Goal: Task Accomplishment & Management: Manage account settings

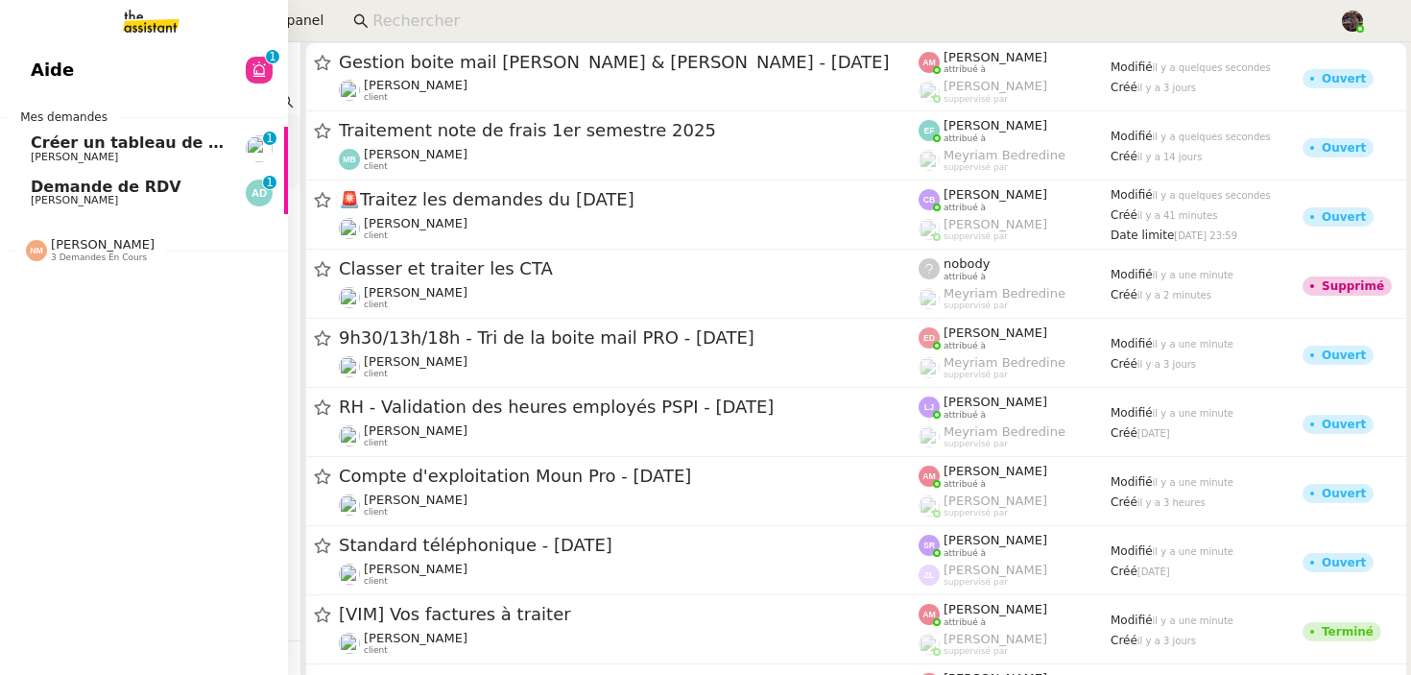
click at [55, 139] on span "Créer un tableau de bord gestion marge PAF" at bounding box center [224, 142] width 386 height 18
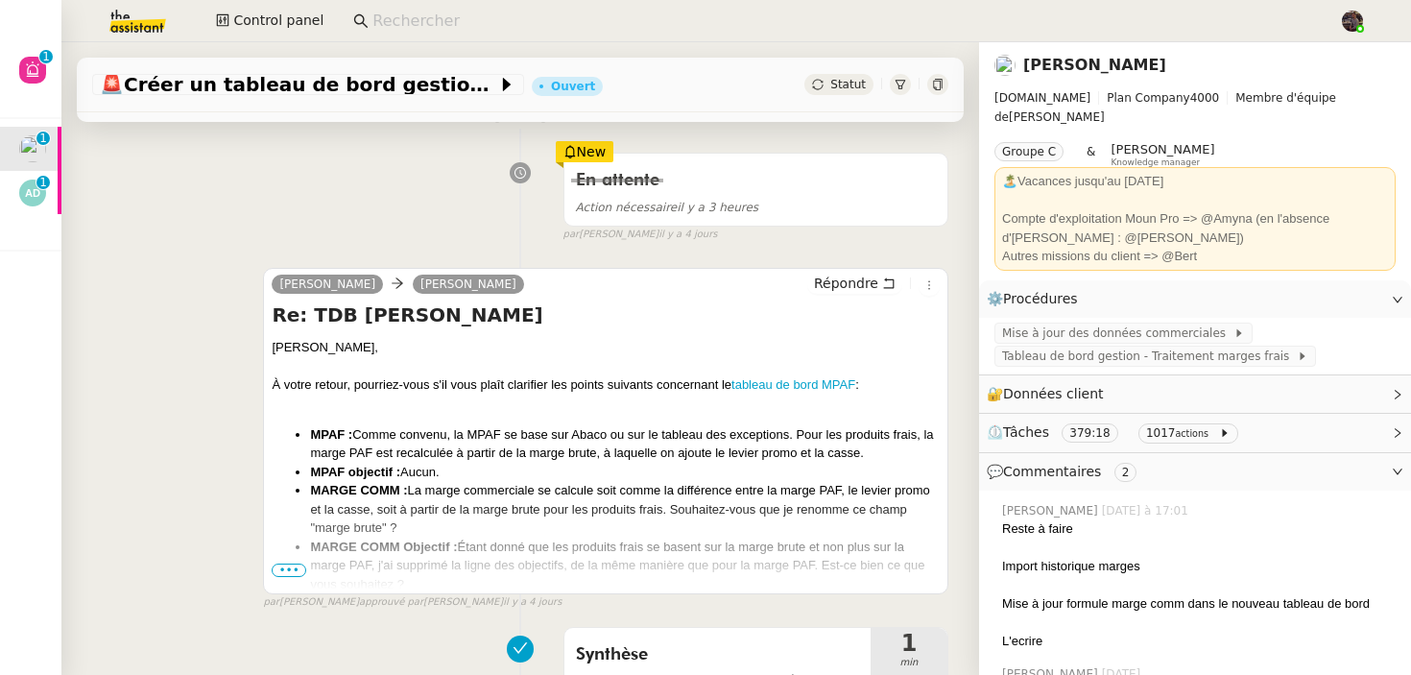
scroll to position [421, 0]
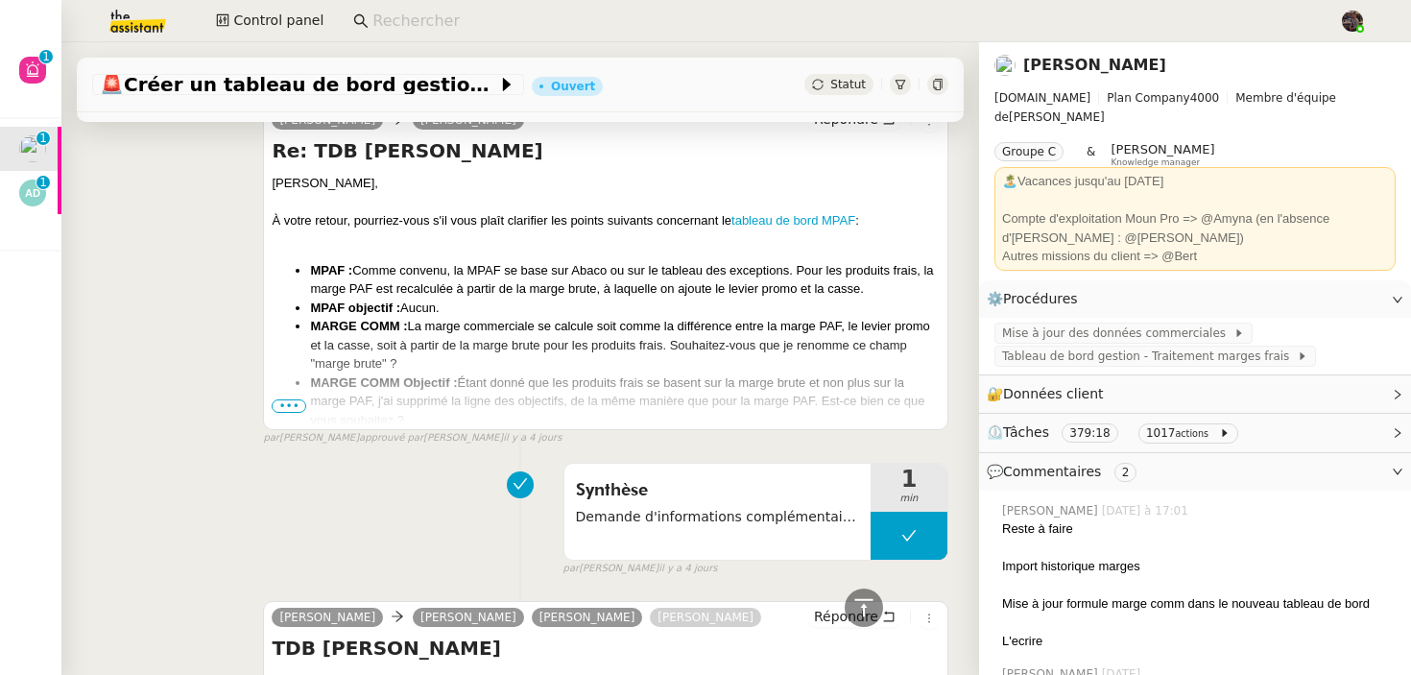
click at [232, 220] on div "camille Guillaume Farina Répondre Re: TDB Marge BRUTE Guillaume, À votre retour…" at bounding box center [520, 266] width 856 height 360
click at [288, 411] on span "•••" at bounding box center [289, 405] width 35 height 13
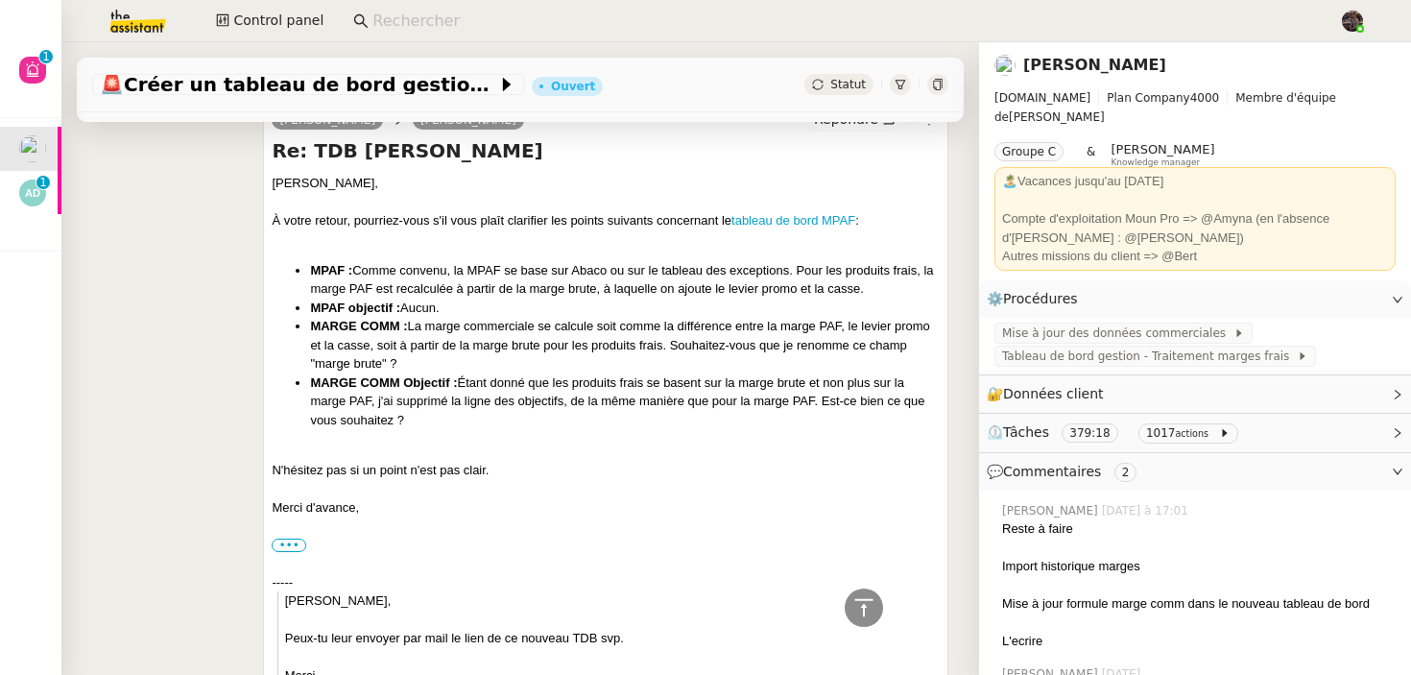
scroll to position [0, 0]
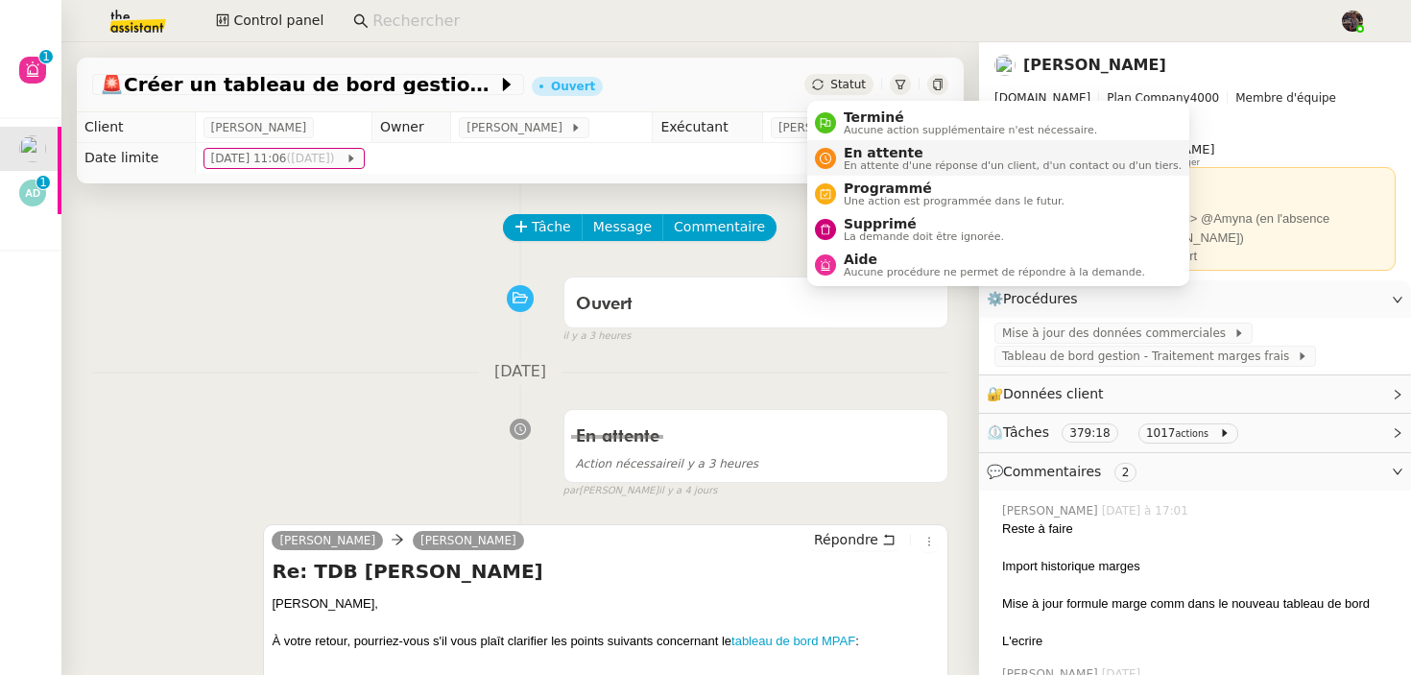
click at [860, 154] on span "En attente" at bounding box center [1013, 152] width 338 height 15
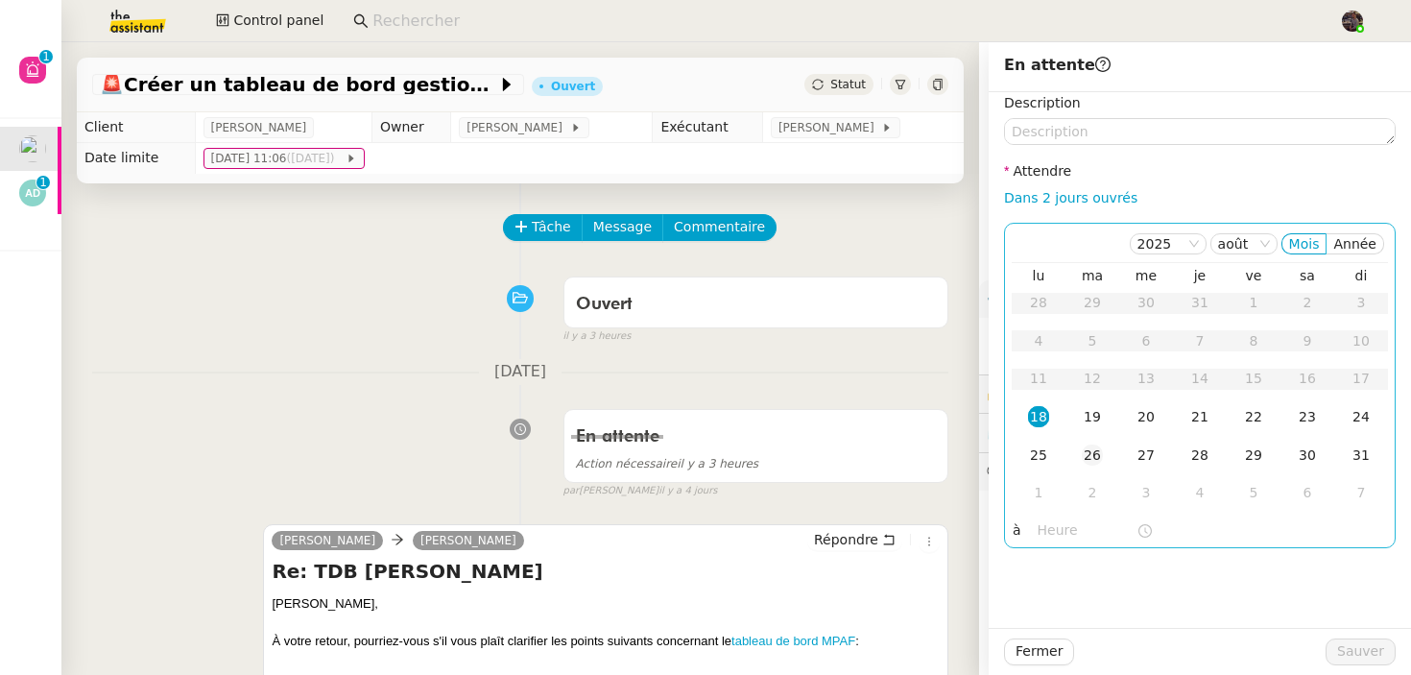
click at [1086, 449] on div "26" at bounding box center [1092, 455] width 21 height 21
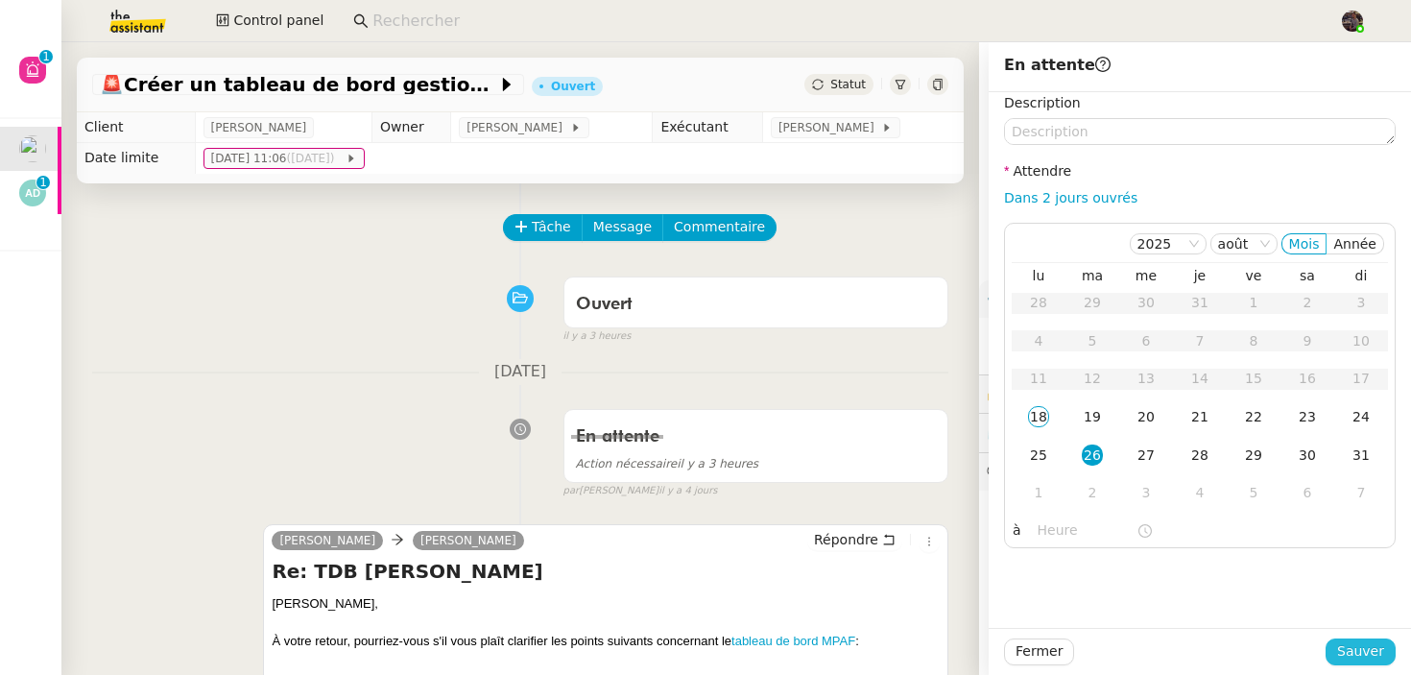
click at [1350, 650] on span "Sauver" at bounding box center [1360, 651] width 47 height 22
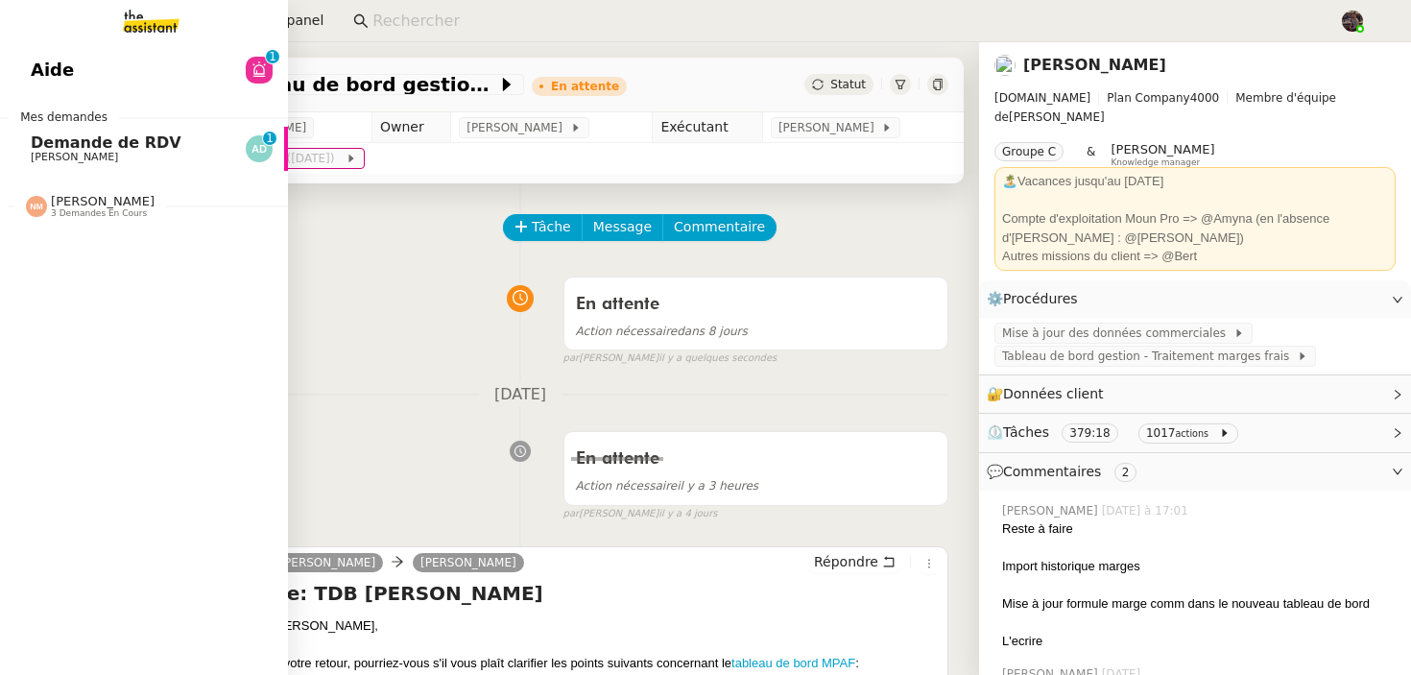
click at [108, 136] on span "Demande de RDV" at bounding box center [106, 142] width 151 height 18
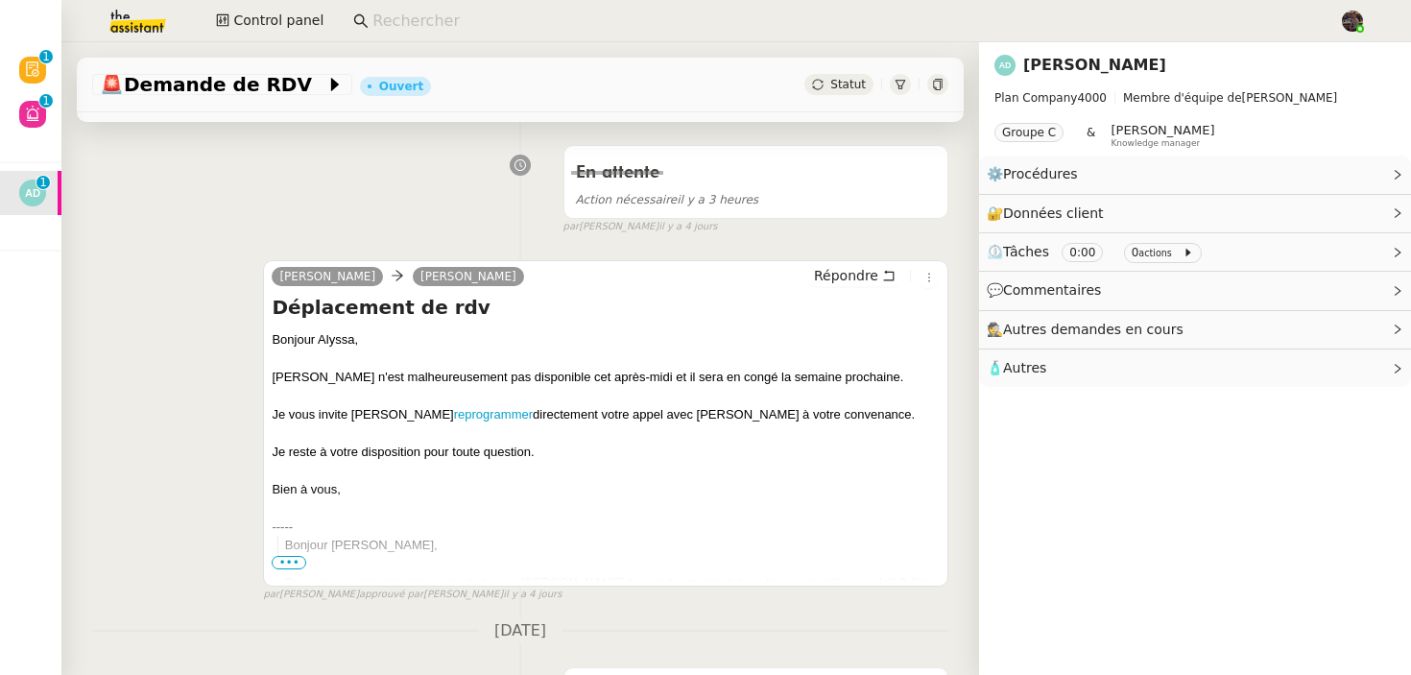
scroll to position [258, 0]
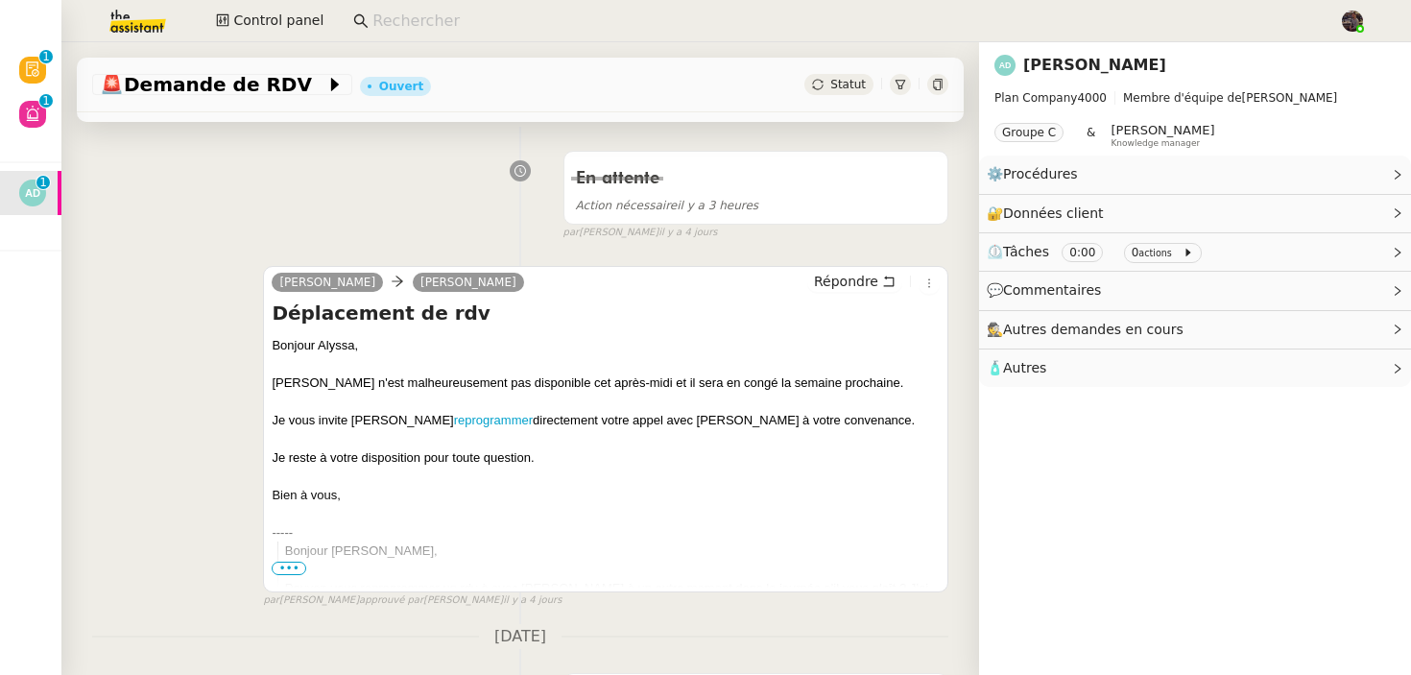
click at [234, 414] on div "camille Alyssa Dumeunier Répondre Déplacement de rdv Bonjour Alyssa, Bertrand n…" at bounding box center [520, 429] width 856 height 360
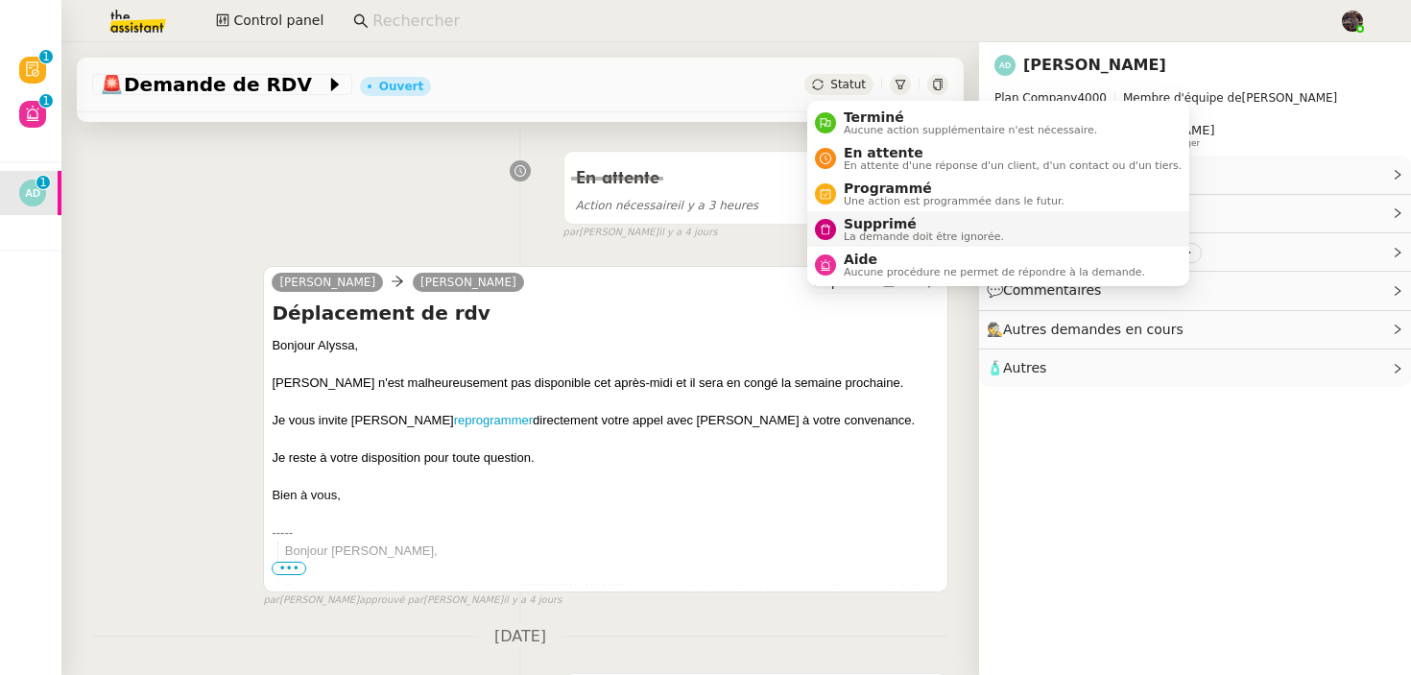
click at [850, 211] on li "Supprimé La demande doit être ignorée." at bounding box center [998, 229] width 382 height 36
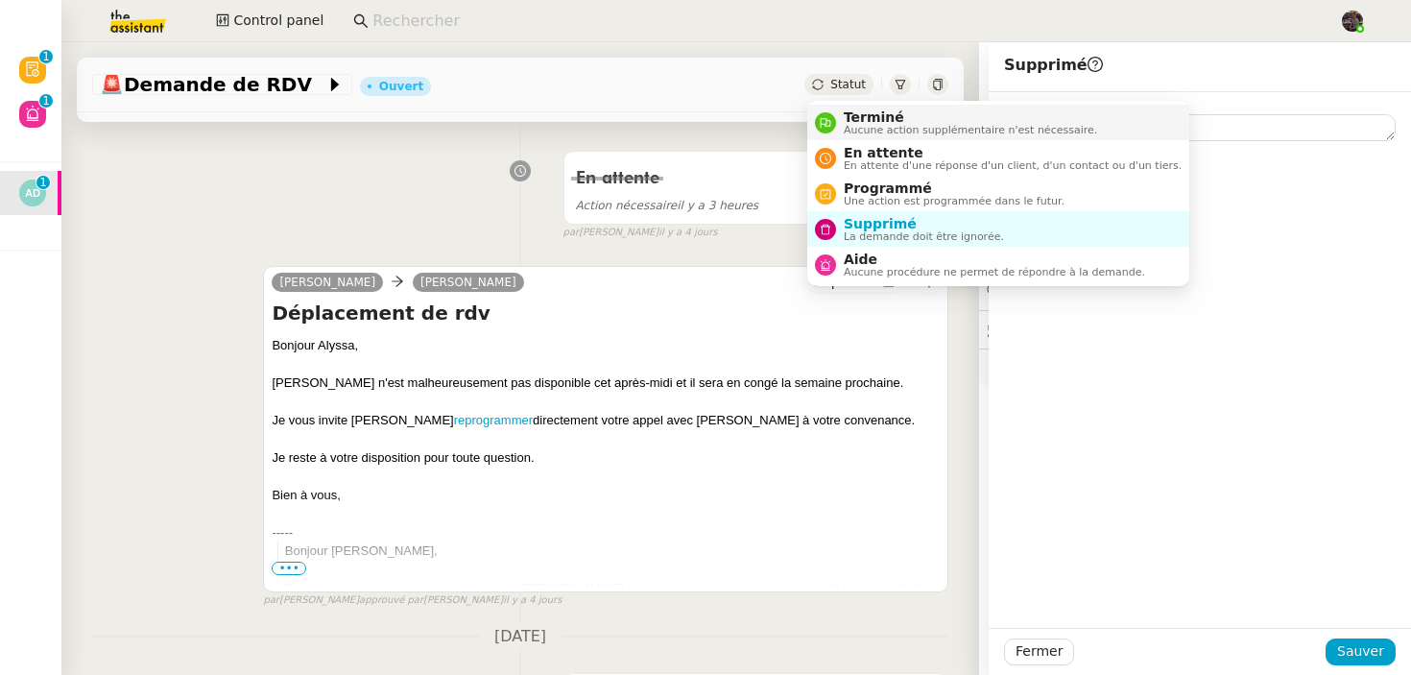
click at [857, 120] on span "Terminé" at bounding box center [970, 116] width 253 height 15
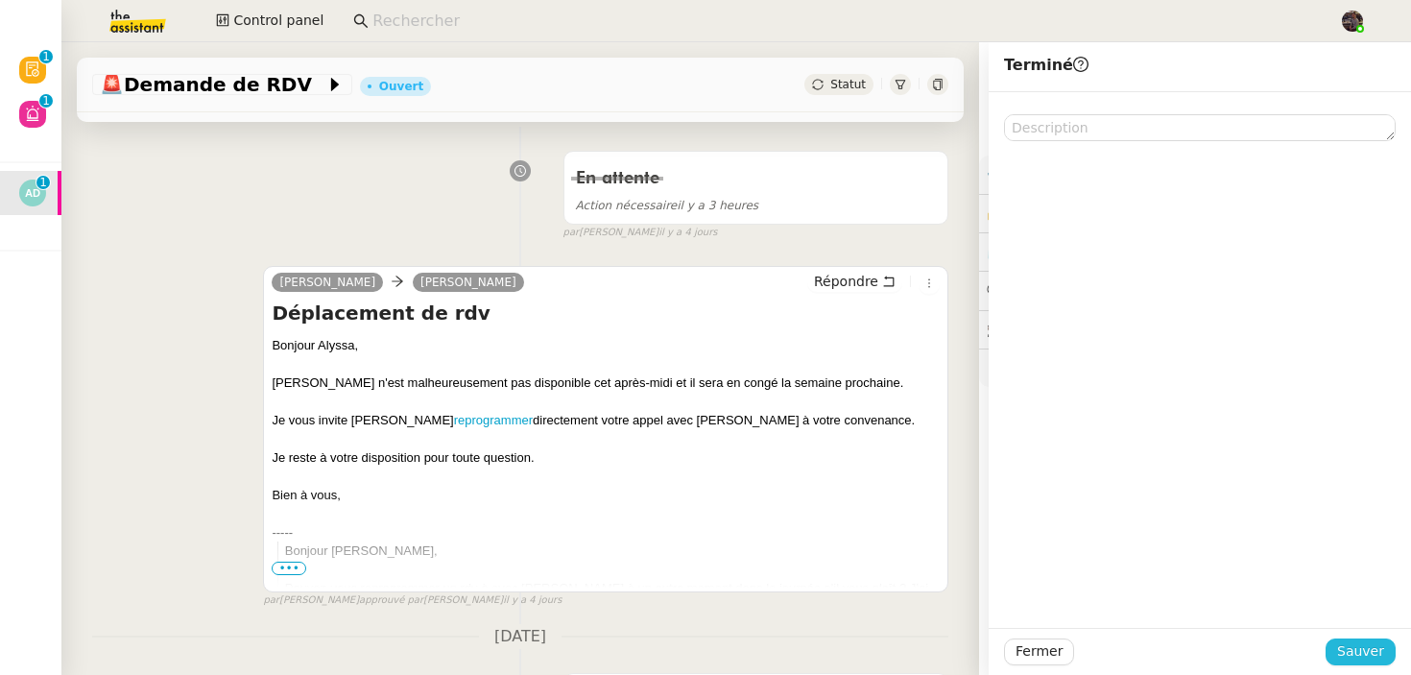
click at [1354, 650] on span "Sauver" at bounding box center [1360, 651] width 47 height 22
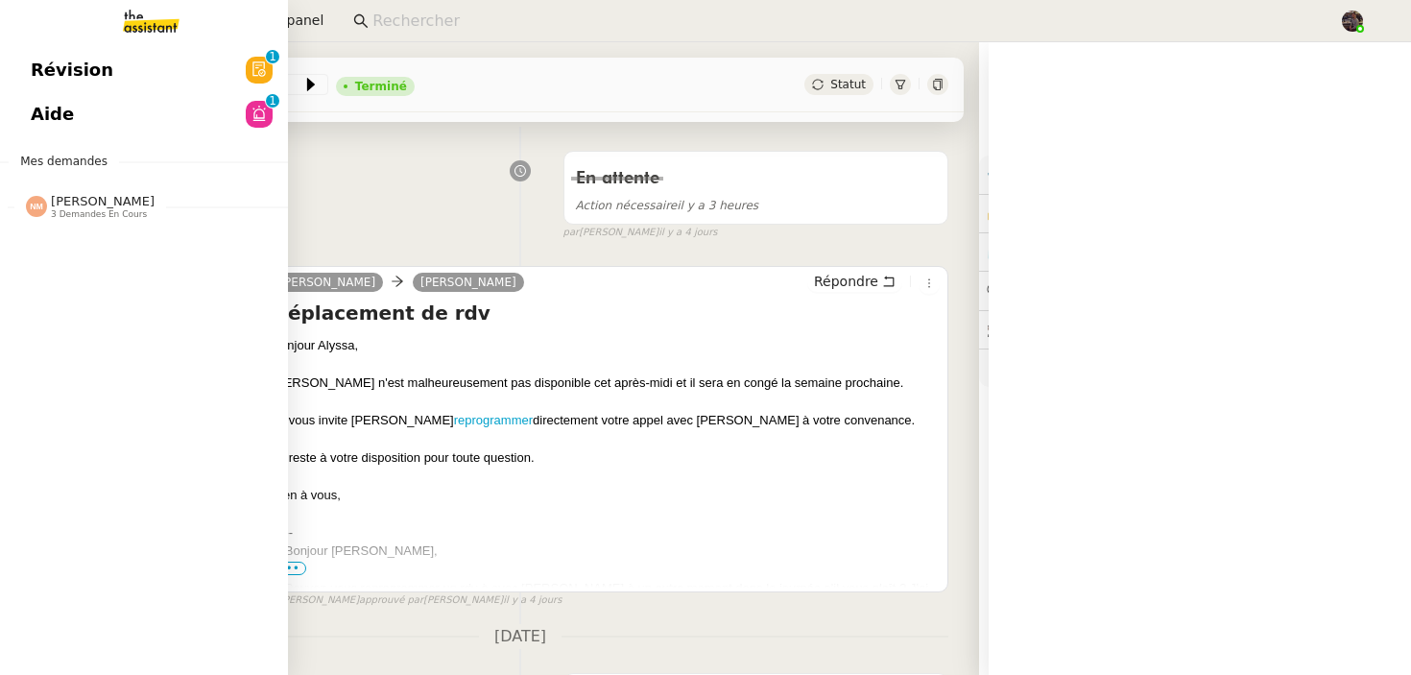
click at [52, 74] on span "Révision" at bounding box center [72, 70] width 83 height 29
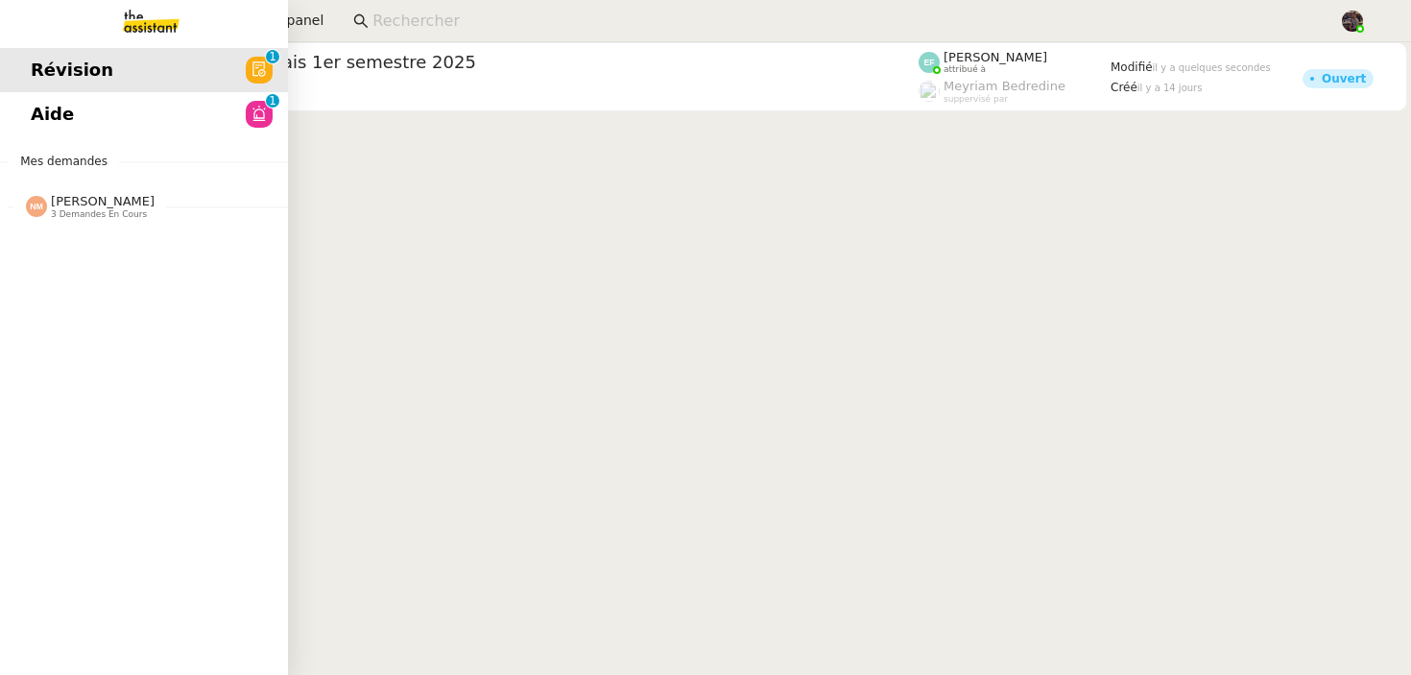
click at [64, 104] on span "Aide" at bounding box center [52, 114] width 43 height 29
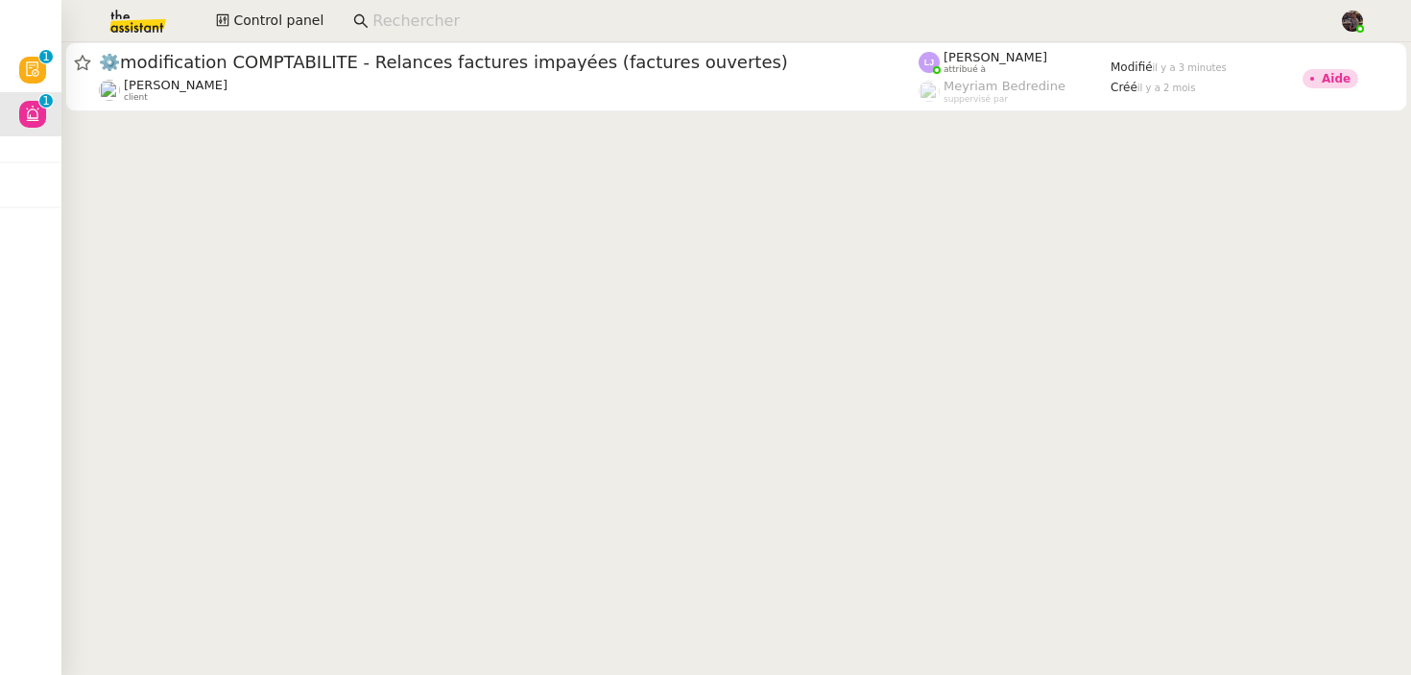
click at [510, 244] on cdk-virtual-scroll-viewport "⚙️modification COMPTABILITE - Relances factures impayées (factures ouvertes) Fa…" at bounding box center [736, 358] width 1350 height 633
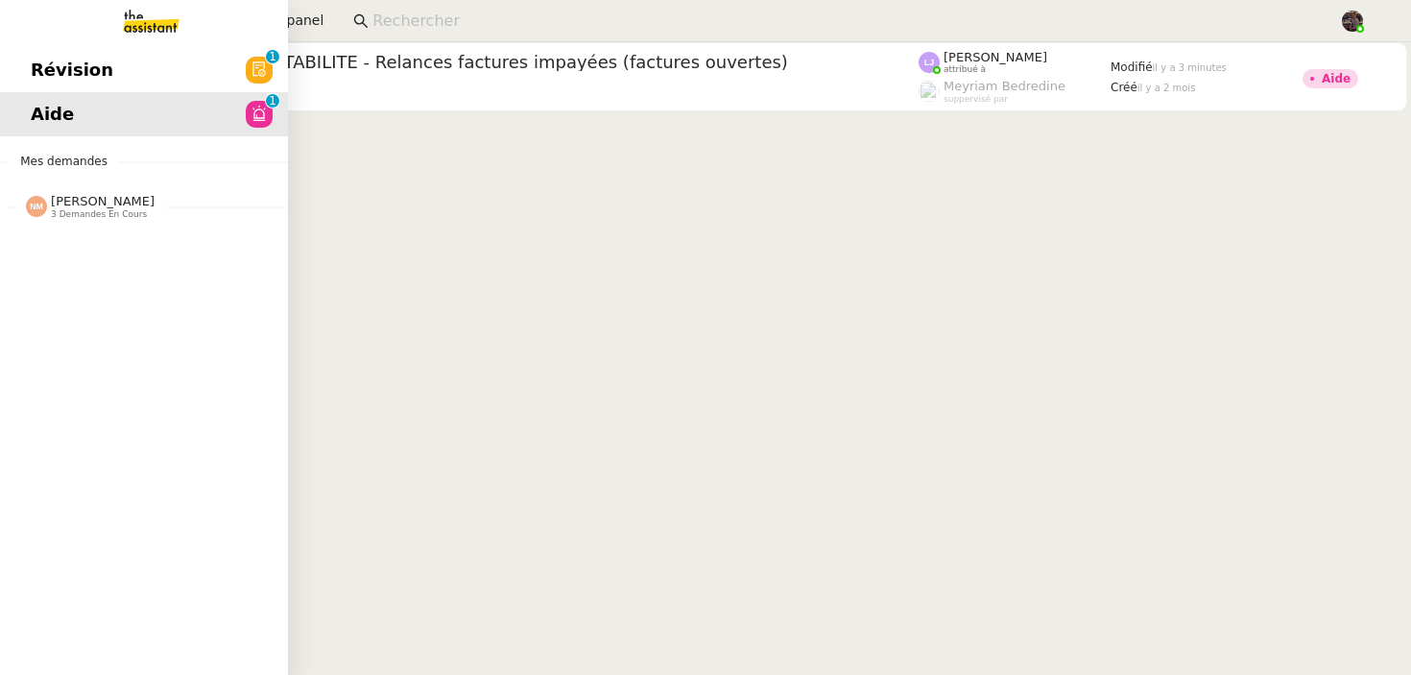
click at [74, 62] on span "Révision" at bounding box center [72, 70] width 83 height 29
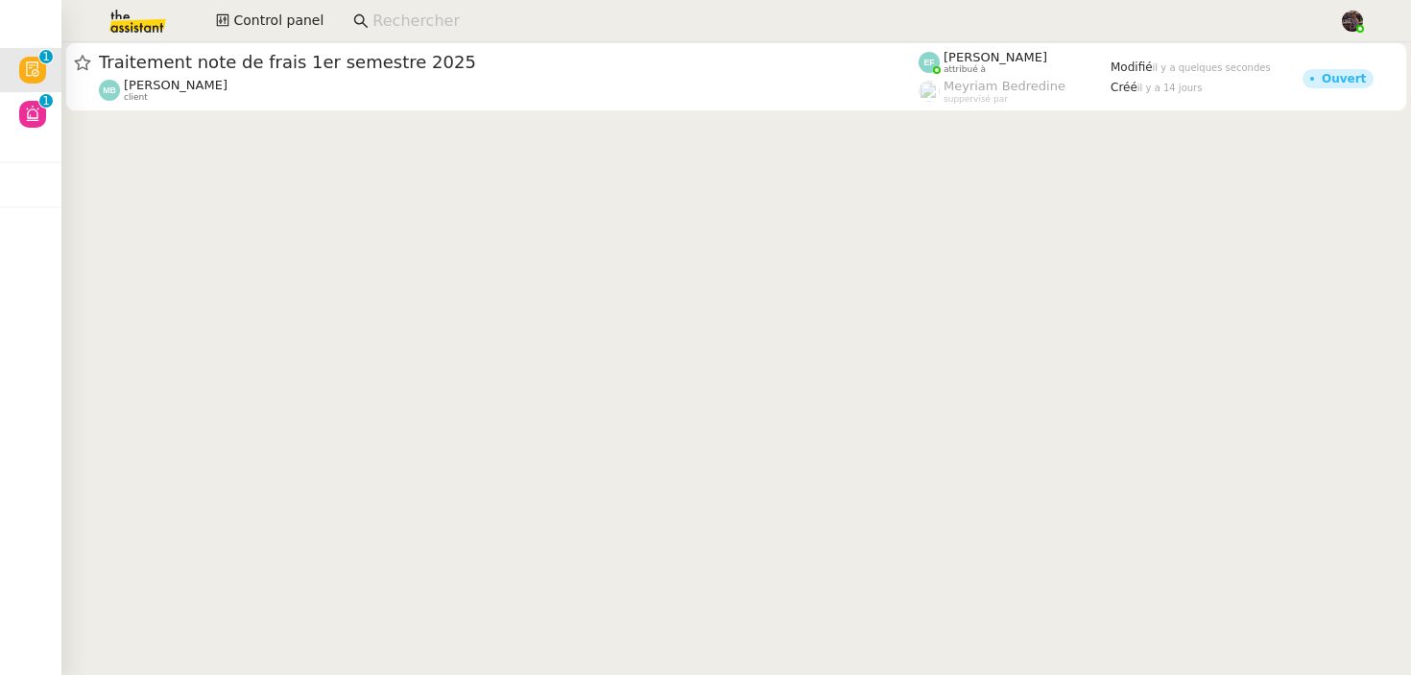
click at [141, 11] on img at bounding box center [122, 21] width 149 height 42
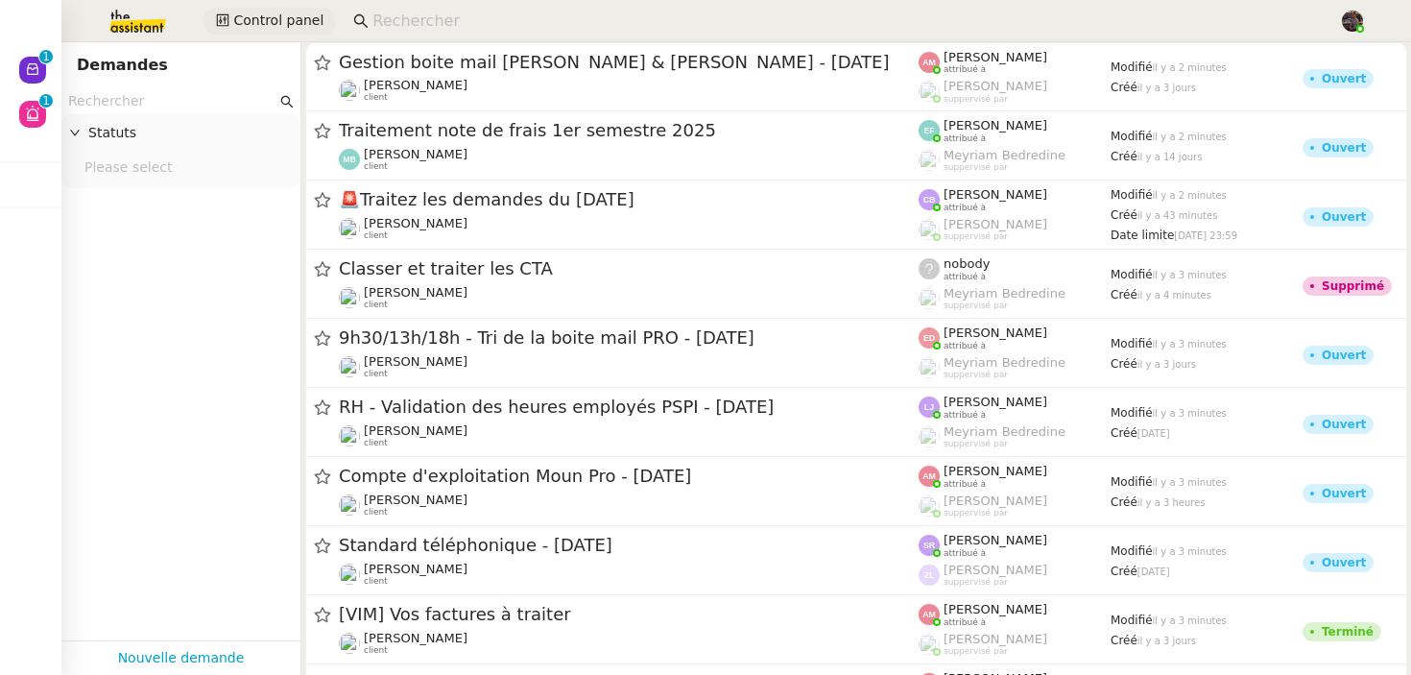
click at [293, 18] on span "Control panel" at bounding box center [278, 21] width 90 height 22
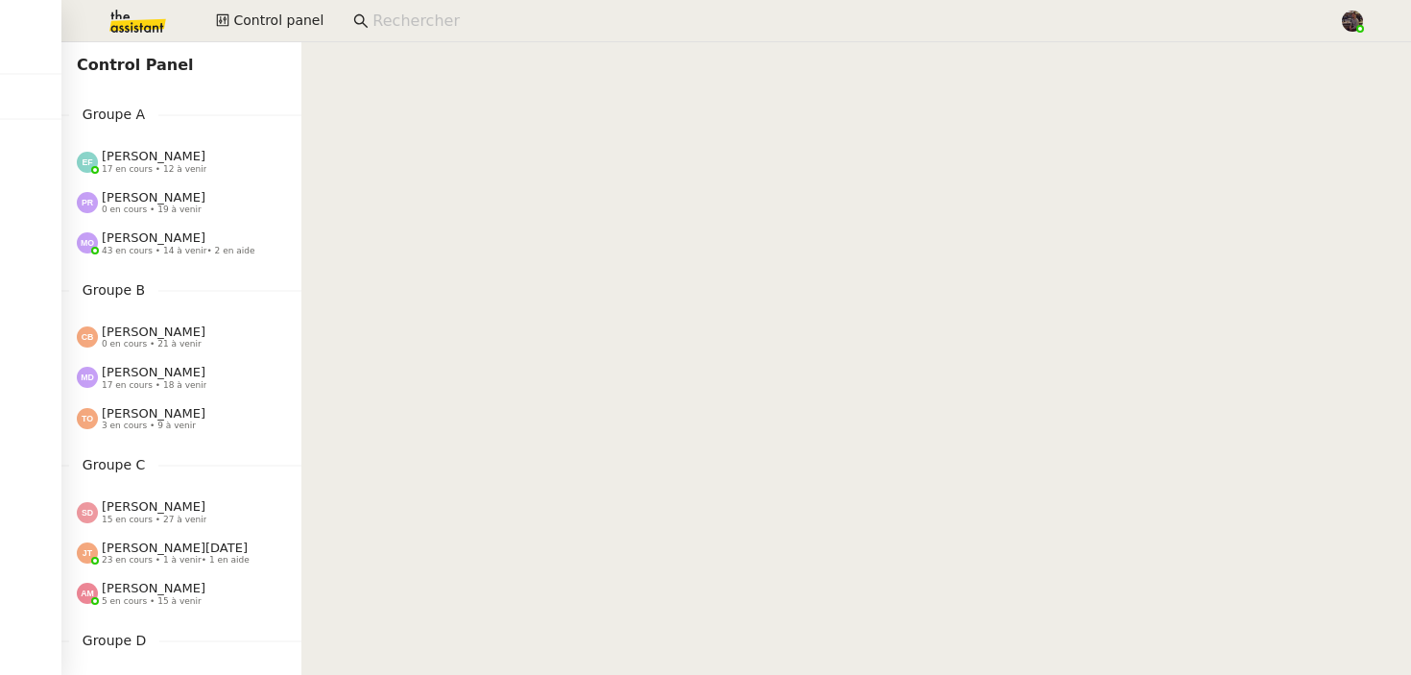
click at [162, 15] on img at bounding box center [122, 21] width 149 height 42
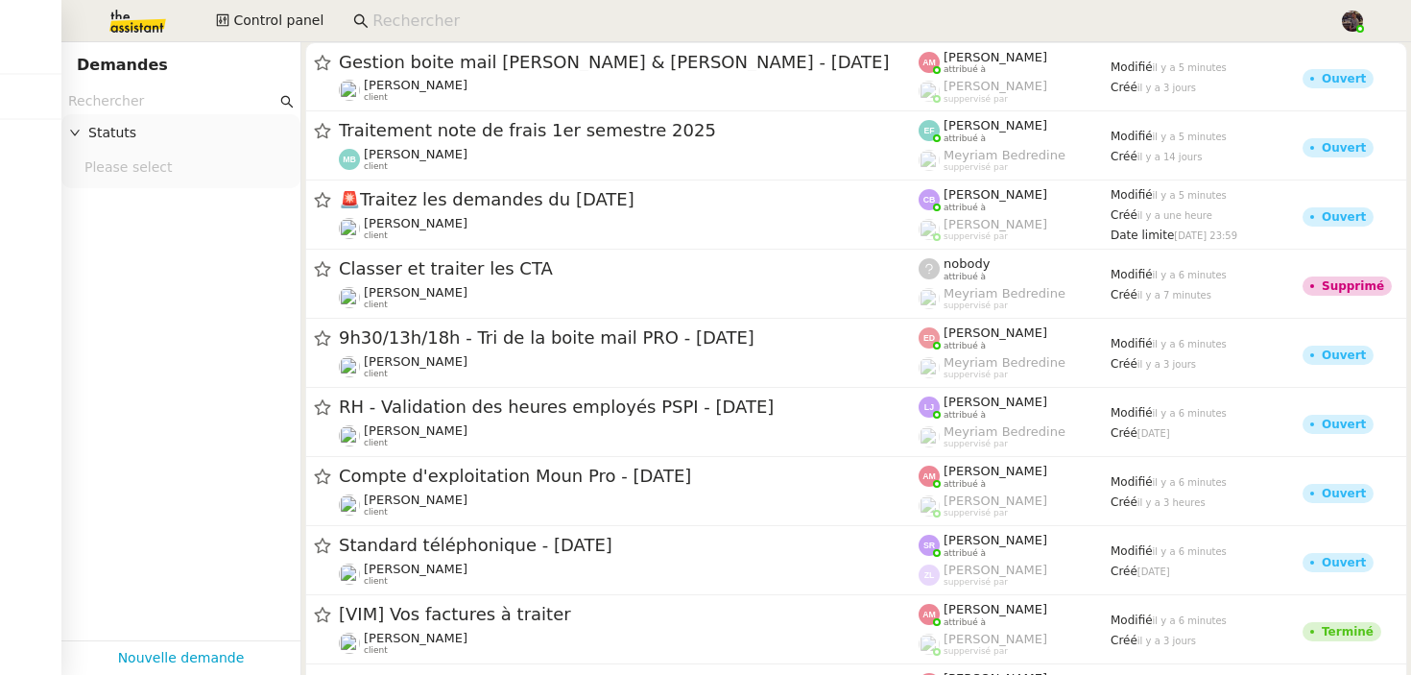
click at [223, 94] on input "text" at bounding box center [172, 101] width 208 height 22
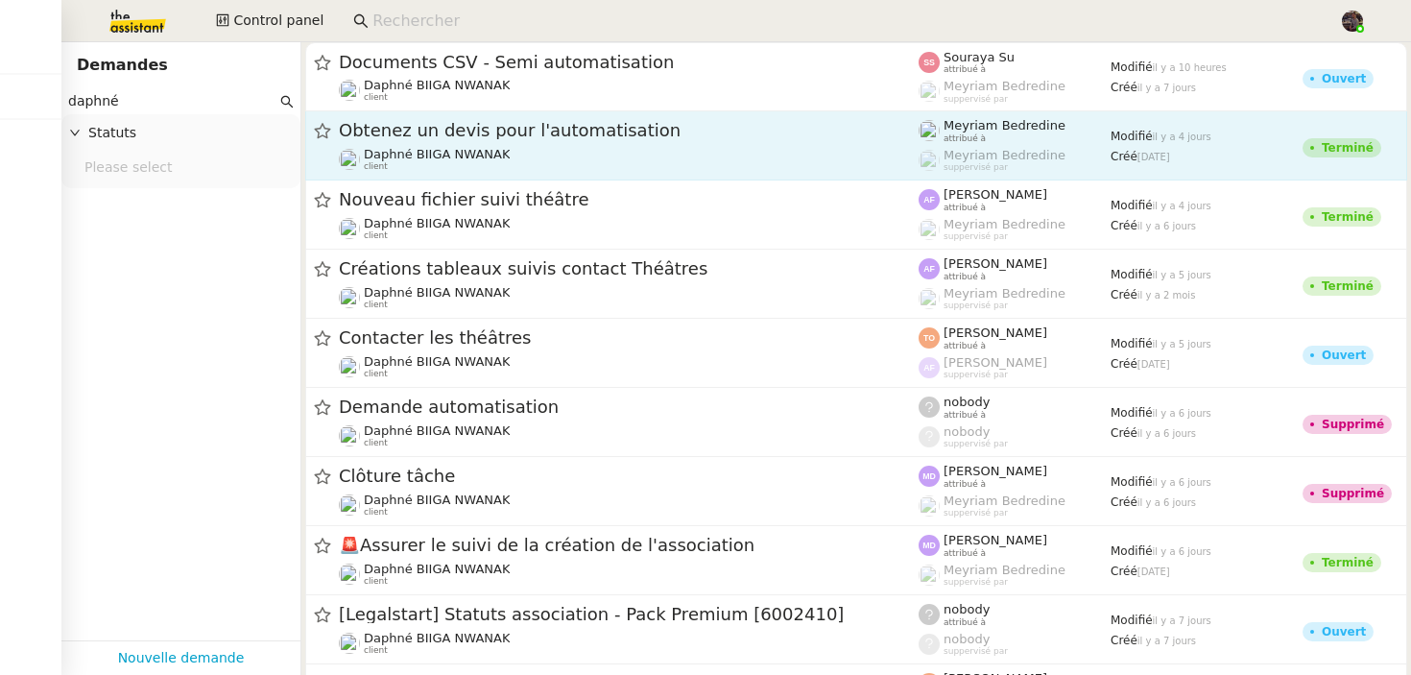
type input "daphné"
click at [516, 131] on span "Obtenez un devis pour l'automatisation" at bounding box center [629, 130] width 580 height 17
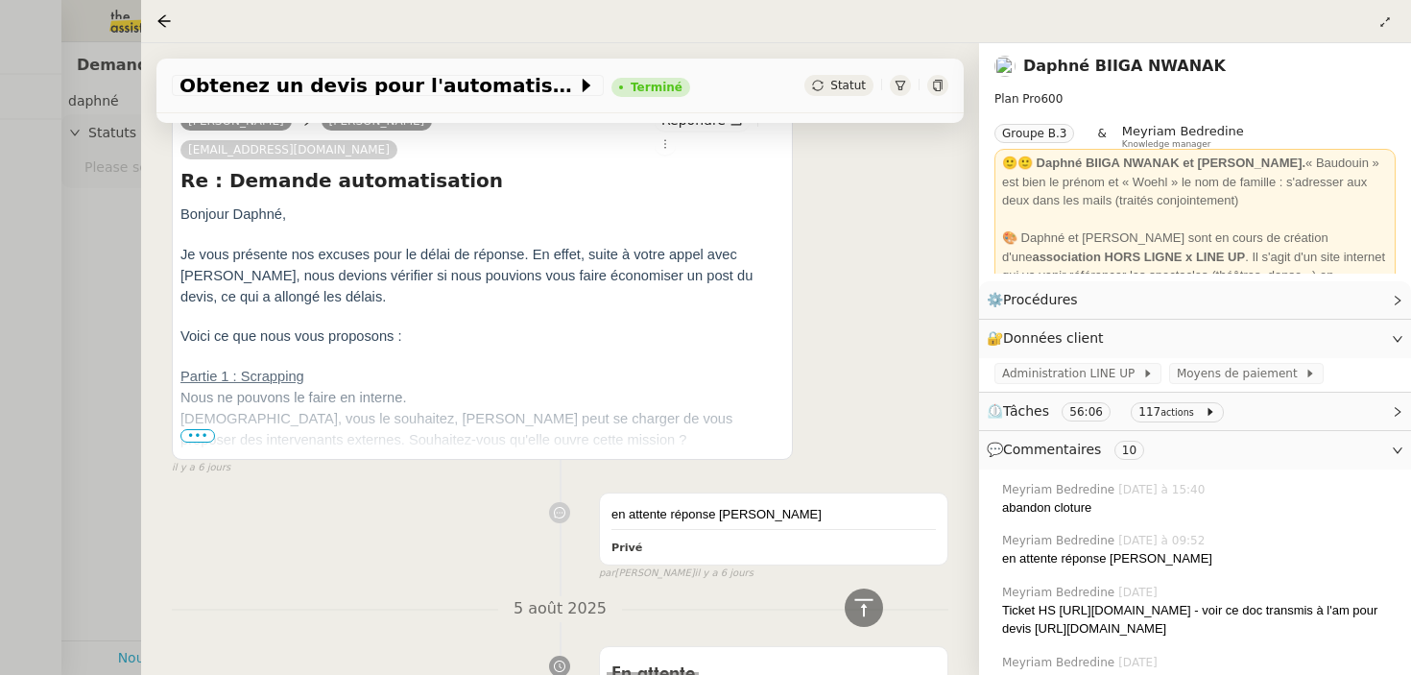
scroll to position [535, 0]
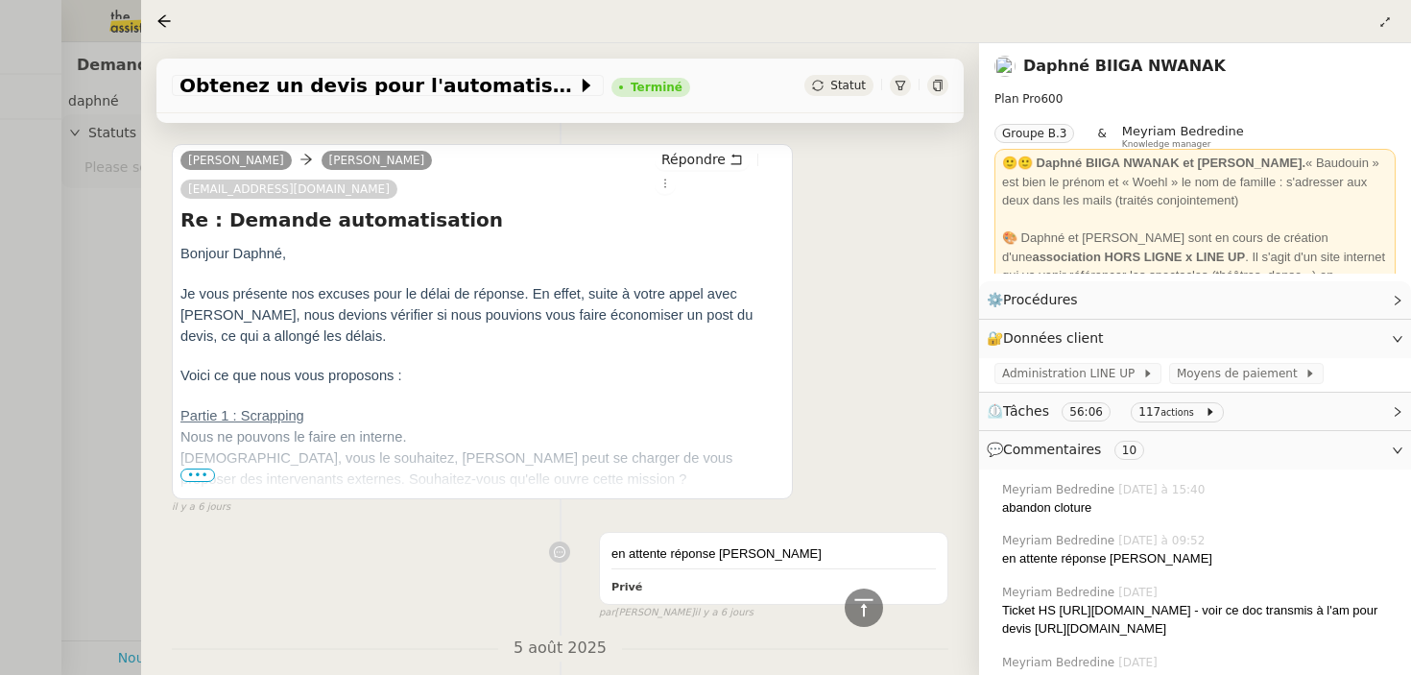
click at [208, 455] on span "Néanmoins, vous le souhaitez, Sibyl peut se charger de vous proposer des interv…" at bounding box center [457, 468] width 552 height 36
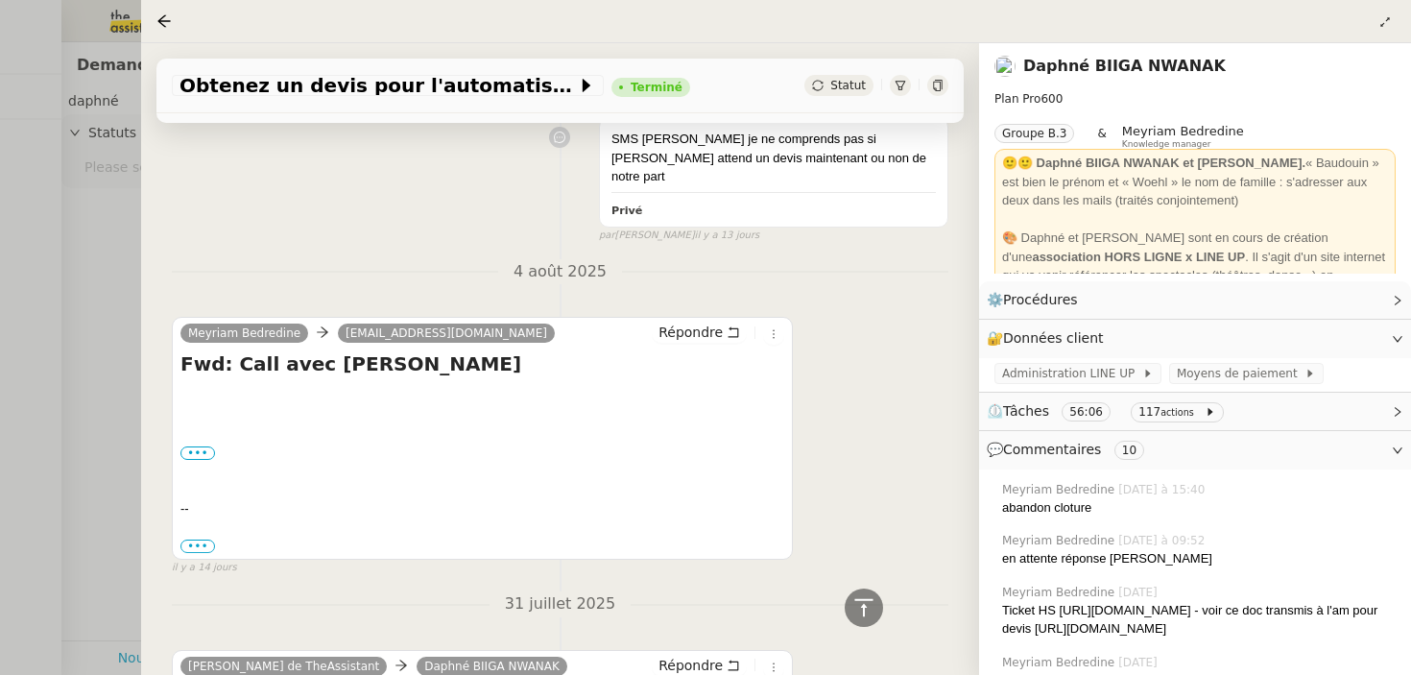
scroll to position [1089, 0]
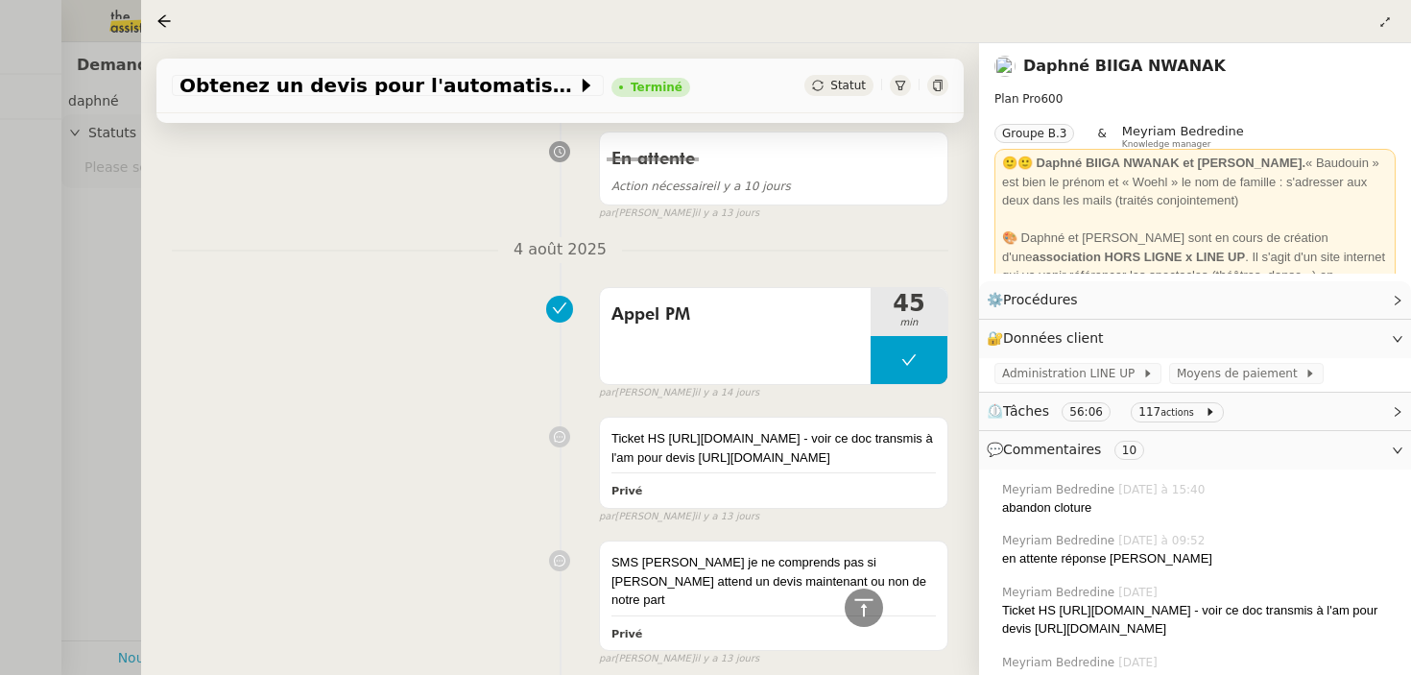
click at [927, 77] on div "Statut" at bounding box center [877, 85] width 144 height 21
click at [936, 88] on icon at bounding box center [938, 86] width 12 height 12
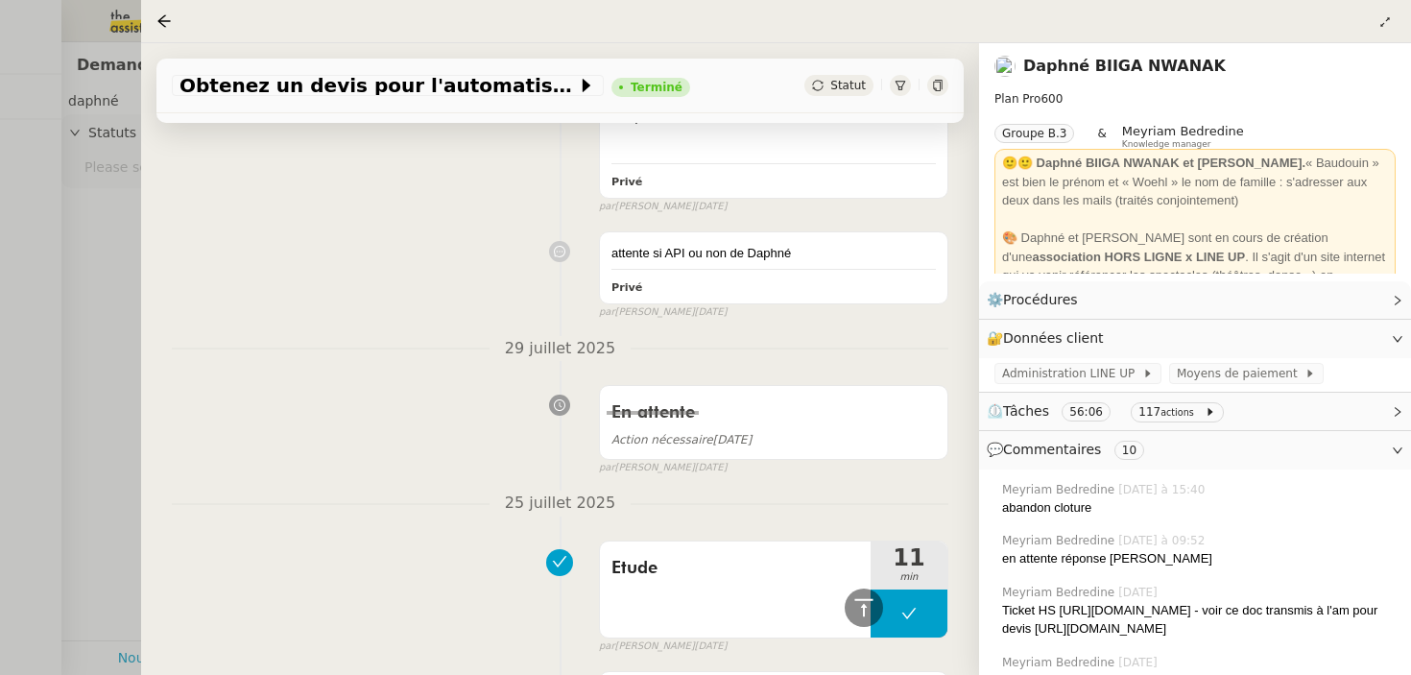
scroll to position [4063, 0]
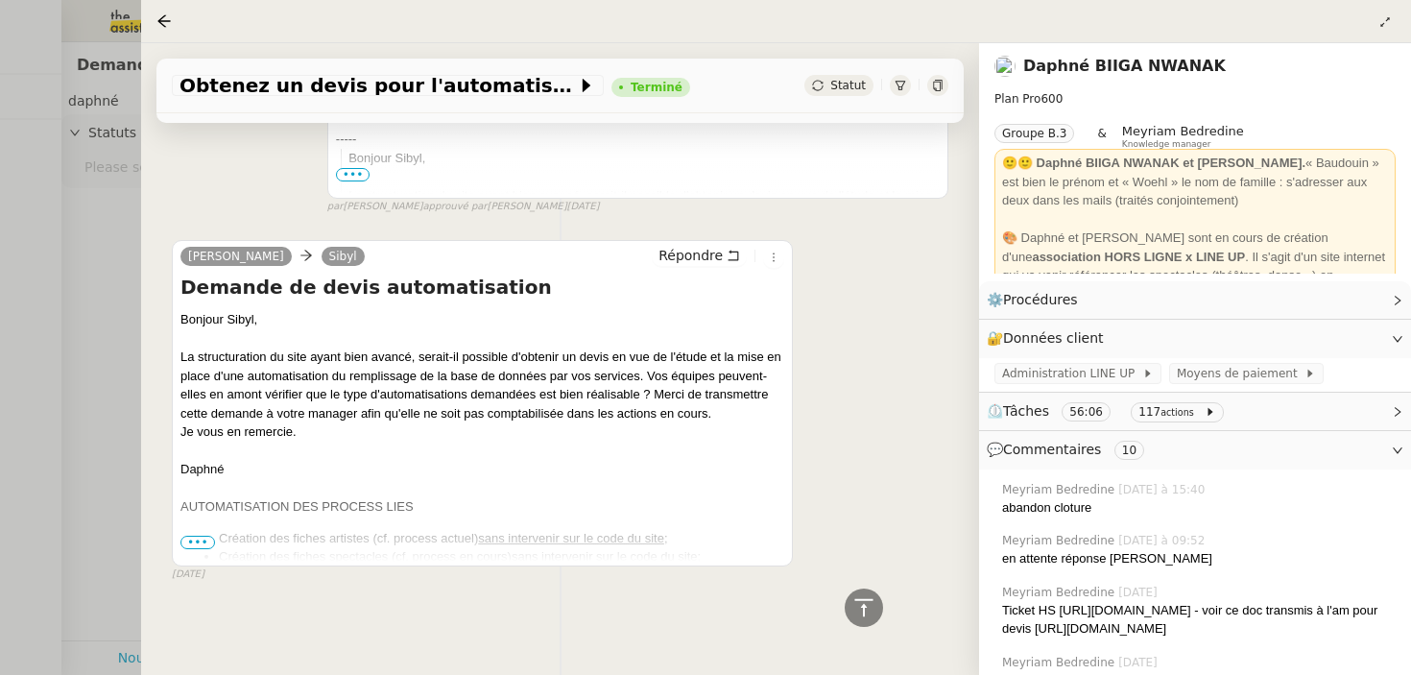
click at [207, 541] on span "•••" at bounding box center [198, 542] width 35 height 13
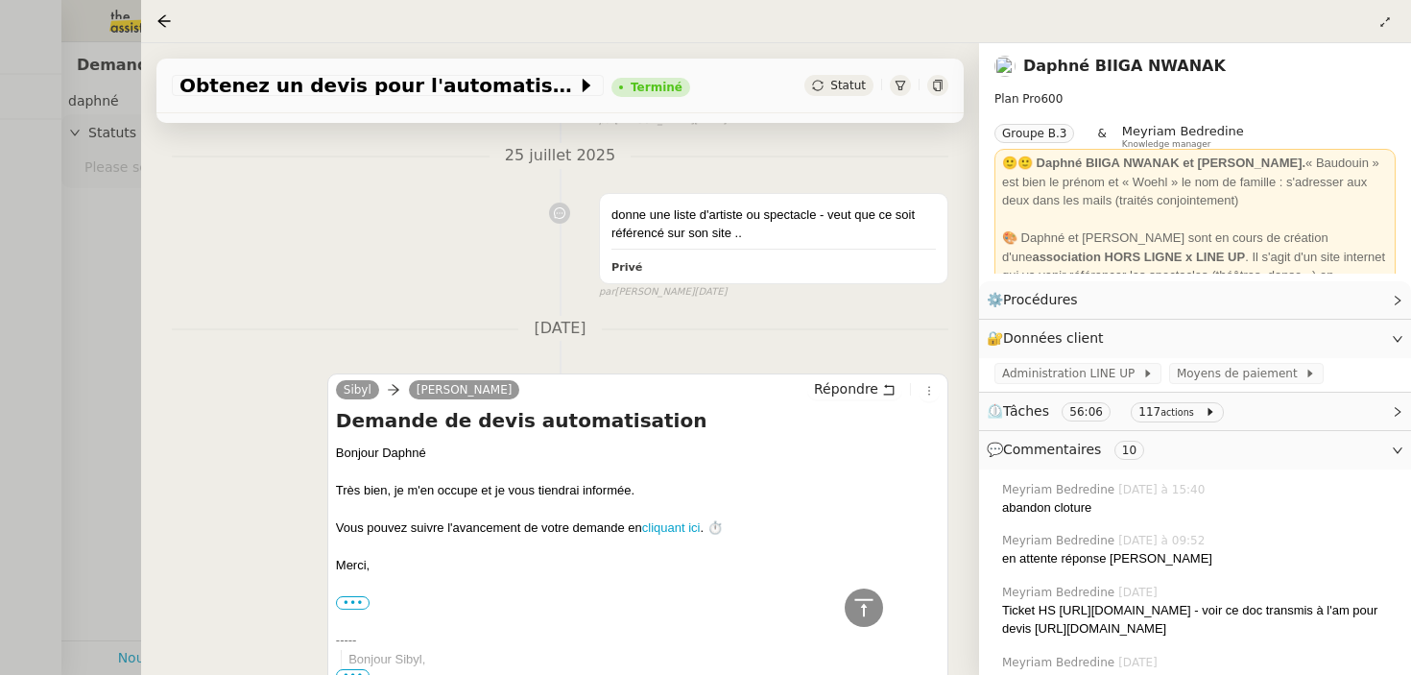
scroll to position [3552, 0]
click at [1373, 22] on div at bounding box center [777, 21] width 1240 height 27
click at [1377, 22] on icon at bounding box center [1385, 22] width 19 height 12
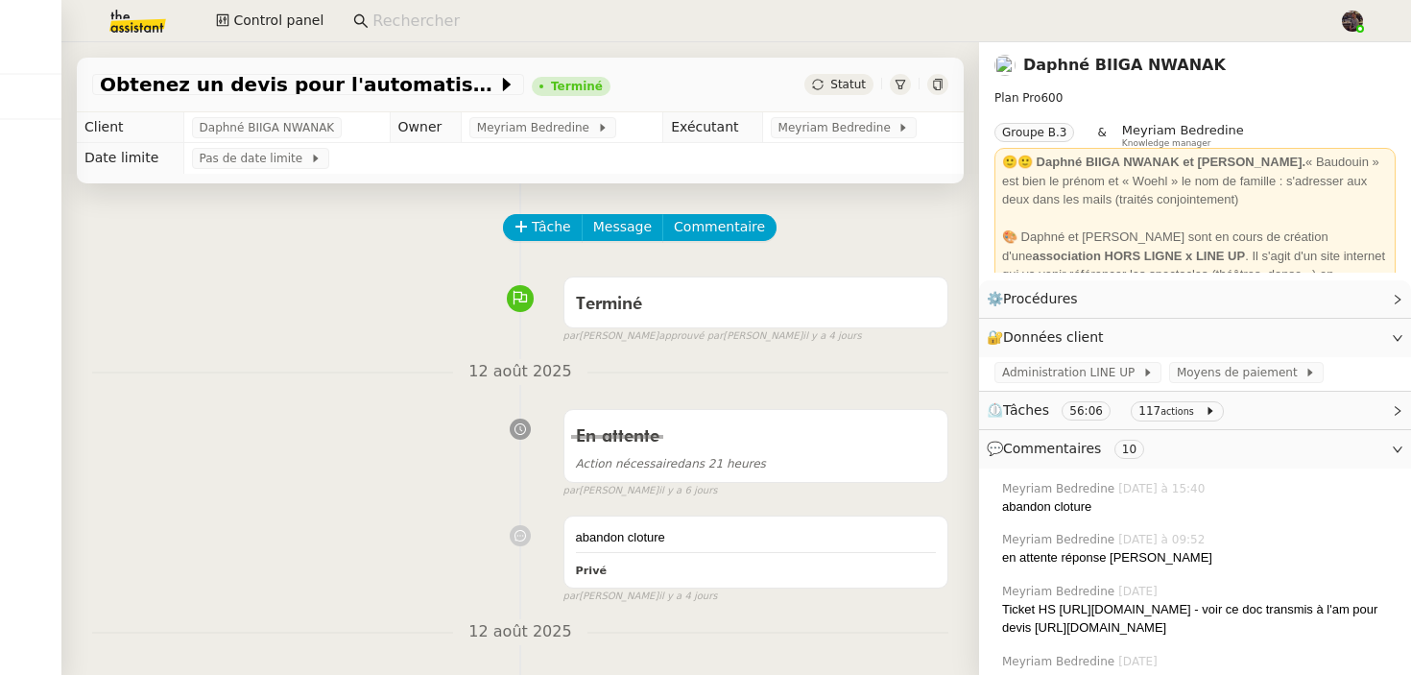
click at [906, 94] on nz-badge at bounding box center [900, 84] width 21 height 21
click at [906, 84] on div at bounding box center [900, 84] width 21 height 21
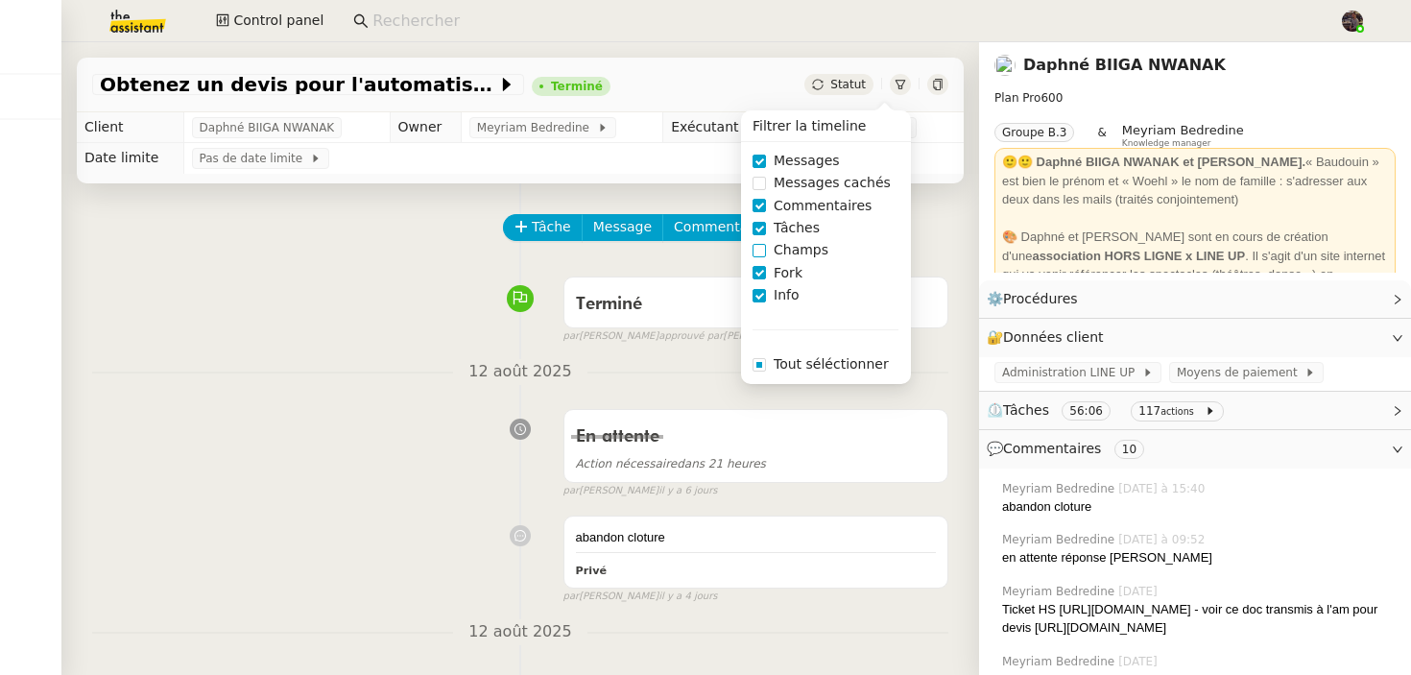
click at [796, 250] on span "Champs" at bounding box center [801, 250] width 70 height 22
click at [494, 470] on div "En attente Action nécessaire dans 21 heures false par Meyriam B. il y a 6 jours" at bounding box center [520, 449] width 856 height 99
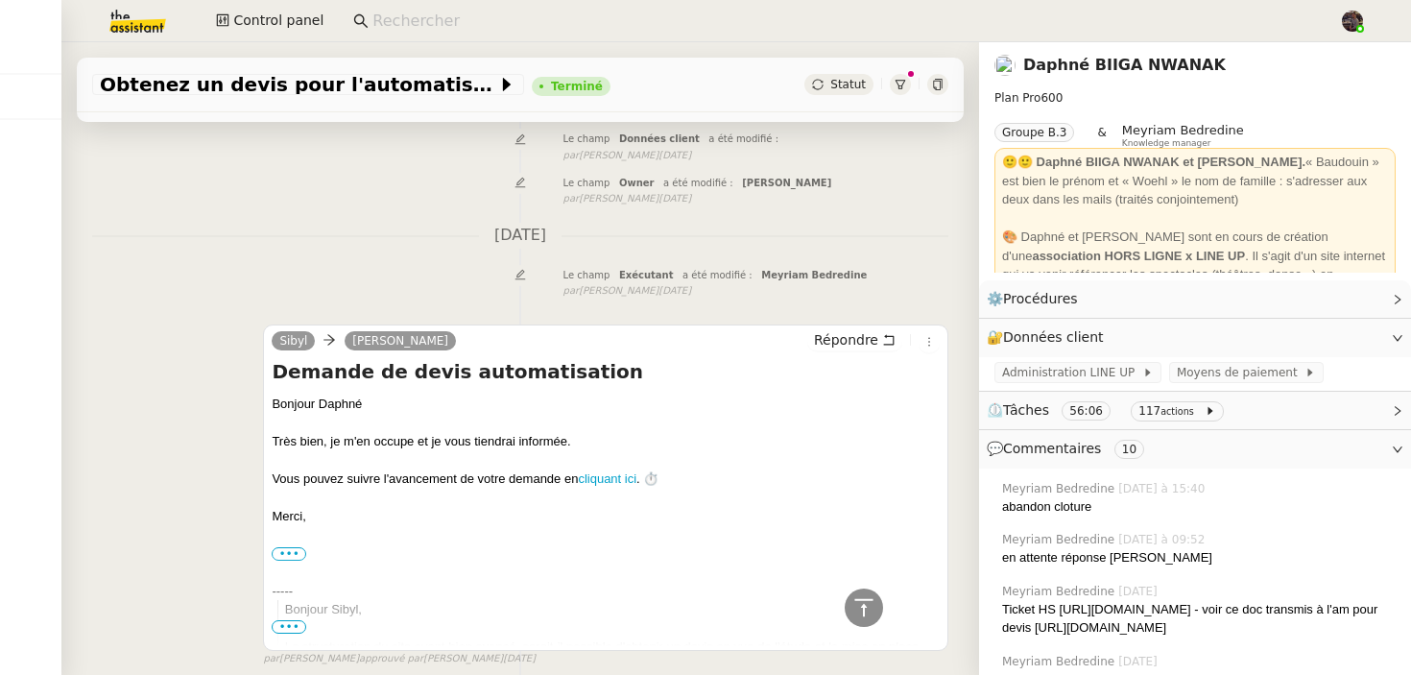
scroll to position [3785, 0]
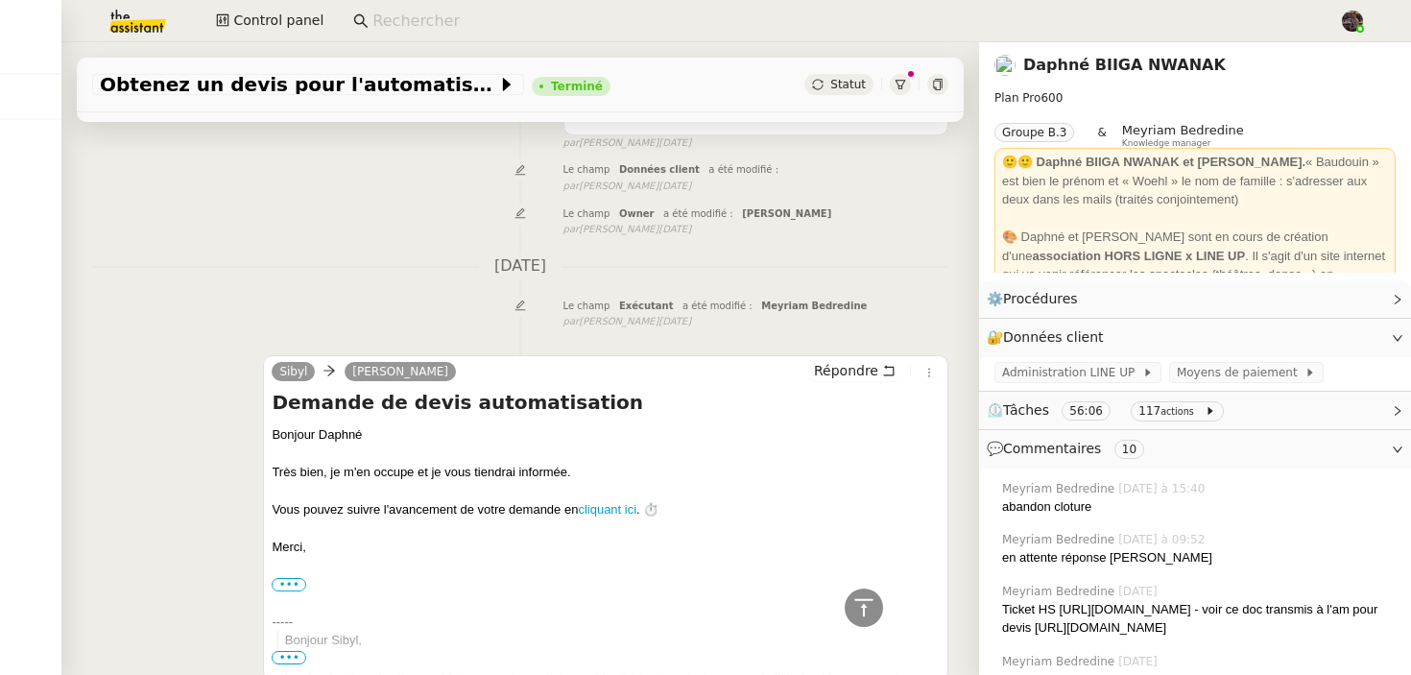
click at [387, 330] on div "Le champ Exécutant a été modifié : Meyriam Bedredine false par Meyriam B. il y …" at bounding box center [520, 313] width 856 height 36
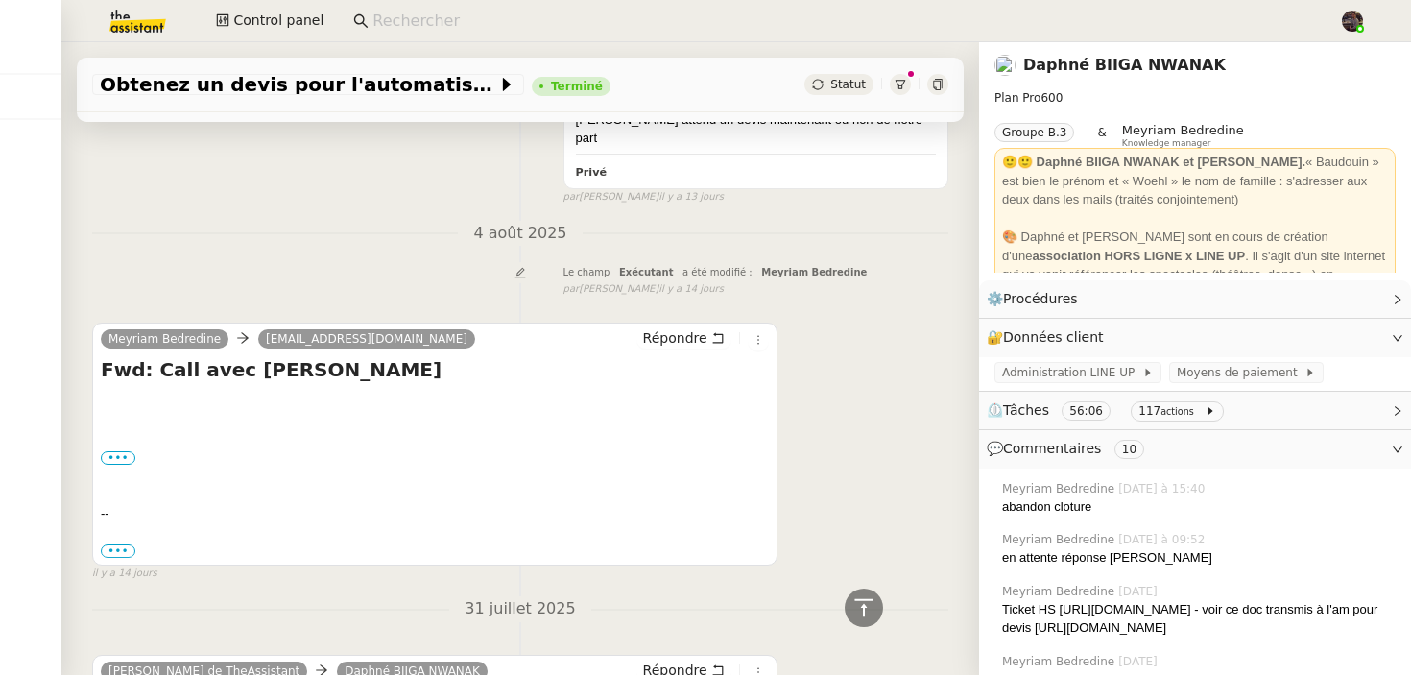
scroll to position [1792, 0]
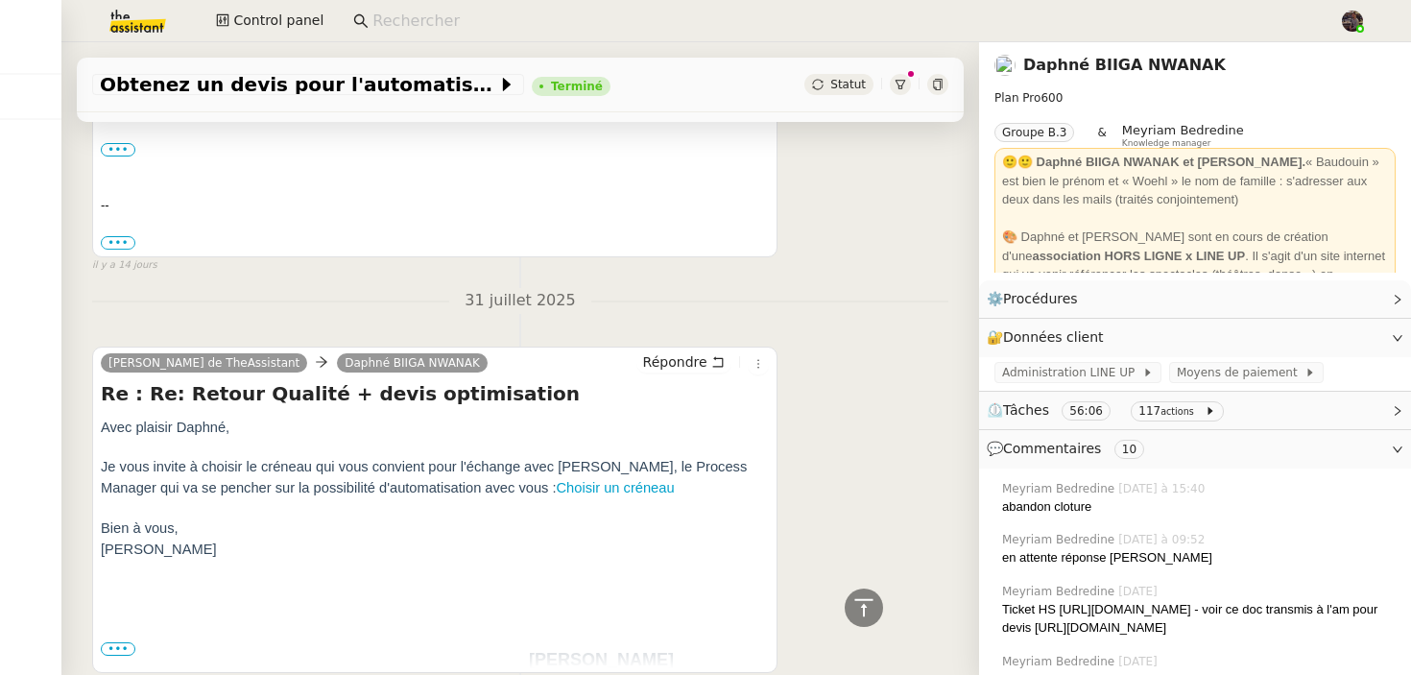
scroll to position [838, 0]
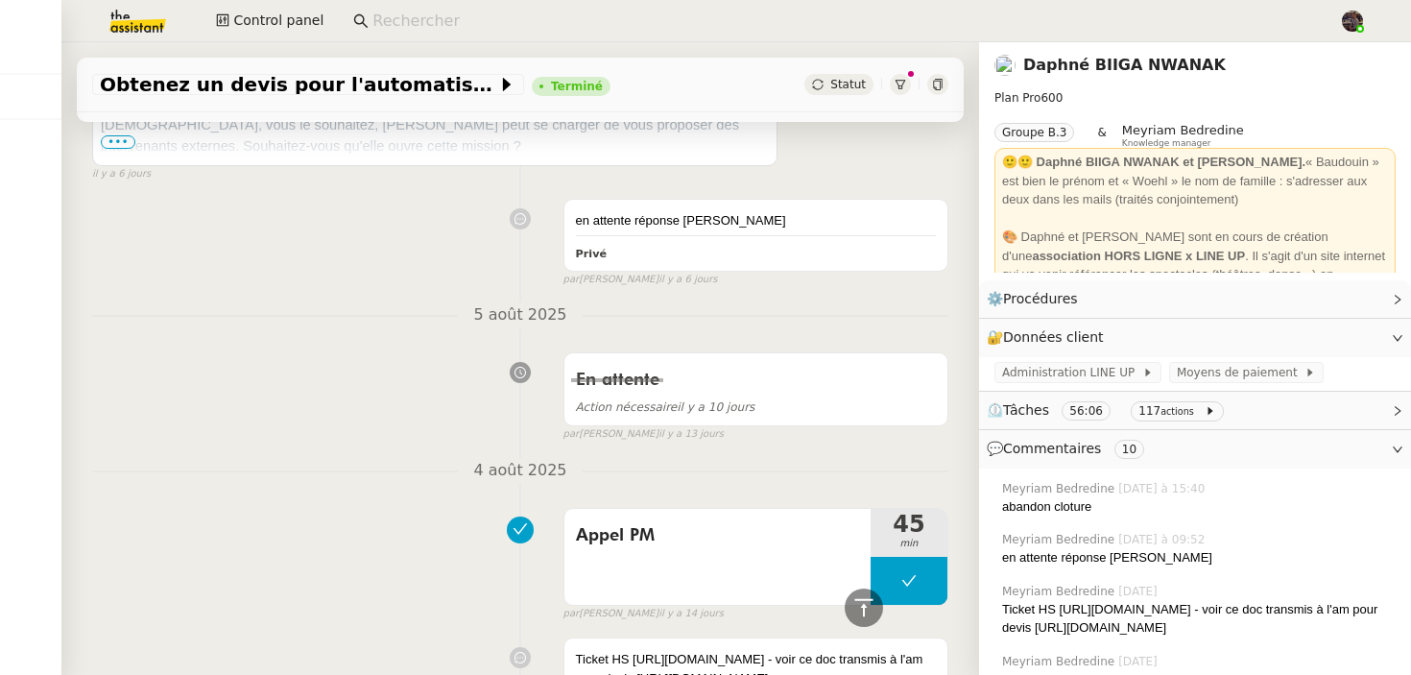
click at [1096, 59] on link "Daphné BIIGA NWANAK" at bounding box center [1125, 65] width 203 height 18
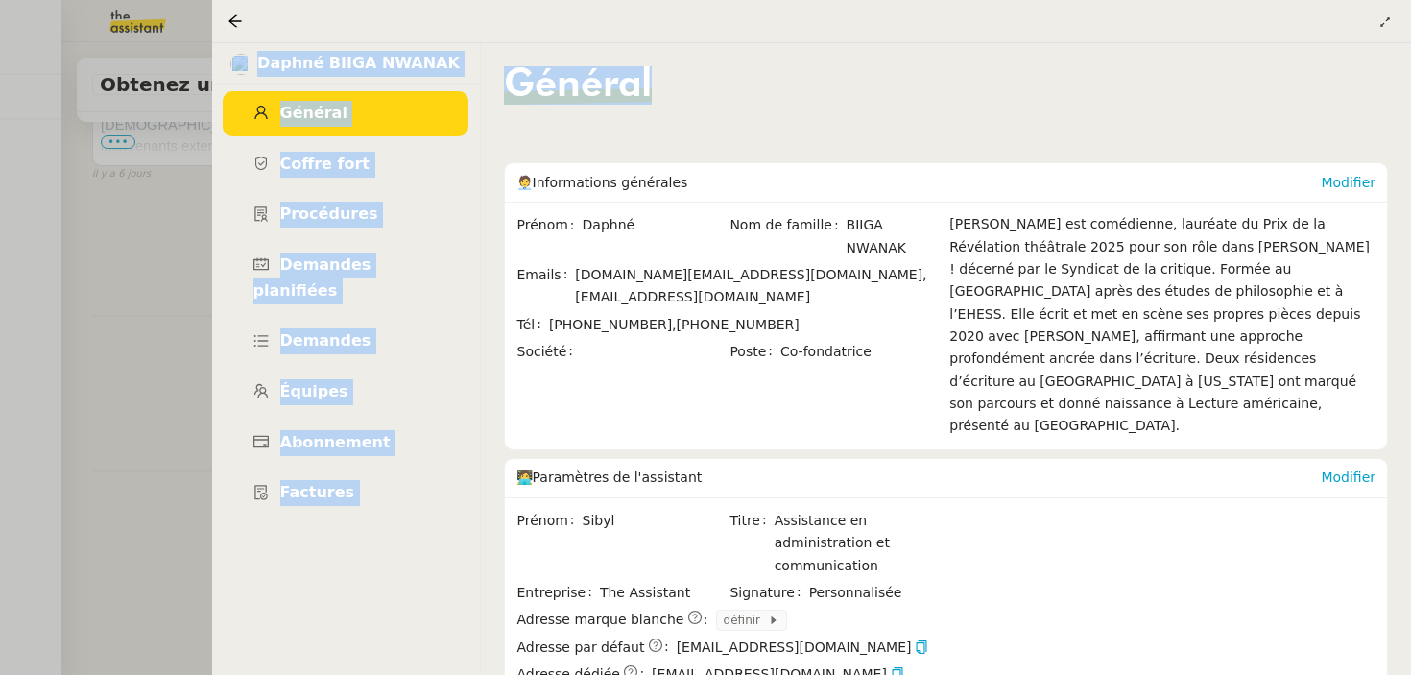
click at [1156, 61] on nz-layout "Mes demandes Nicolas Morin 3 demandes en cours HASPARREN Lydie Laulon Demande d…" at bounding box center [705, 337] width 1411 height 675
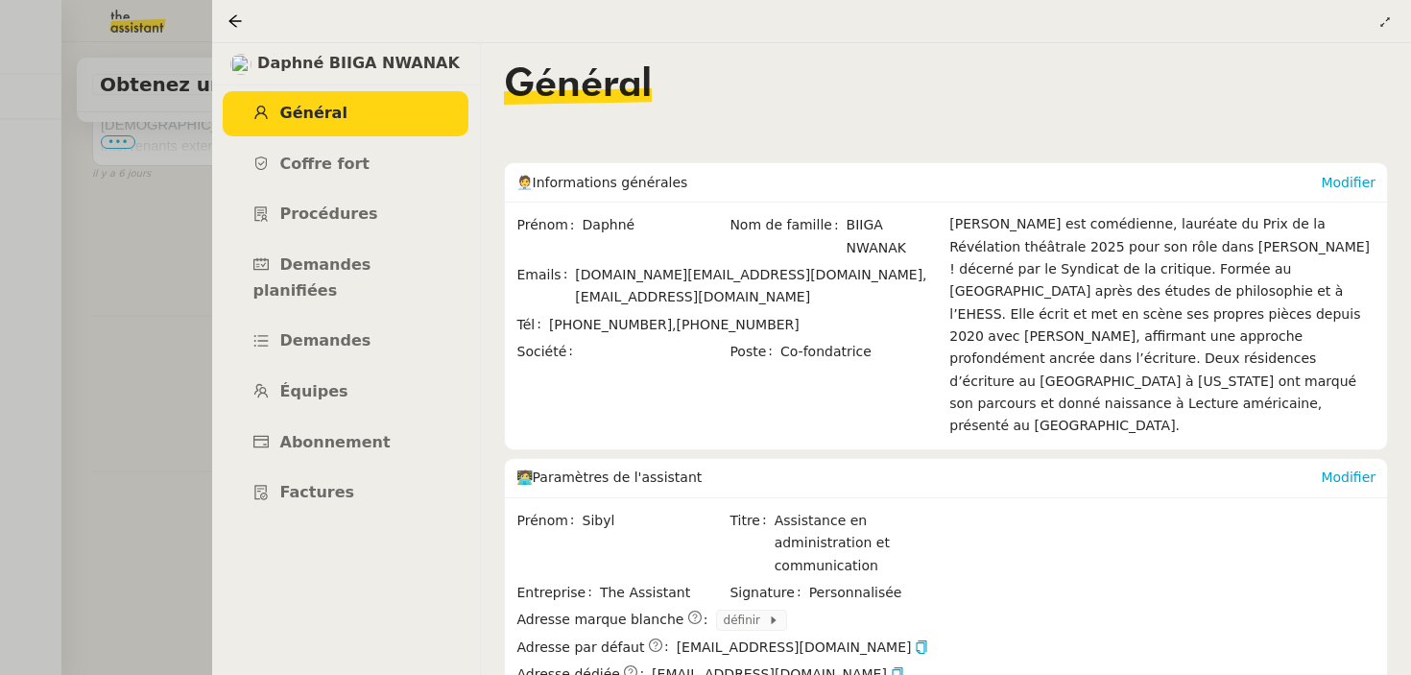
click at [345, 63] on span "Daphné BIIGA NWANAK" at bounding box center [358, 64] width 203 height 26
drag, startPoint x: 345, startPoint y: 63, endPoint x: 452, endPoint y: 61, distance: 107.6
click at [452, 61] on div "Daphné BIIGA NWANAK" at bounding box center [345, 64] width 269 height 42
copy span "BIIGA NWANAK"
click at [107, 361] on div at bounding box center [705, 337] width 1411 height 675
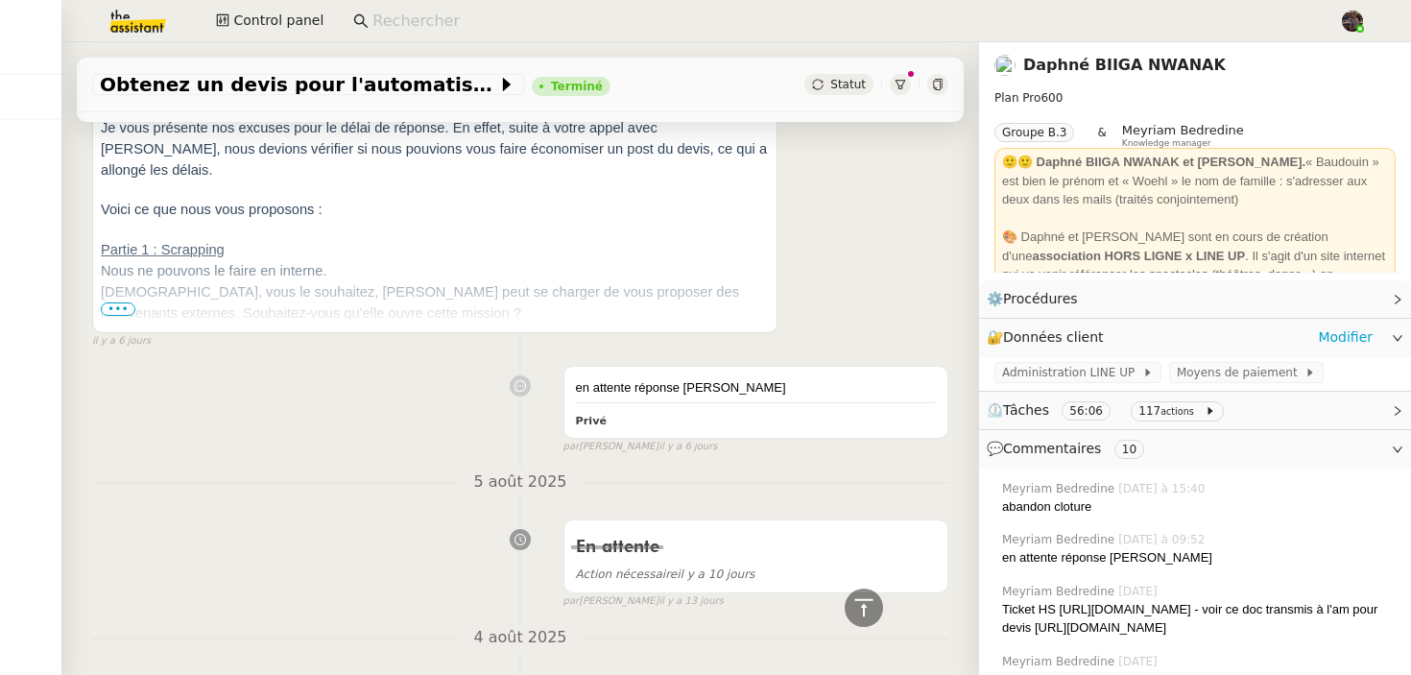
scroll to position [347, 0]
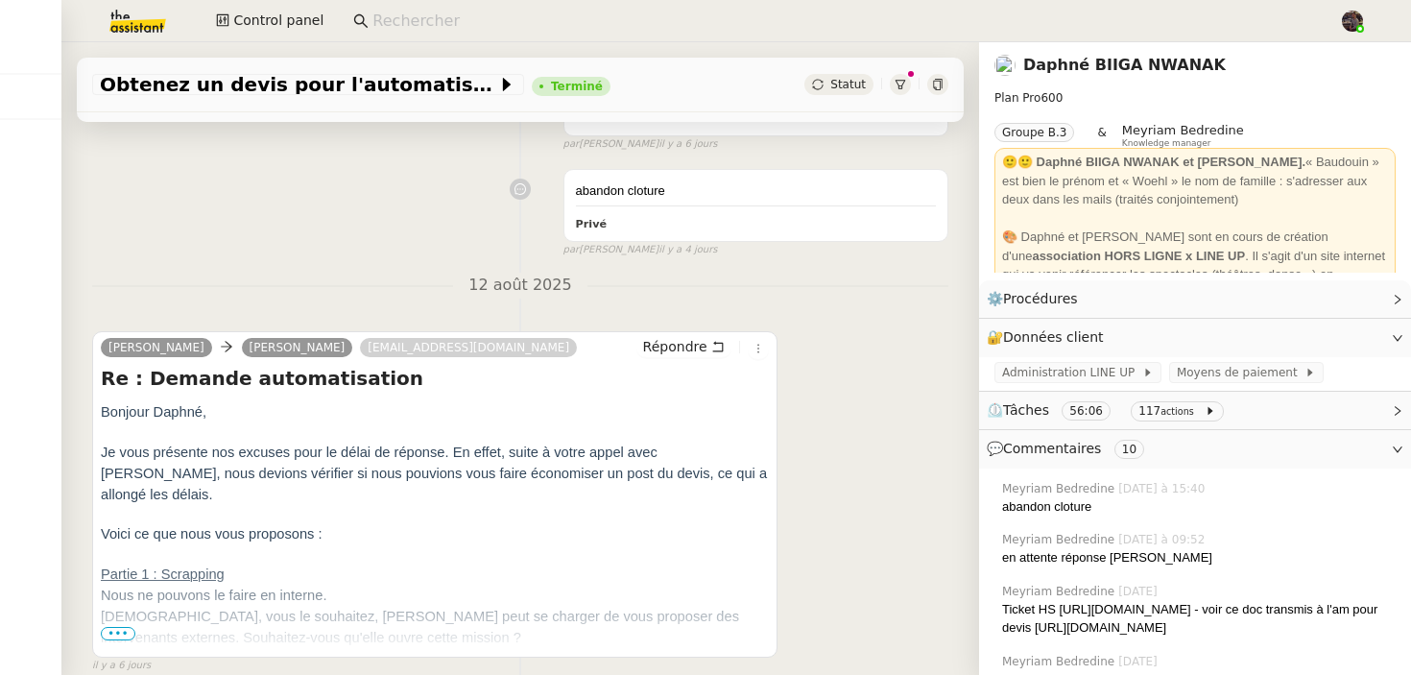
click at [942, 86] on icon at bounding box center [938, 85] width 12 height 12
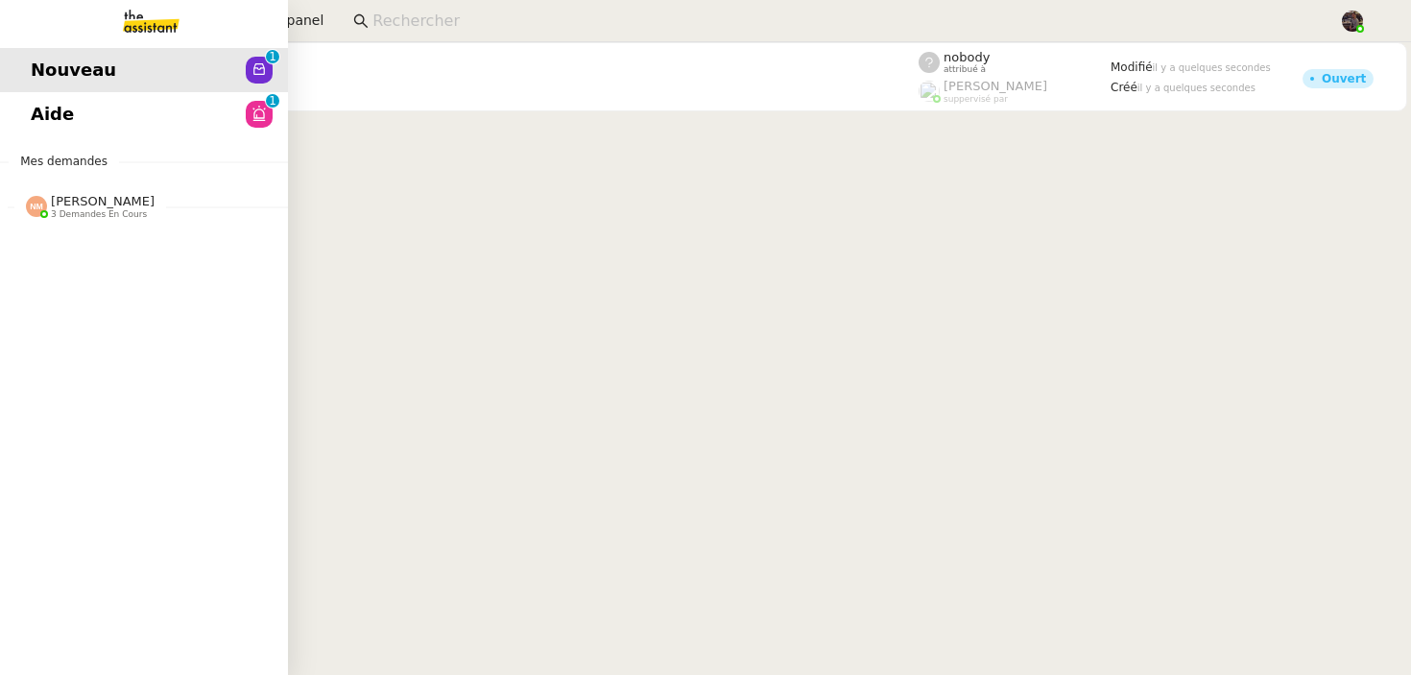
click at [70, 139] on div "Nouveau 0 1 2 3 4 5 6 7 8 9 Aide 0 1 2 3 4 5 6 7 8 9 Mes demandes Nicolas Morin…" at bounding box center [144, 358] width 288 height 633
click at [85, 125] on link "Aide 0 1 2 3 4 5 6 7 8 9" at bounding box center [144, 114] width 288 height 44
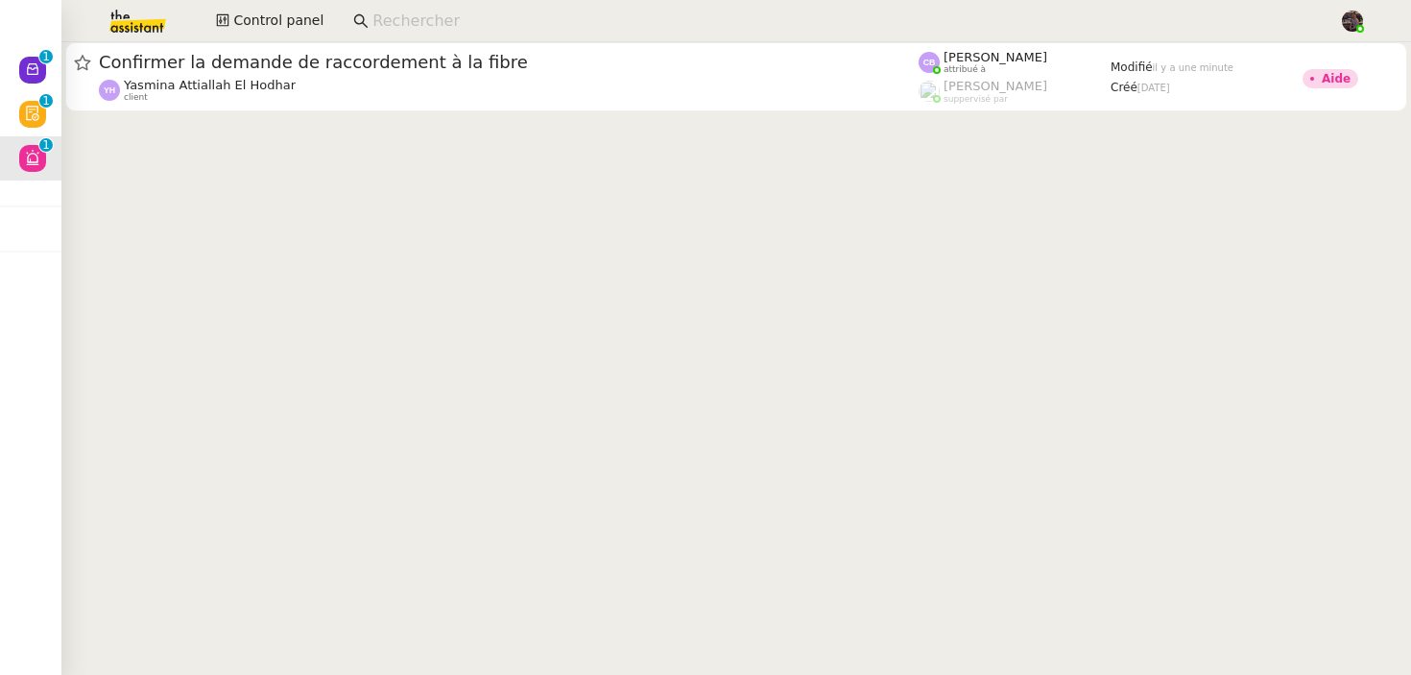
click at [387, 16] on input at bounding box center [847, 22] width 948 height 26
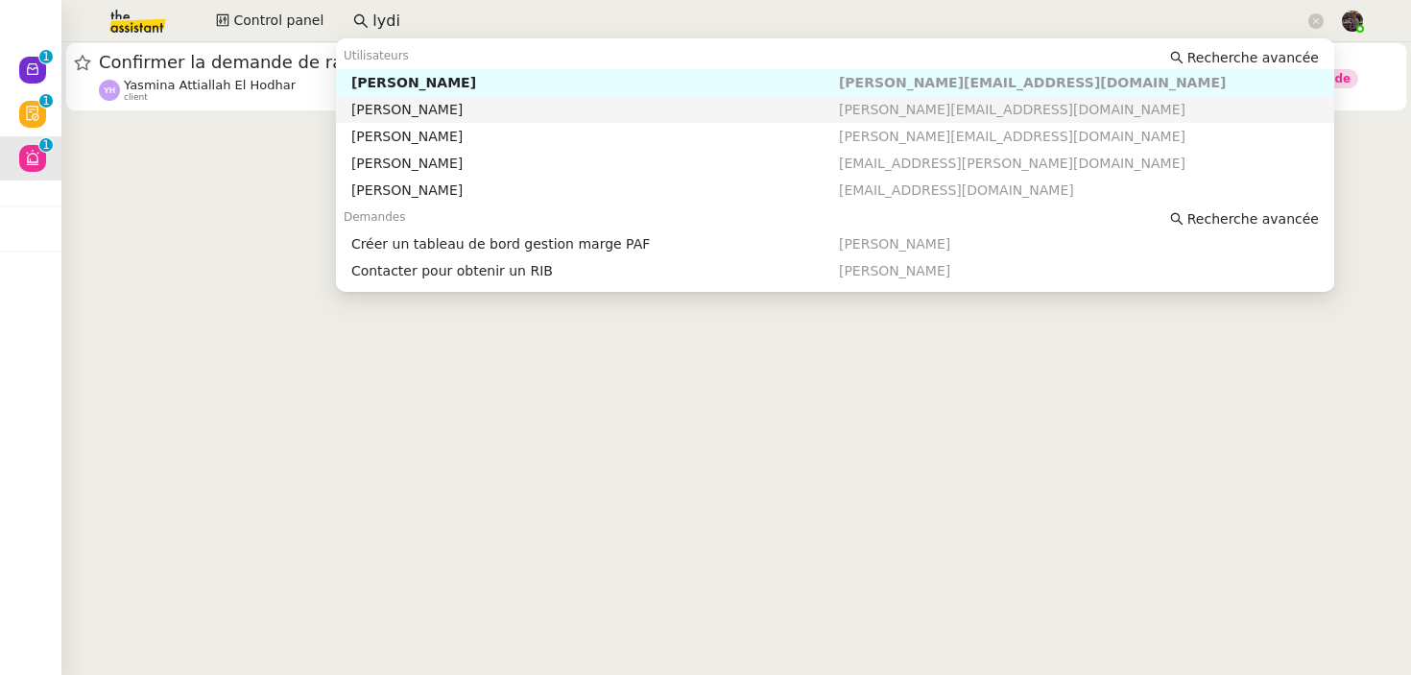
click at [451, 114] on div "[PERSON_NAME]" at bounding box center [595, 109] width 488 height 17
type input "lydi"
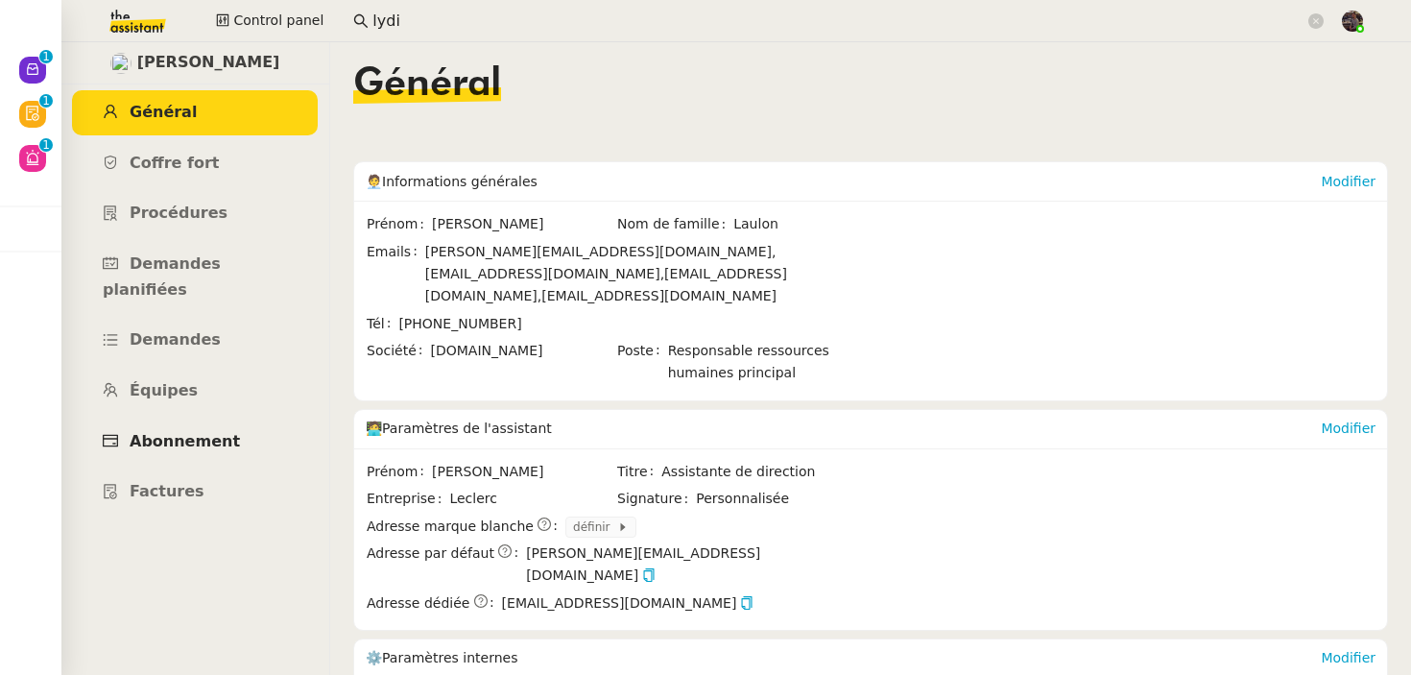
click at [241, 420] on link "Abonnement" at bounding box center [195, 442] width 246 height 45
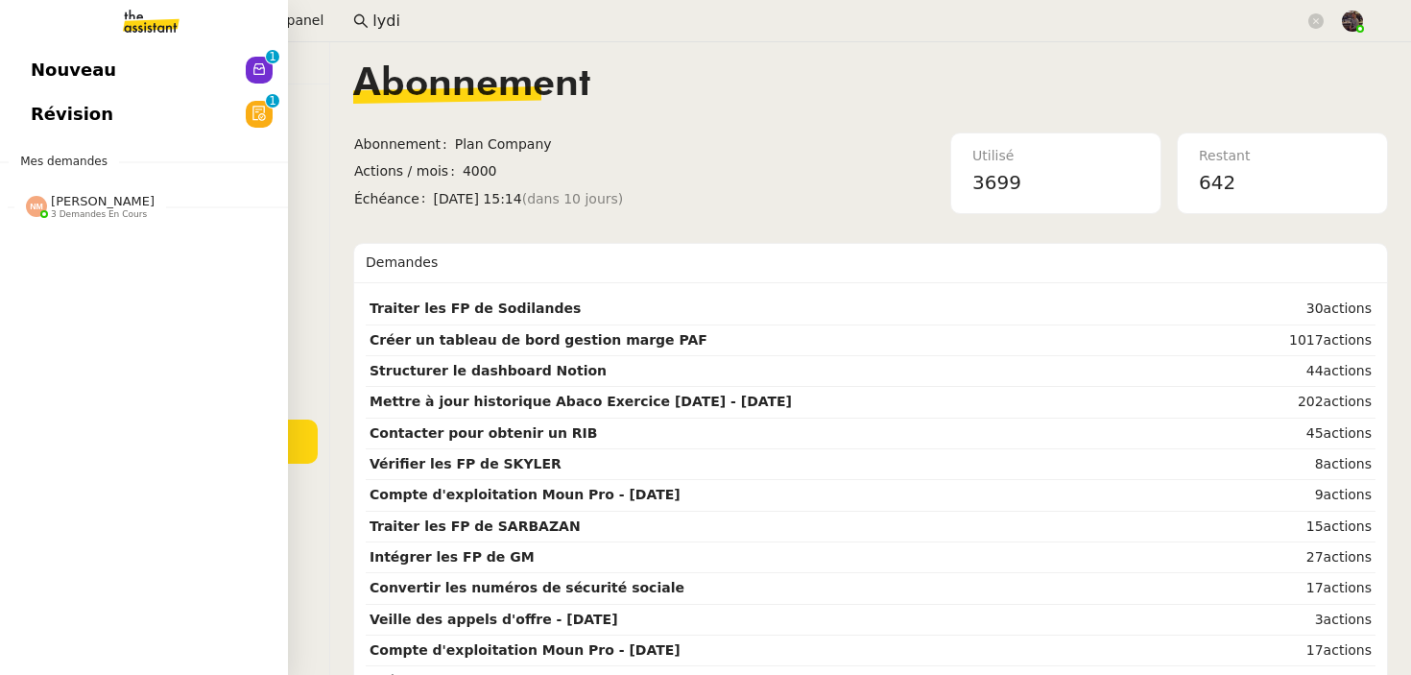
click at [170, 41] on img at bounding box center [135, 21] width 149 height 42
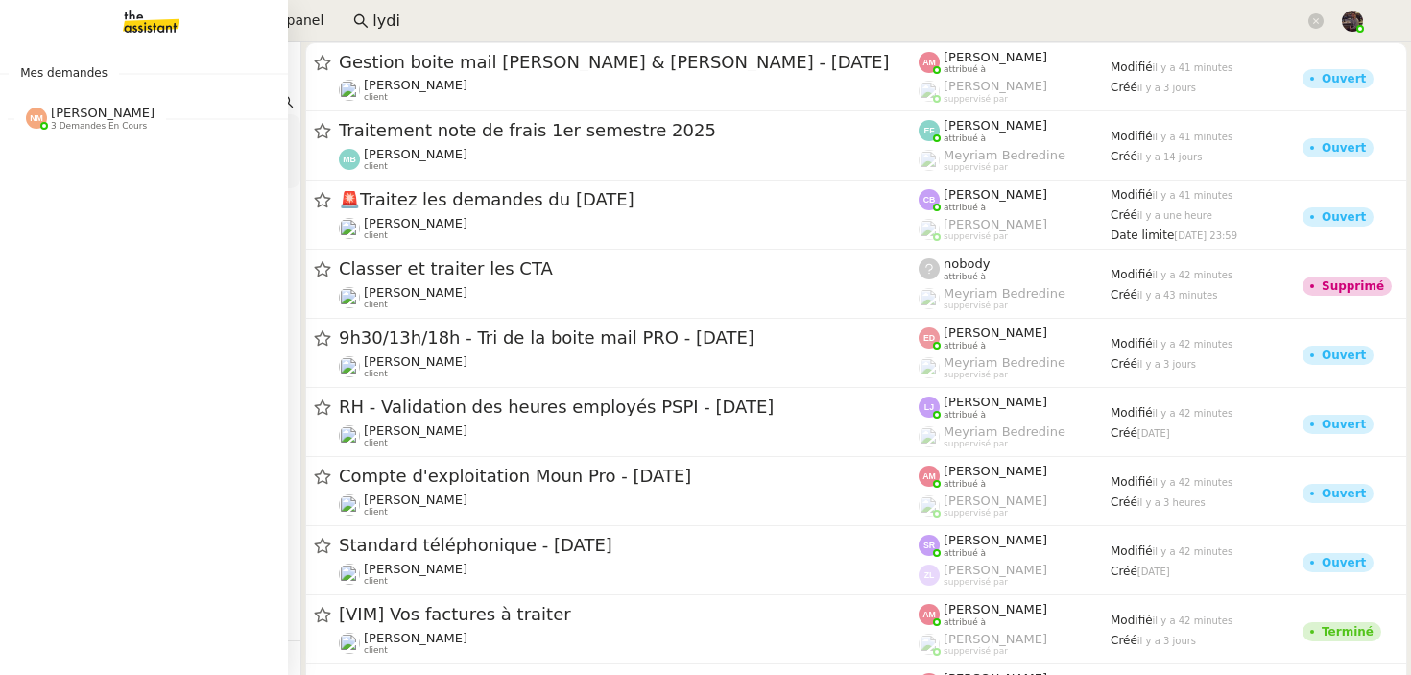
click at [101, 154] on div "Mes demandes Nicolas Morin 3 demandes en cours HASPARREN Lydie Laulon Demande d…" at bounding box center [144, 358] width 288 height 633
click at [128, 51] on div "Mes demandes Nicolas Morin 3 demandes en cours HASPARREN Lydie Laulon Demande d…" at bounding box center [144, 358] width 288 height 633
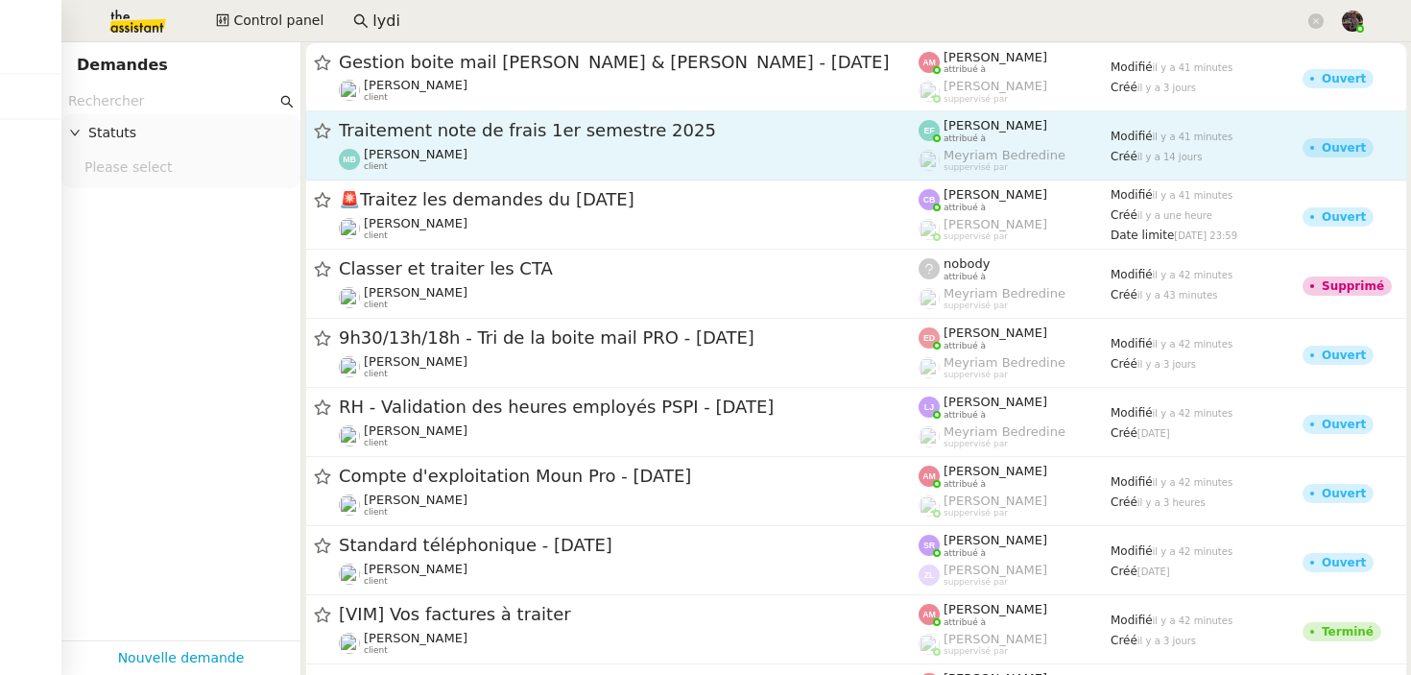
click at [458, 126] on span "Traitement note de frais 1er semestre 2025" at bounding box center [629, 130] width 580 height 17
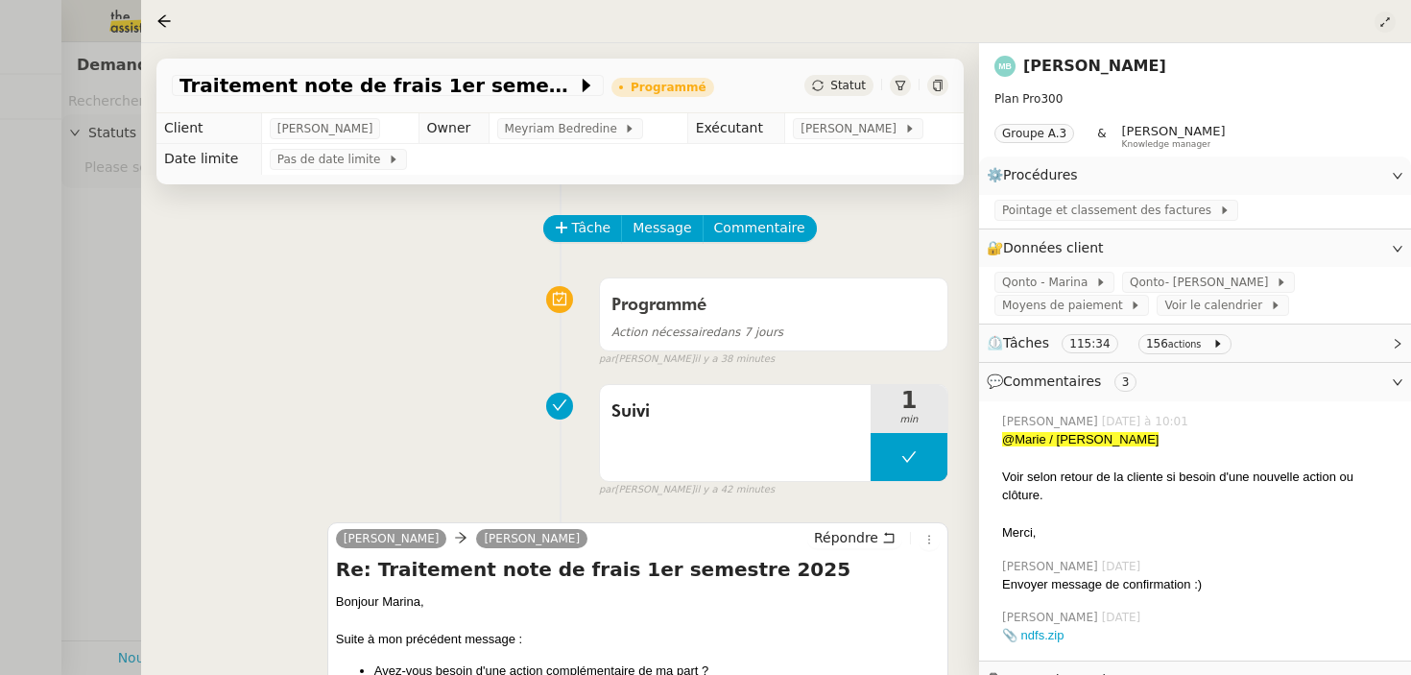
click at [1375, 21] on button at bounding box center [1385, 22] width 21 height 21
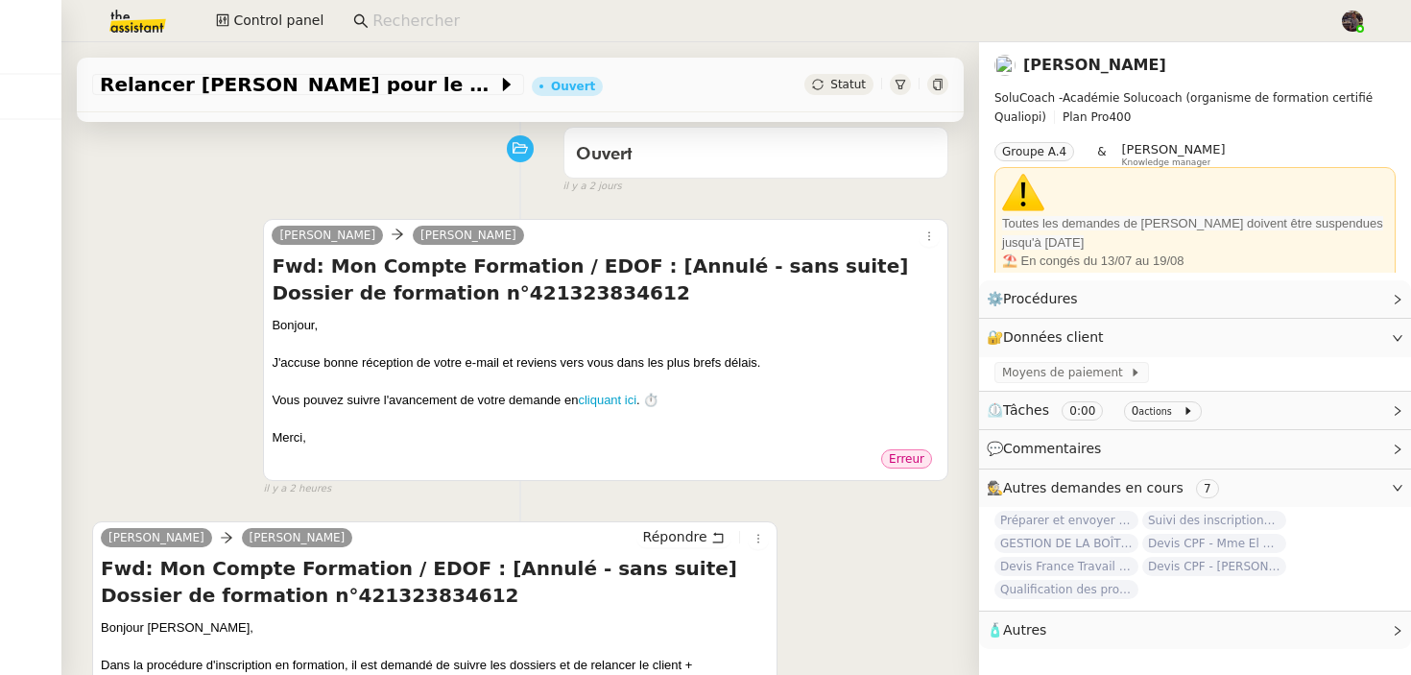
scroll to position [180, 0]
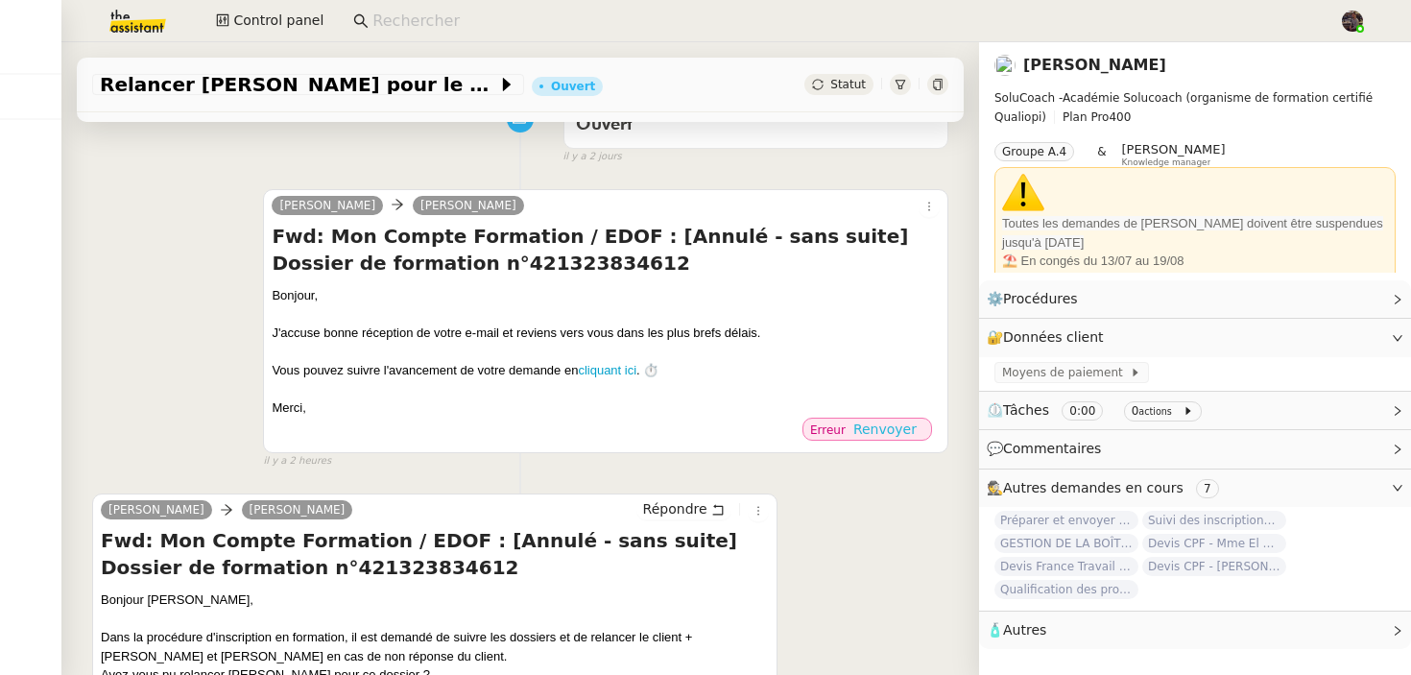
click at [894, 430] on span "Renvoyer" at bounding box center [885, 429] width 63 height 19
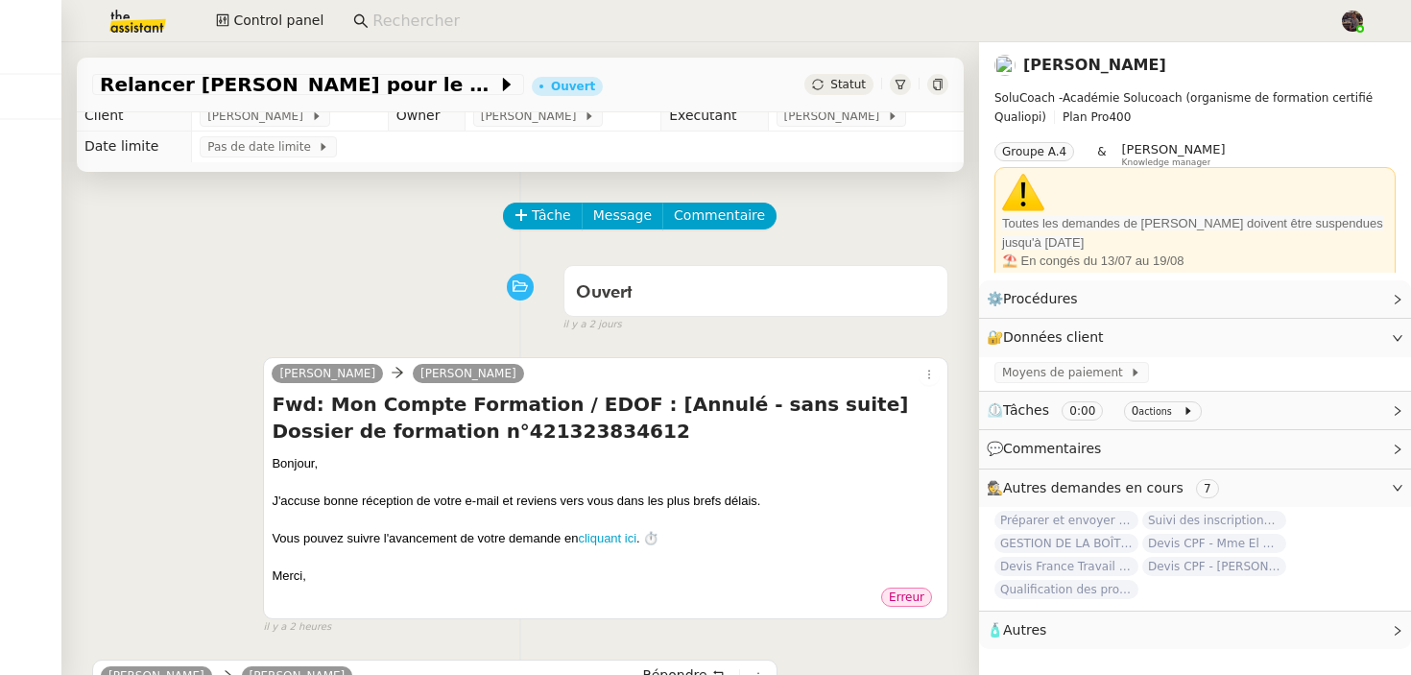
scroll to position [76, 0]
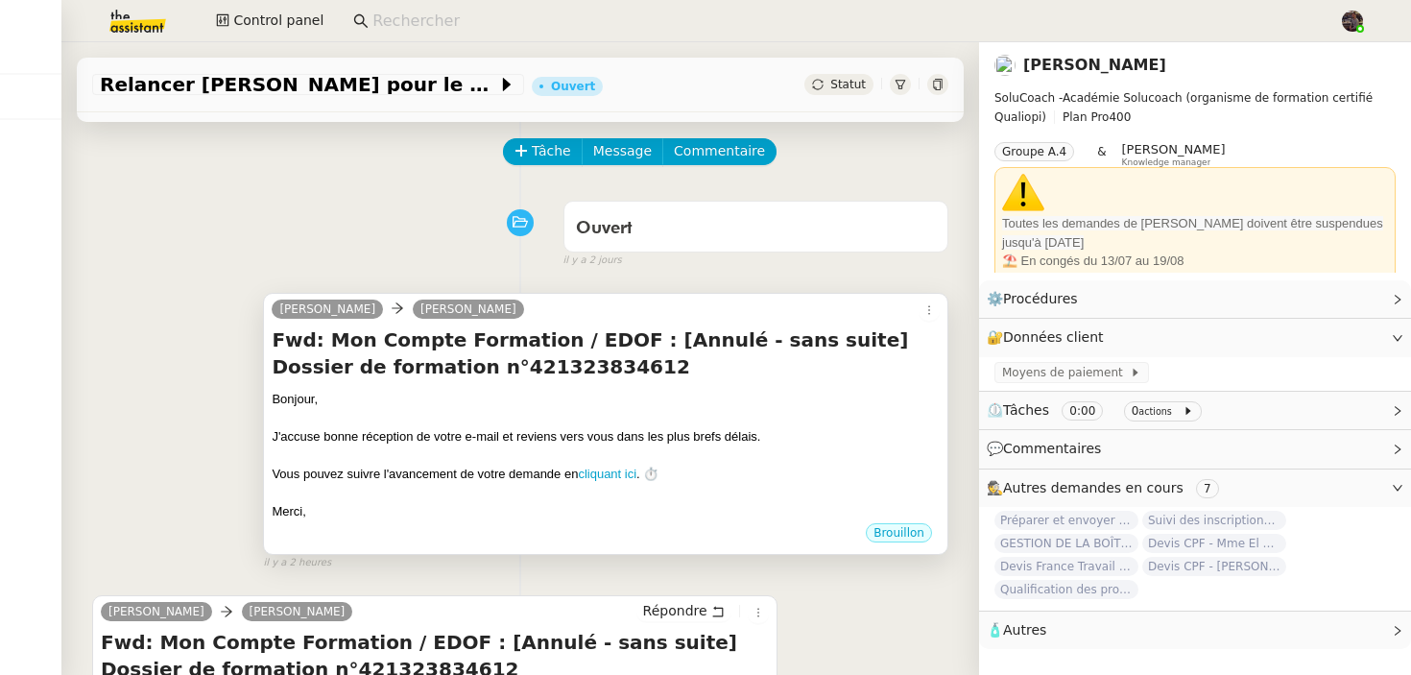
click at [662, 418] on div at bounding box center [606, 418] width 668 height 19
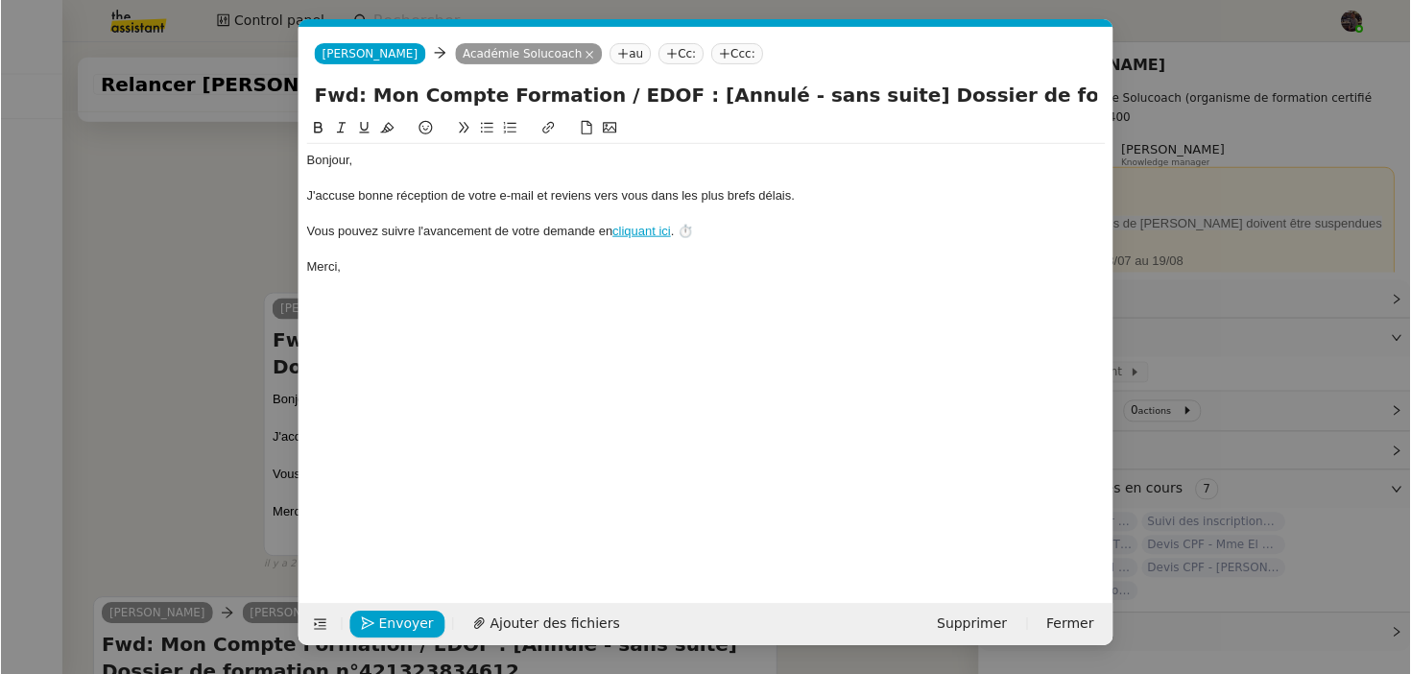
scroll to position [0, 40]
click at [404, 632] on span "Envoyer" at bounding box center [405, 625] width 55 height 22
click at [404, 632] on span "Confirmer l'envoi" at bounding box center [435, 625] width 115 height 22
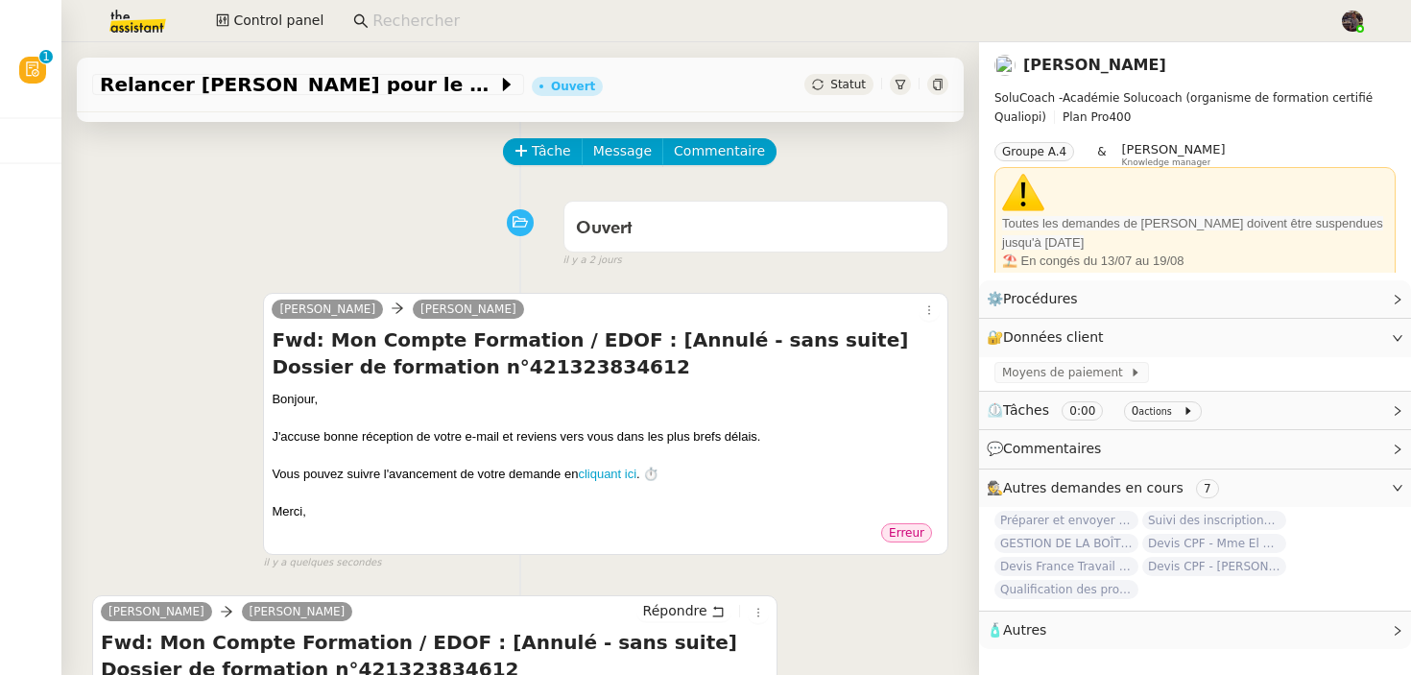
click at [1107, 61] on link "[PERSON_NAME]" at bounding box center [1095, 65] width 143 height 18
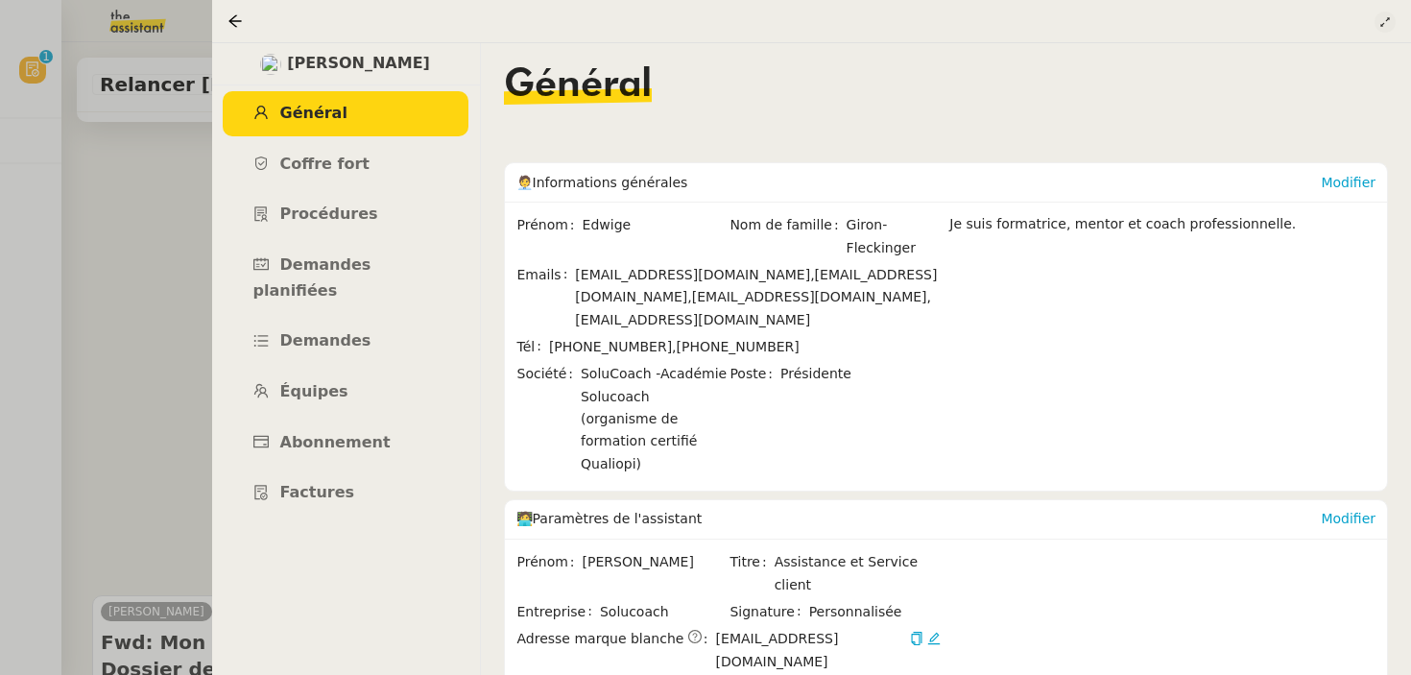
click at [1381, 22] on icon at bounding box center [1386, 22] width 12 height 12
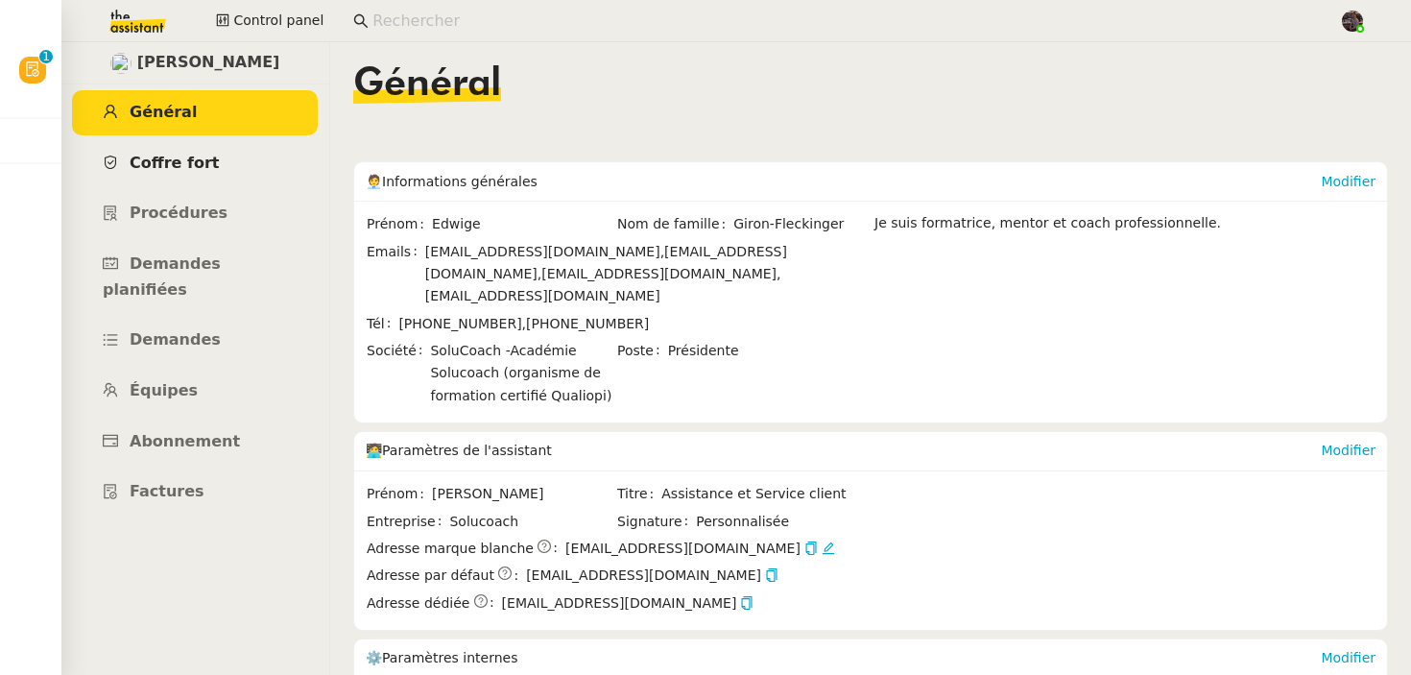
click at [134, 166] on span "Coffre fort" at bounding box center [175, 163] width 90 height 18
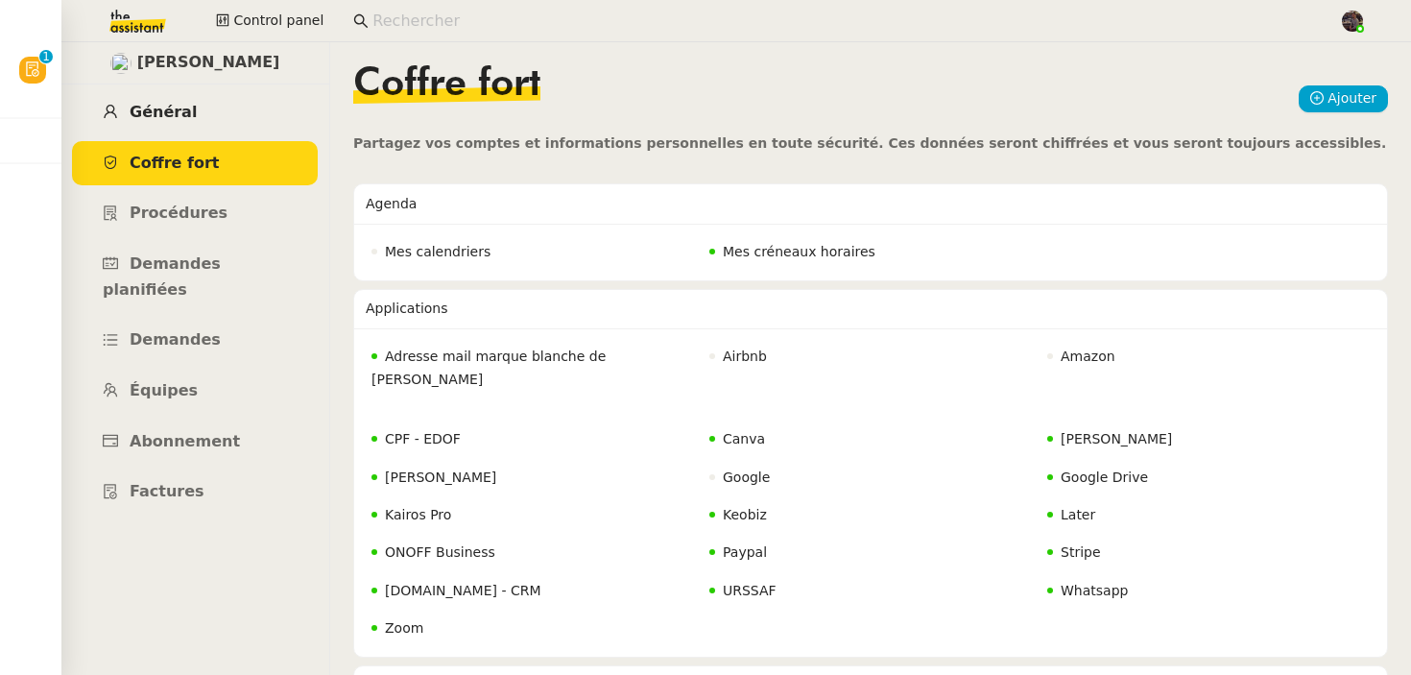
click at [210, 124] on link "Général" at bounding box center [195, 112] width 246 height 45
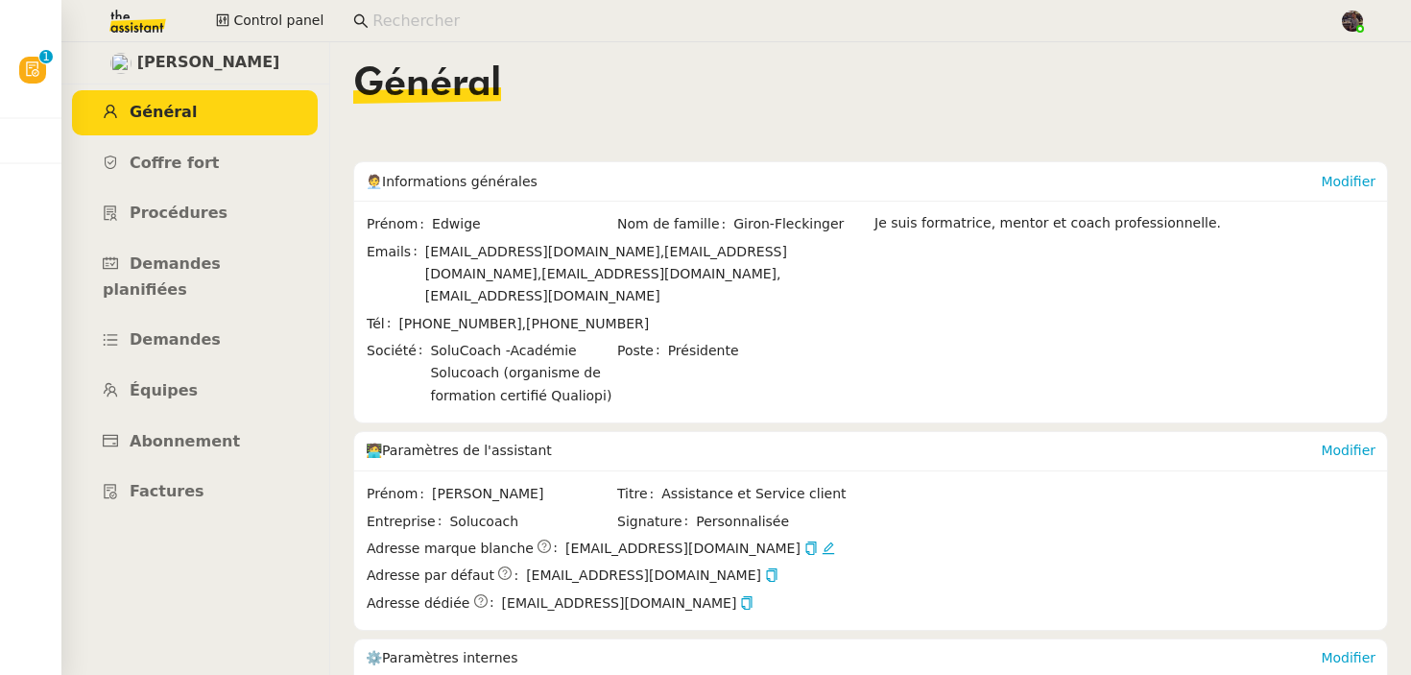
click at [442, 254] on span "[EMAIL_ADDRESS][DOMAIN_NAME]," at bounding box center [544, 251] width 239 height 15
drag, startPoint x: 442, startPoint y: 254, endPoint x: 507, endPoint y: 254, distance: 65.3
click at [507, 254] on span "[EMAIL_ADDRESS][DOMAIN_NAME]," at bounding box center [544, 251] width 239 height 15
click at [574, 538] on span "[EMAIL_ADDRESS][DOMAIN_NAME]" at bounding box center [683, 549] width 235 height 22
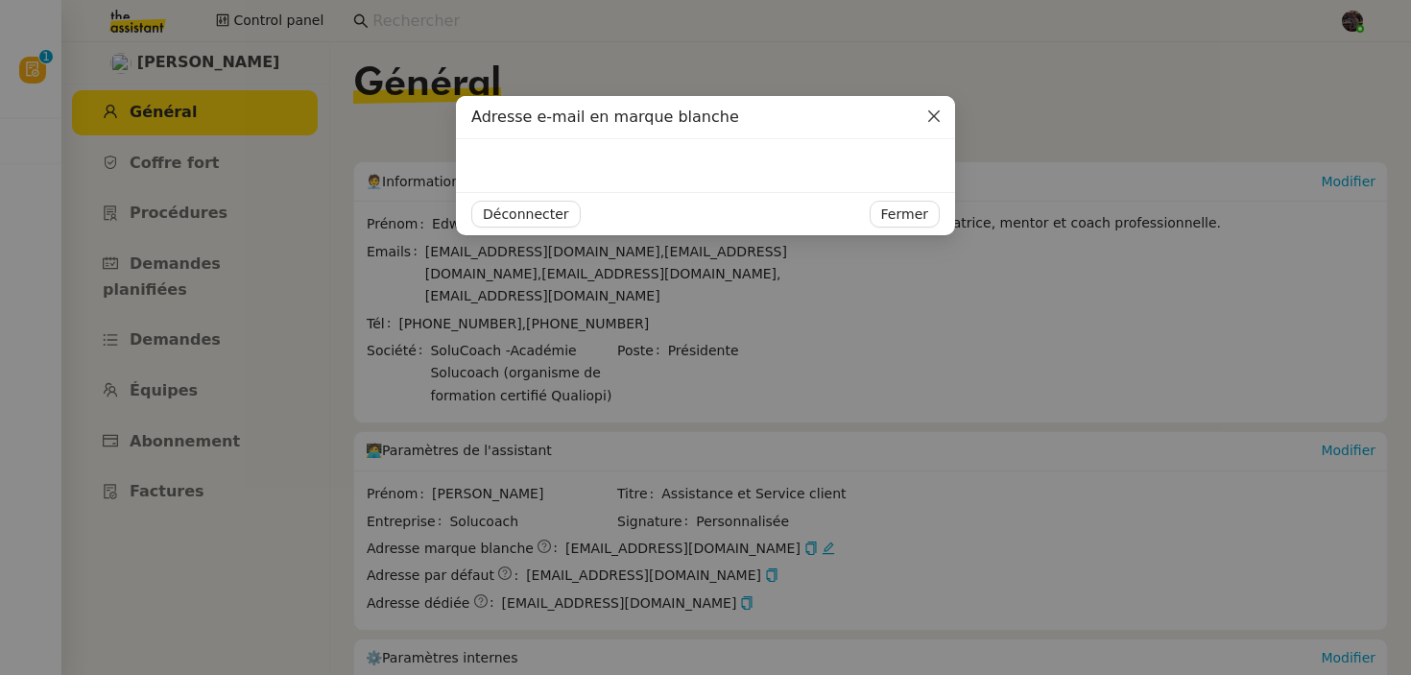
drag, startPoint x: 574, startPoint y: 525, endPoint x: 656, endPoint y: 525, distance: 81.6
click at [656, 525] on nz-modal-container "Adresse e-mail en marque blanche Déconnecter Fermer" at bounding box center [705, 337] width 1411 height 675
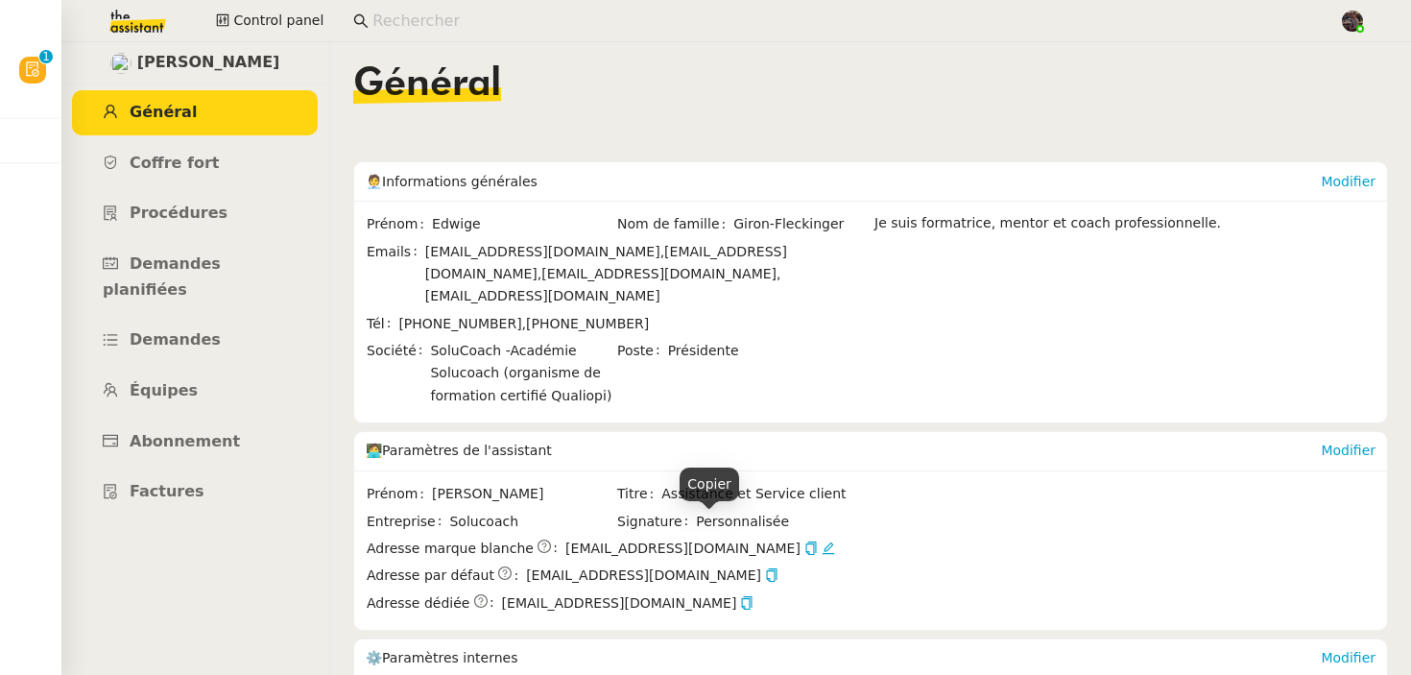
click at [801, 538] on nz-text-copy at bounding box center [809, 549] width 17 height 22
click at [805, 542] on icon "button" at bounding box center [811, 548] width 13 height 13
click at [180, 155] on span "Coffre fort" at bounding box center [175, 163] width 90 height 18
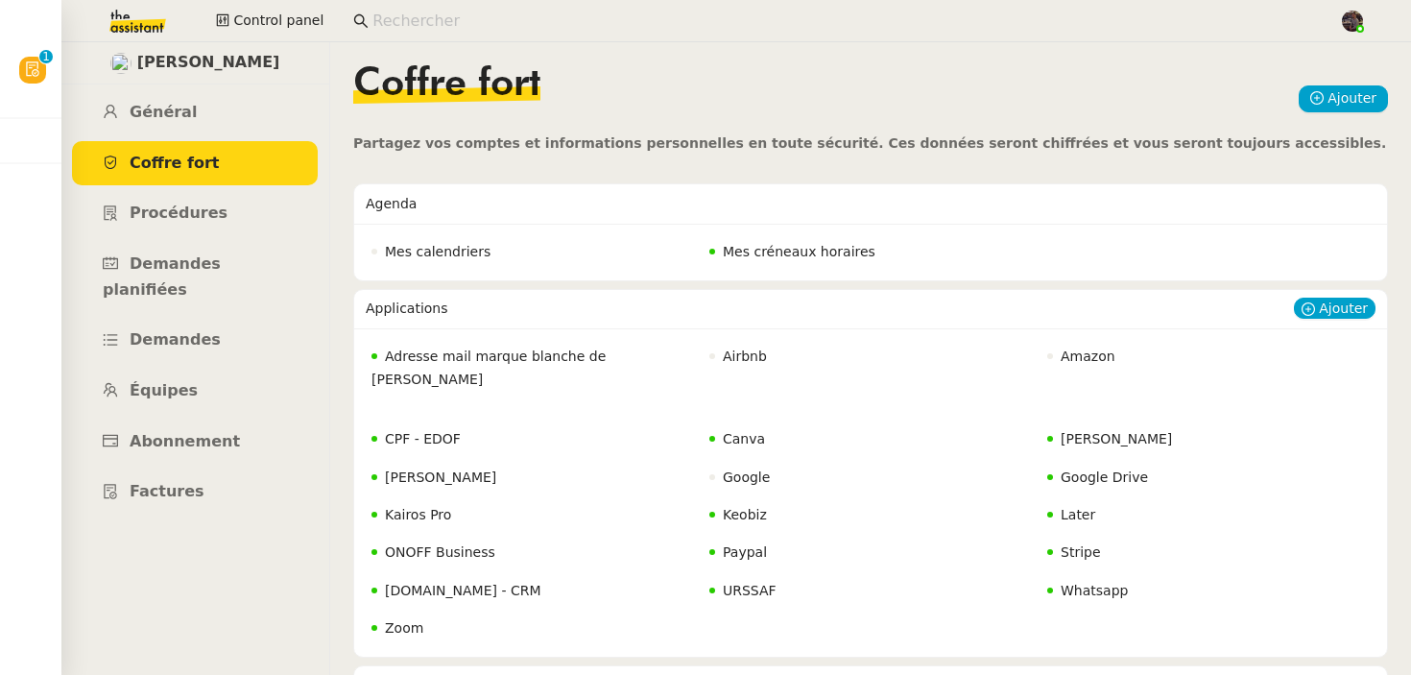
click at [537, 353] on span "Adresse mail marque blanche de Charlie" at bounding box center [489, 367] width 234 height 37
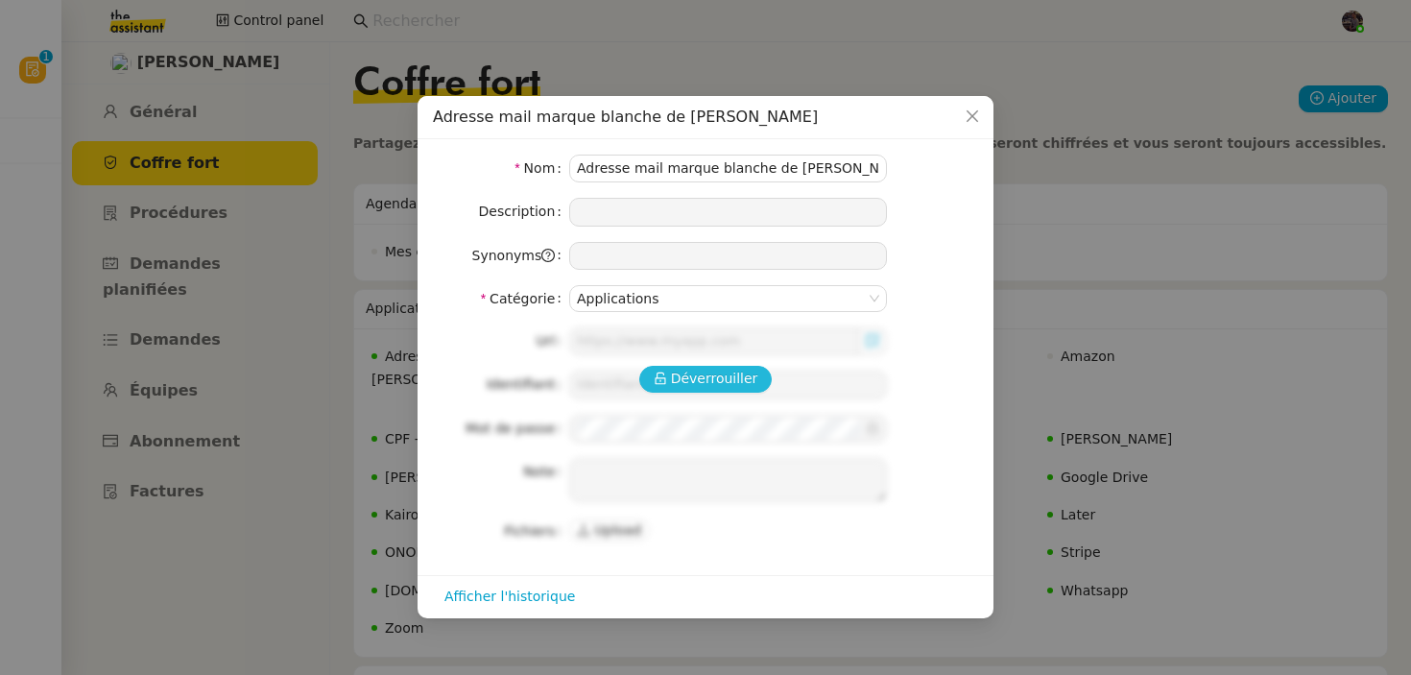
click at [733, 385] on span "Déverrouiller" at bounding box center [714, 379] width 87 height 22
type input "https://webmail.solucoach.com/"
type input "[EMAIL_ADDRESS][DOMAIN_NAME]"
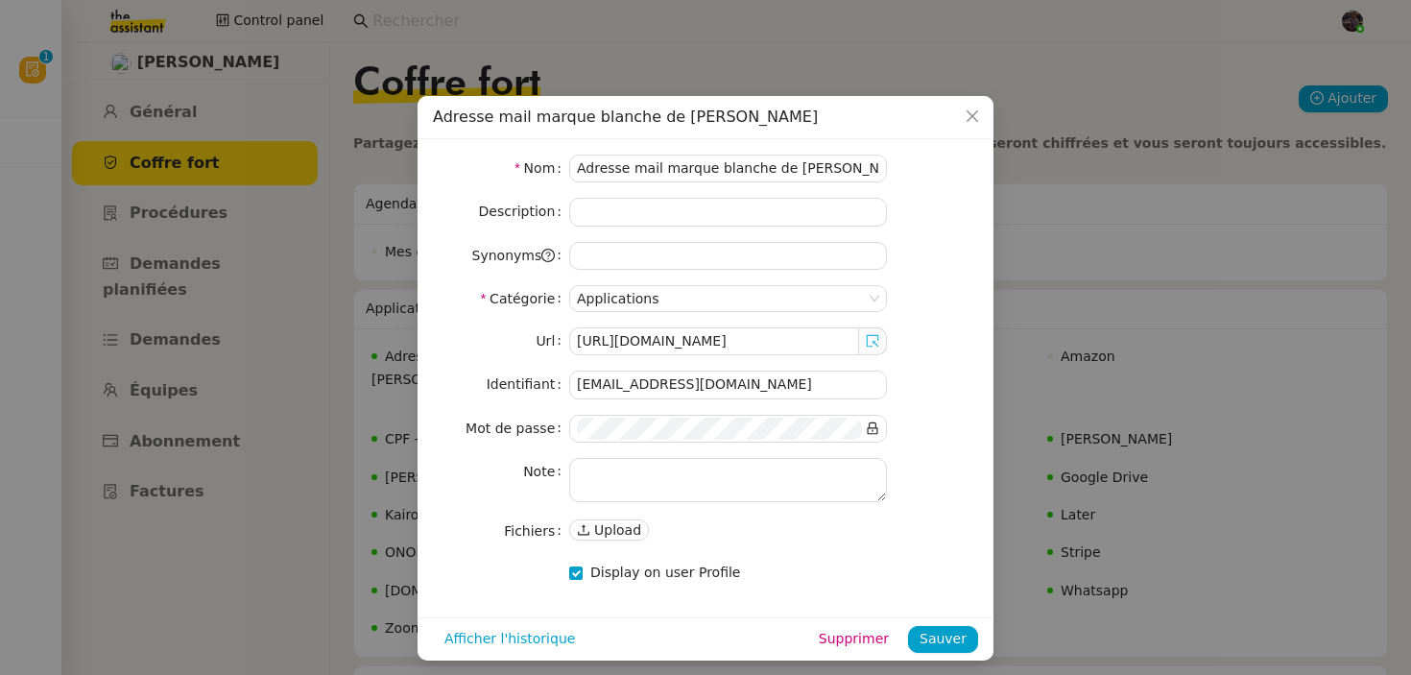
click at [878, 342] on icon at bounding box center [872, 340] width 13 height 13
click at [672, 416] on nz-input-group at bounding box center [728, 429] width 318 height 28
click at [865, 422] on nz-input-group at bounding box center [728, 429] width 318 height 28
click at [873, 423] on icon at bounding box center [872, 427] width 13 height 13
click at [984, 124] on span "Close" at bounding box center [972, 117] width 42 height 42
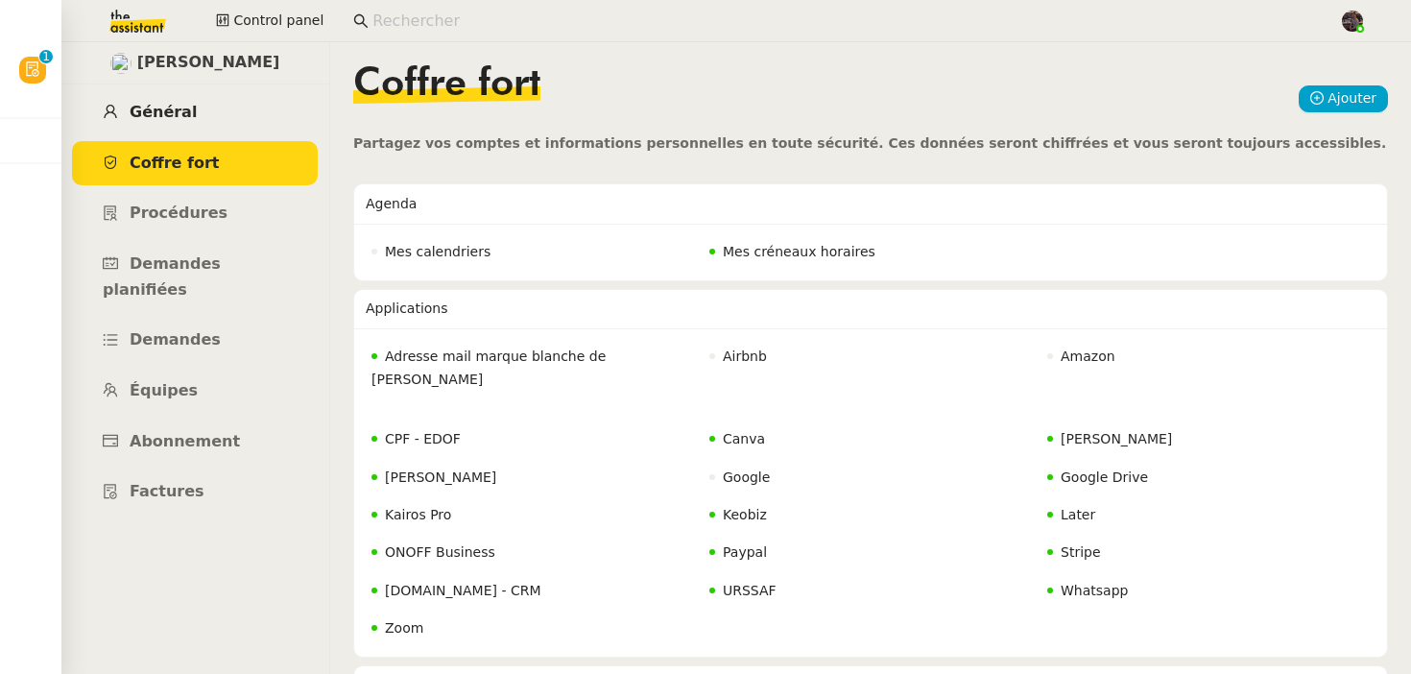
click at [222, 122] on link "Général" at bounding box center [195, 112] width 246 height 45
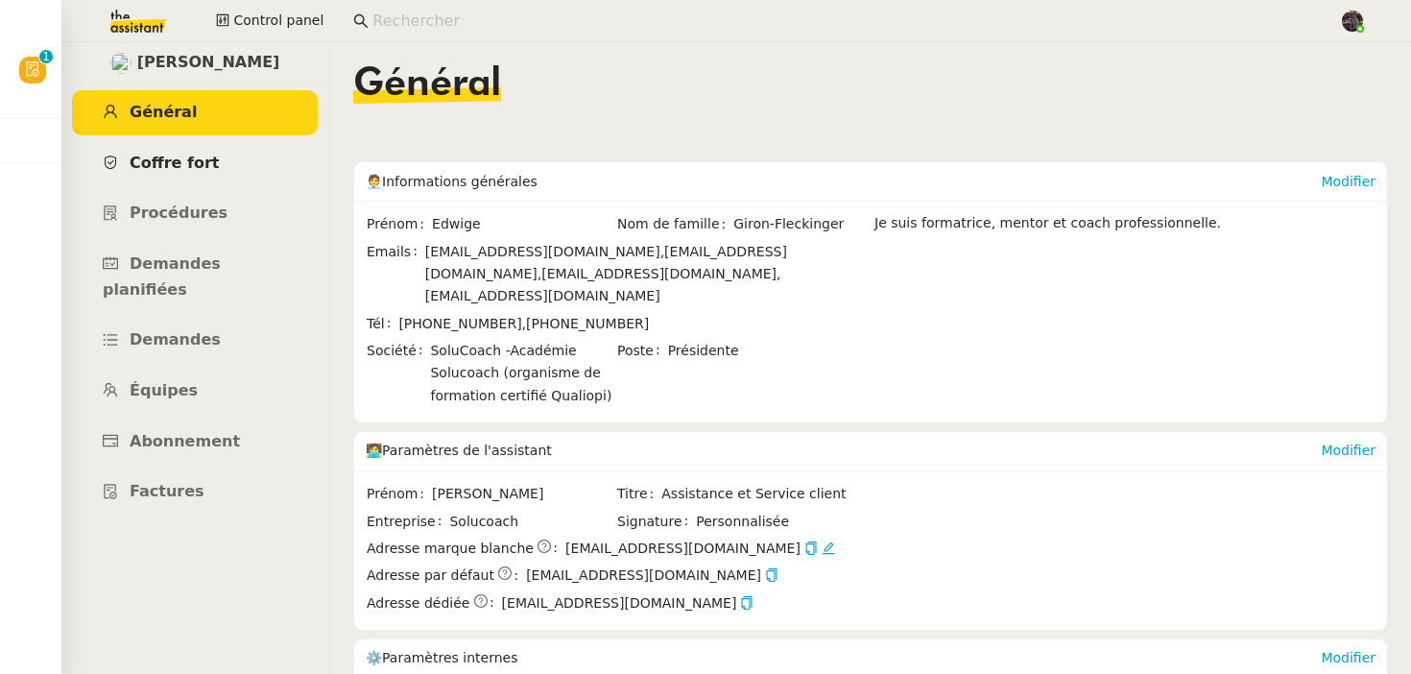
click at [192, 151] on link "Coffre fort" at bounding box center [195, 163] width 246 height 45
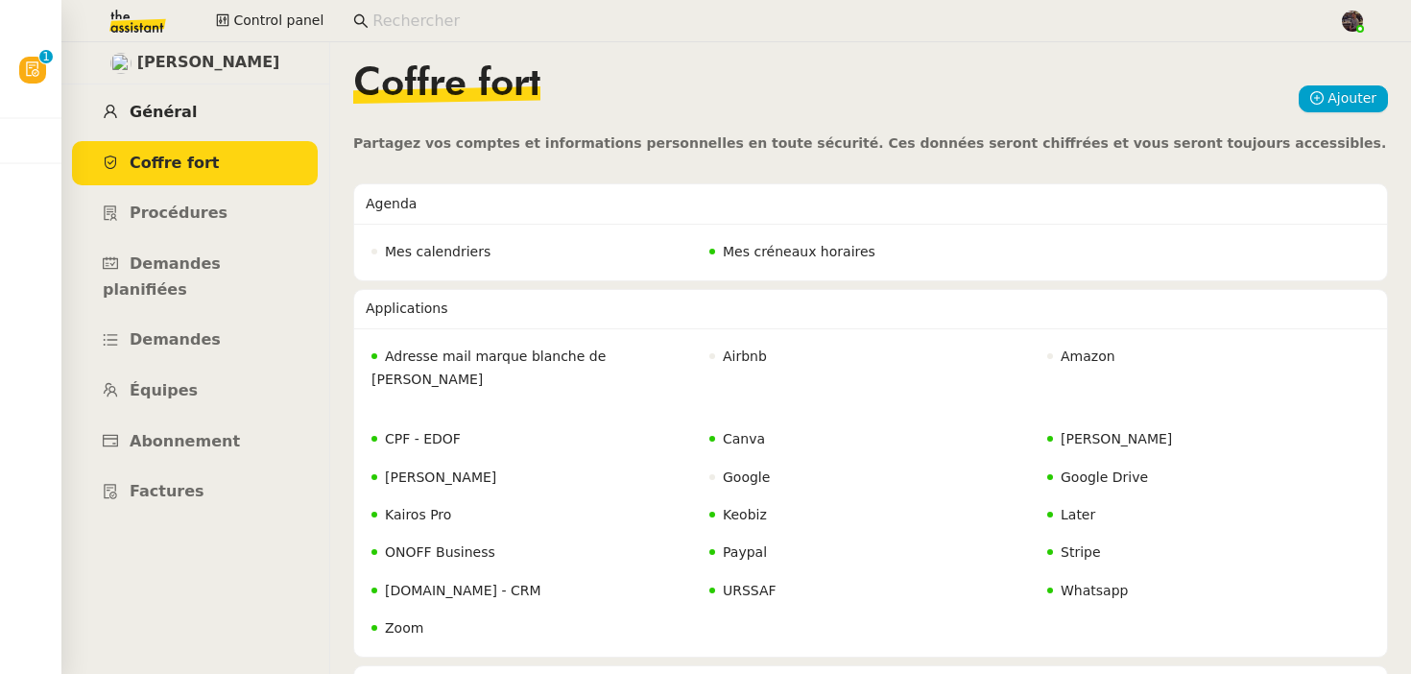
click at [195, 125] on link "Général" at bounding box center [195, 112] width 246 height 45
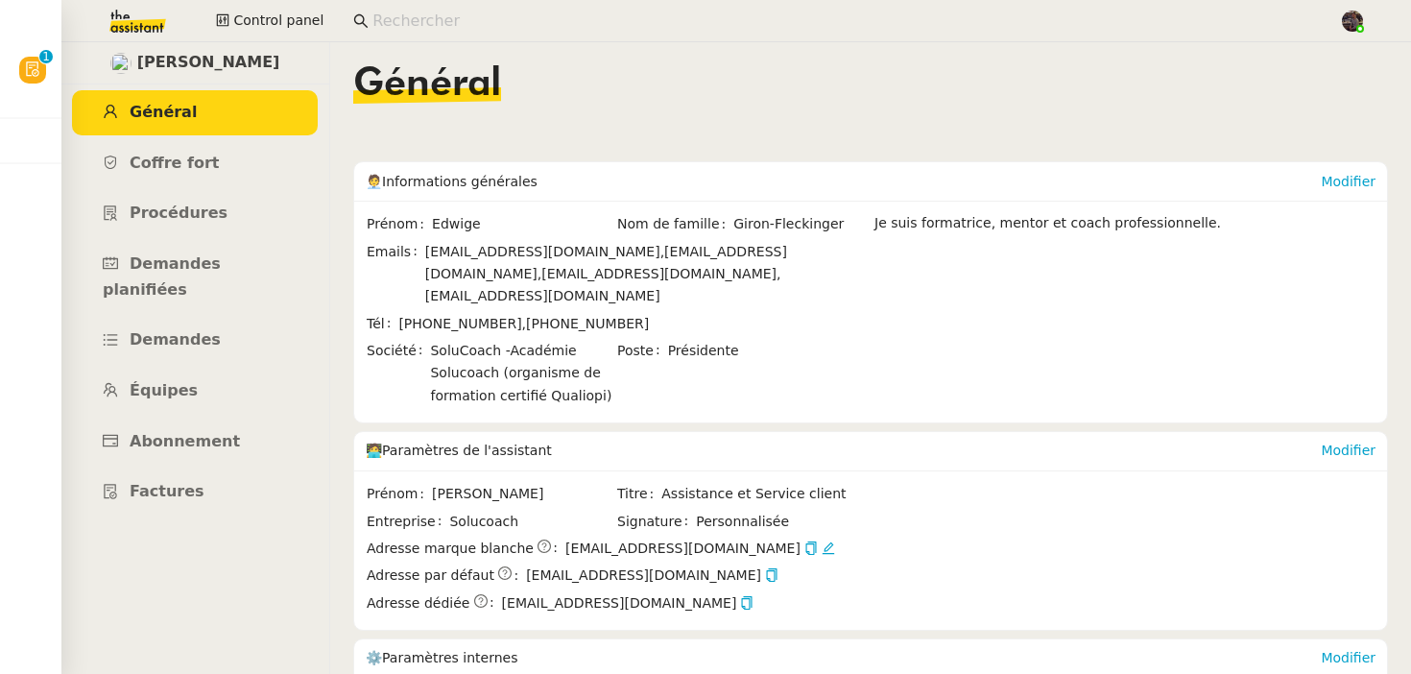
click at [739, 538] on span "[EMAIL_ADDRESS][DOMAIN_NAME]" at bounding box center [716, 549] width 301 height 22
click at [822, 542] on icon at bounding box center [828, 548] width 13 height 13
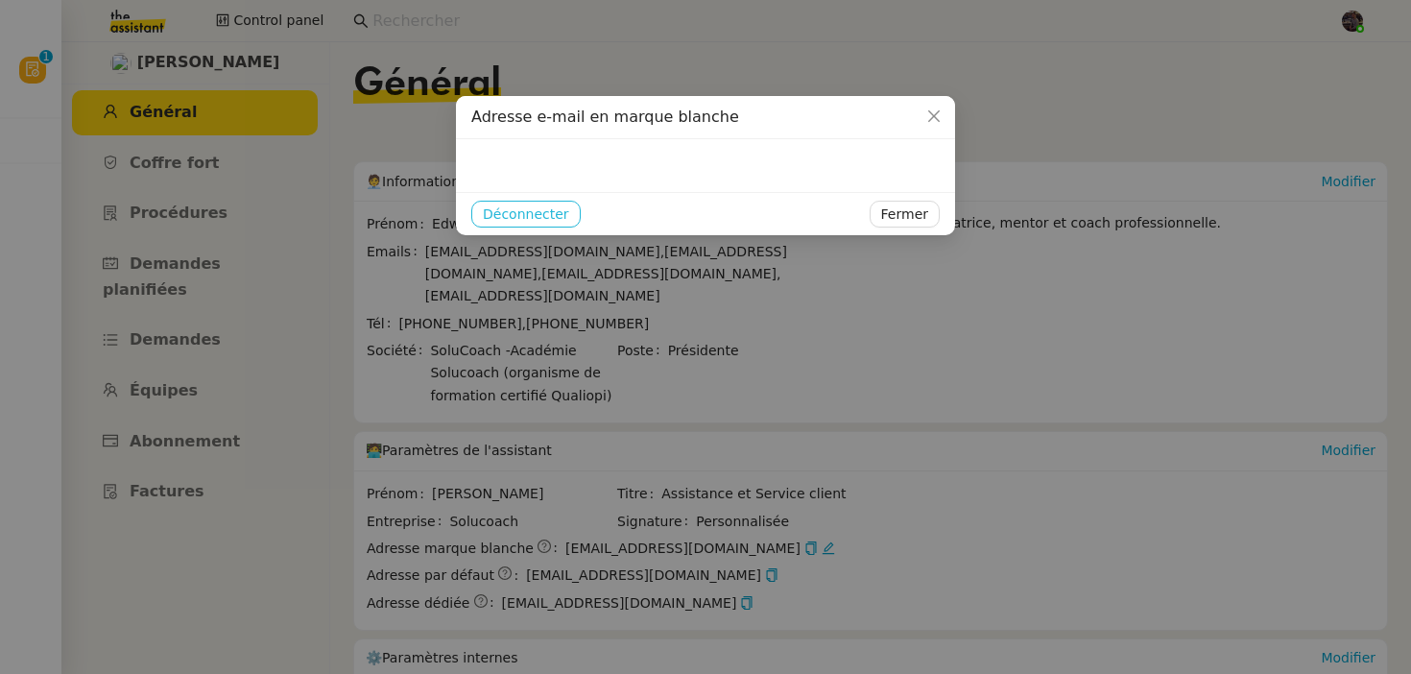
click at [515, 223] on span "Déconnecter" at bounding box center [526, 215] width 86 height 22
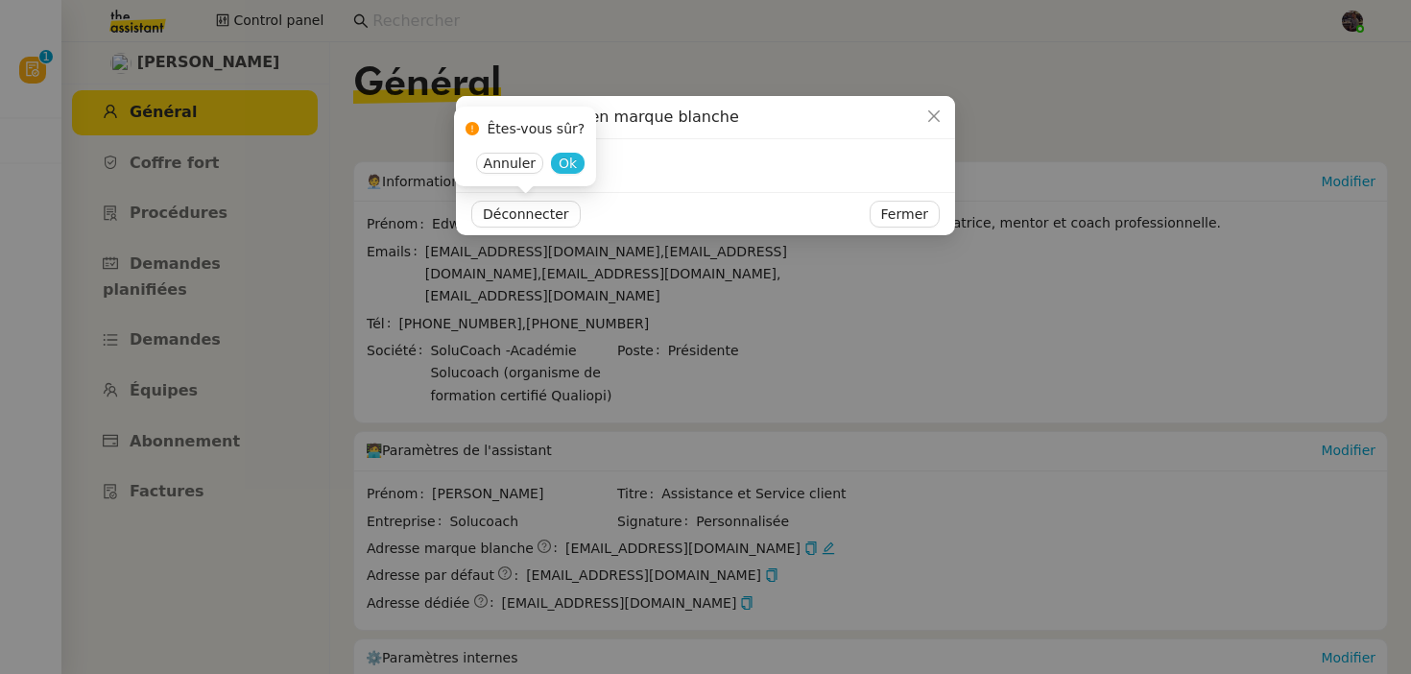
click at [565, 161] on span "Ok" at bounding box center [568, 163] width 18 height 19
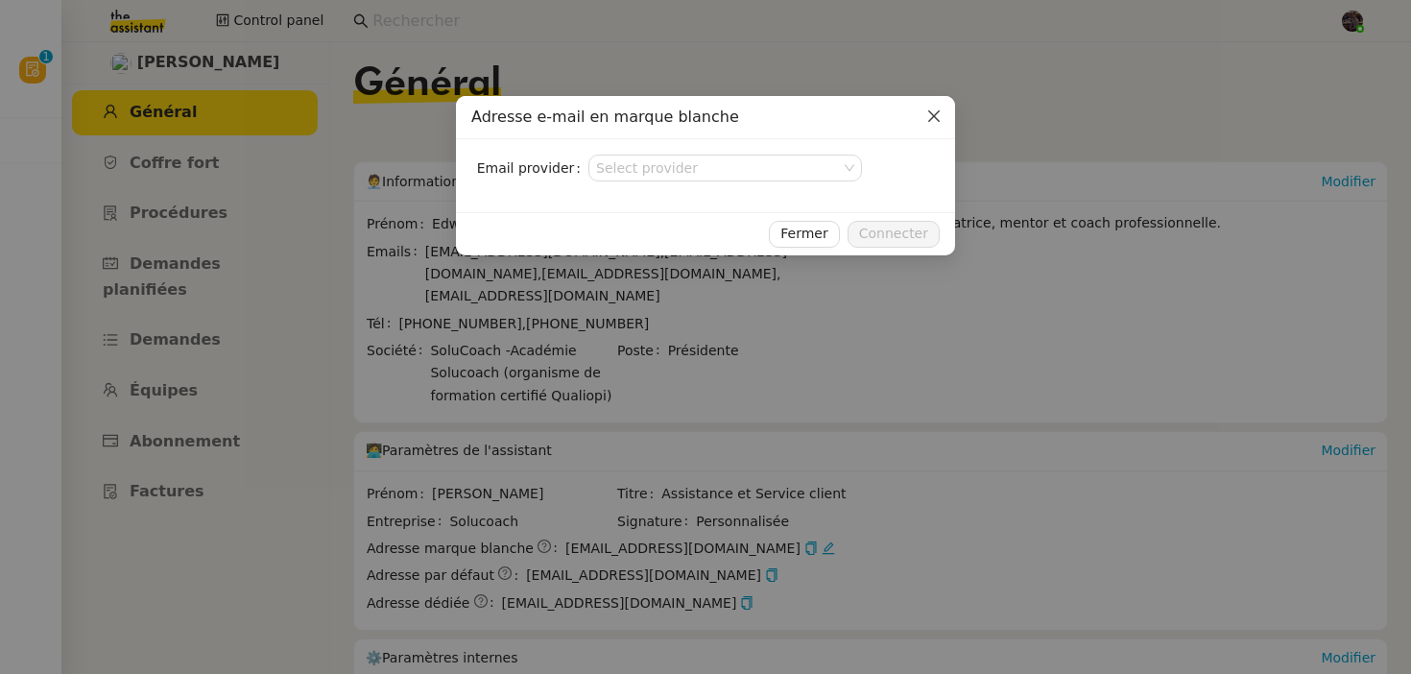
click at [925, 123] on span "Close" at bounding box center [934, 117] width 42 height 42
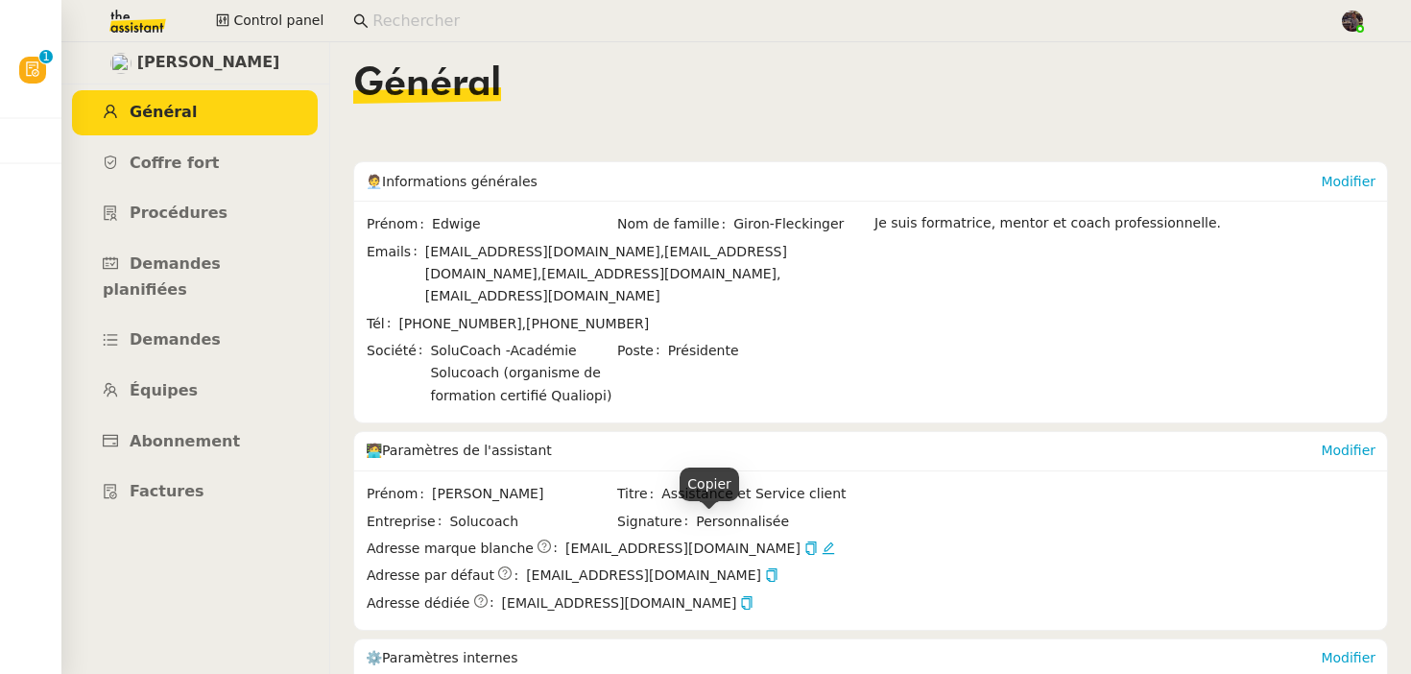
click at [729, 538] on span "[EMAIL_ADDRESS][DOMAIN_NAME]" at bounding box center [716, 549] width 301 height 22
click at [624, 538] on app-ticket-info-button "définir" at bounding box center [605, 549] width 79 height 22
click at [574, 540] on span "définir" at bounding box center [595, 549] width 44 height 19
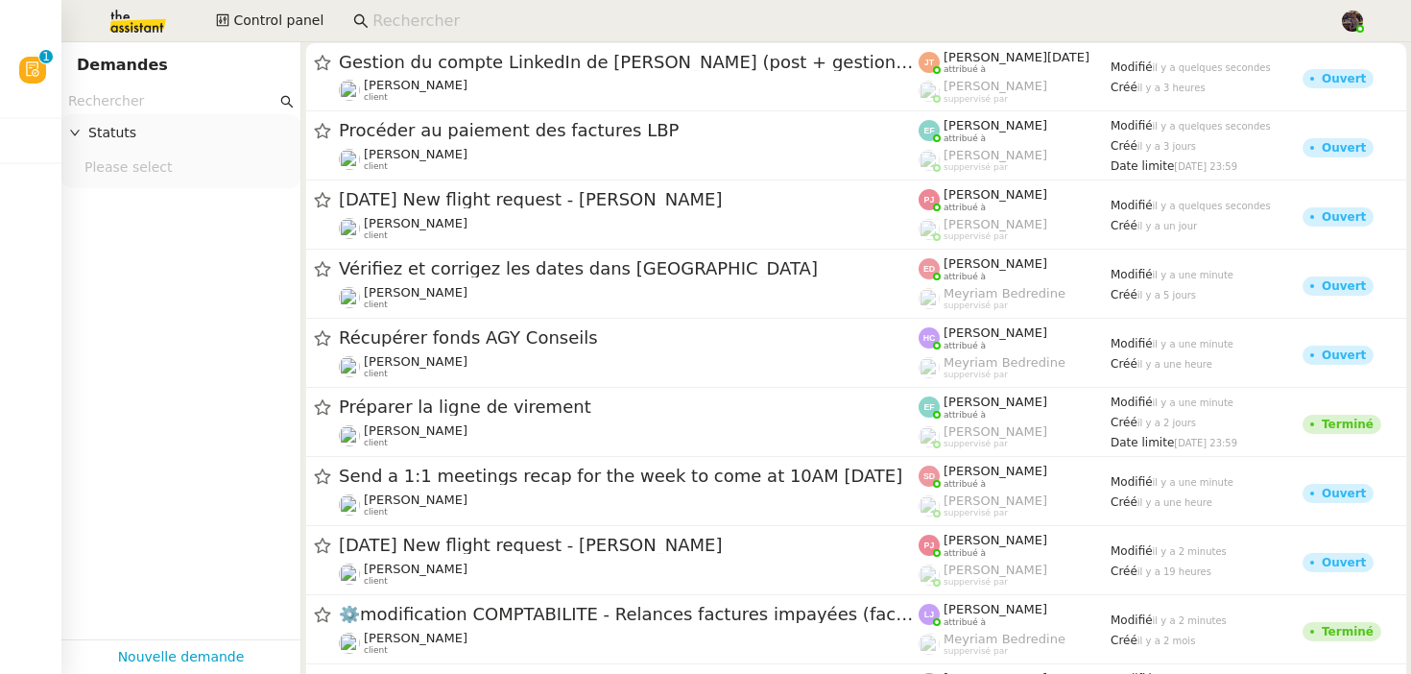
click at [396, 20] on input at bounding box center [847, 22] width 948 height 26
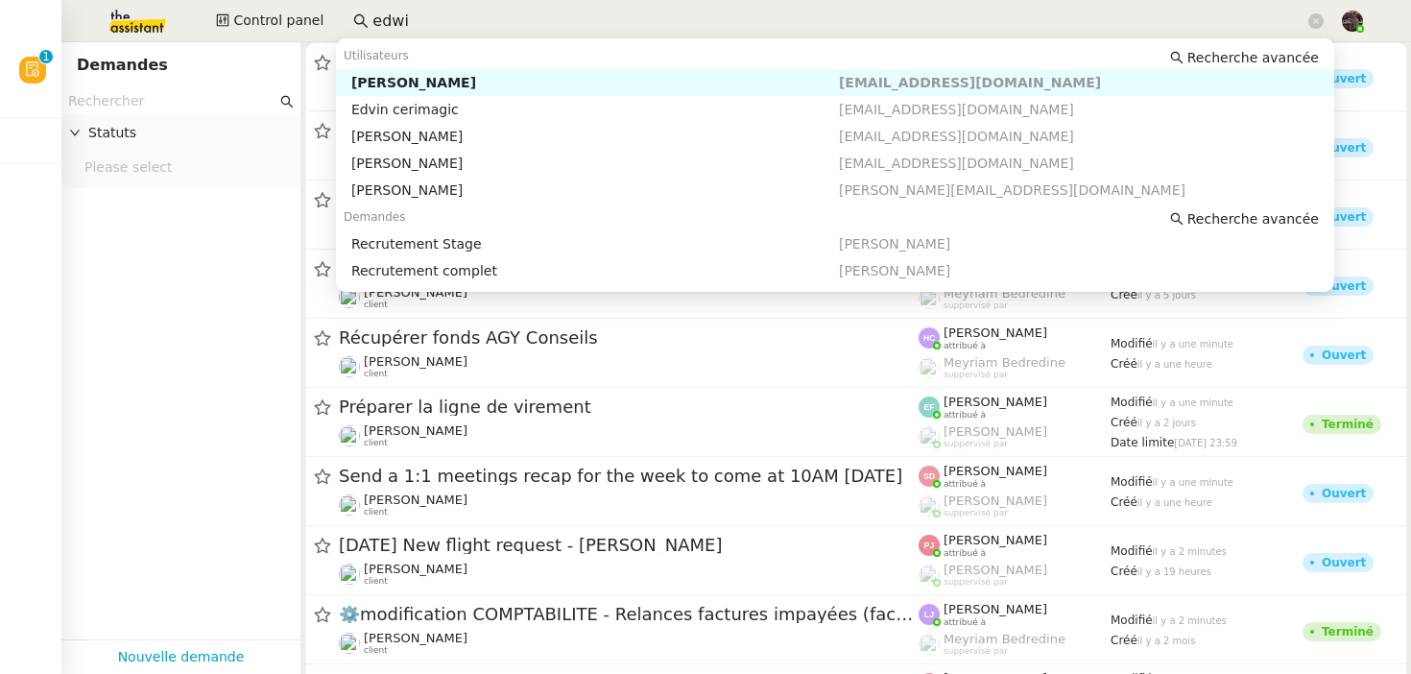
click at [369, 80] on div "[PERSON_NAME]" at bounding box center [595, 82] width 488 height 17
type input "edwi"
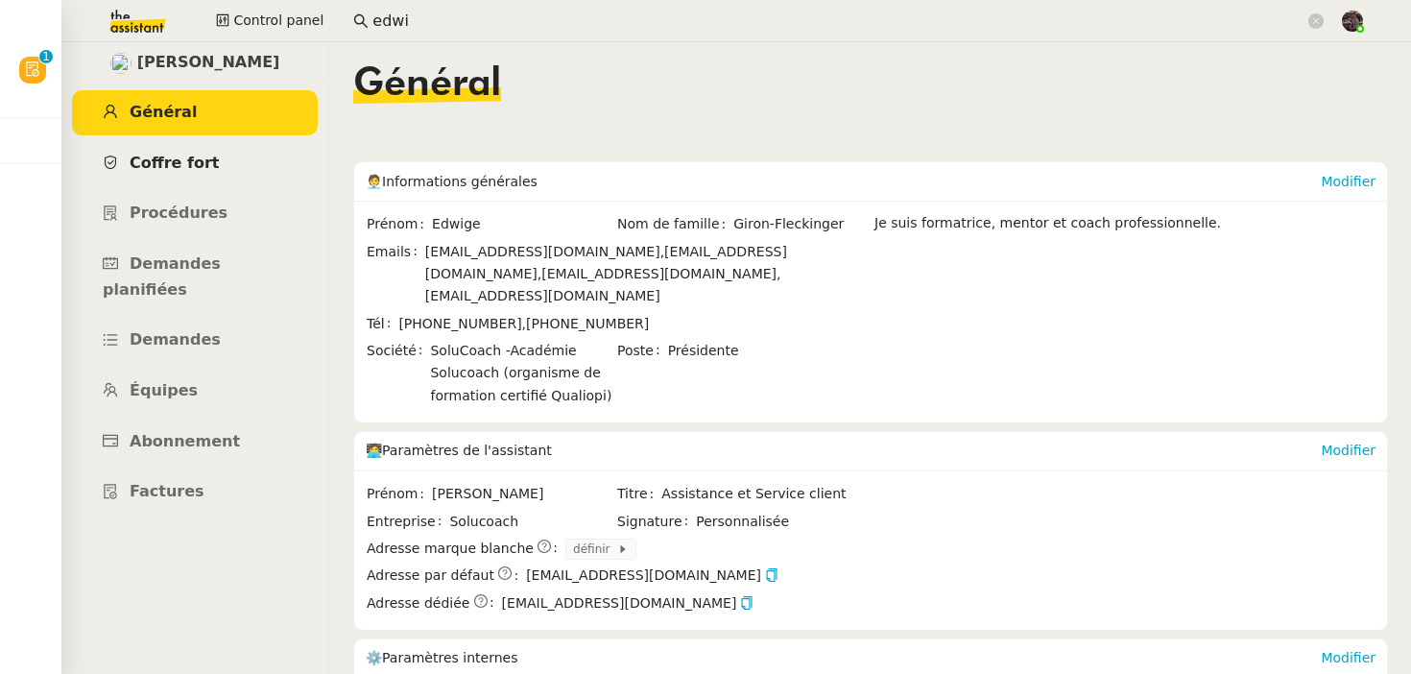
click at [193, 149] on link "Coffre fort" at bounding box center [195, 163] width 246 height 45
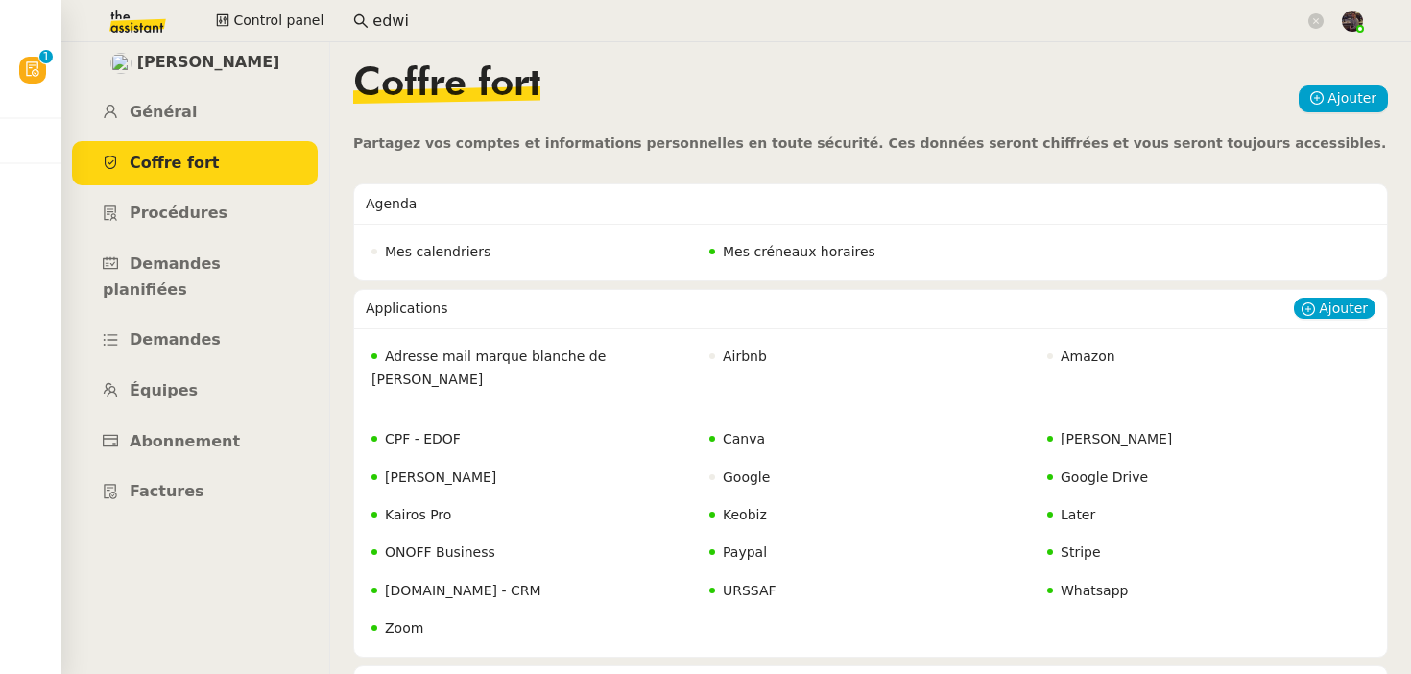
click at [513, 355] on span "Adresse mail marque blanche de Charlie" at bounding box center [489, 367] width 234 height 37
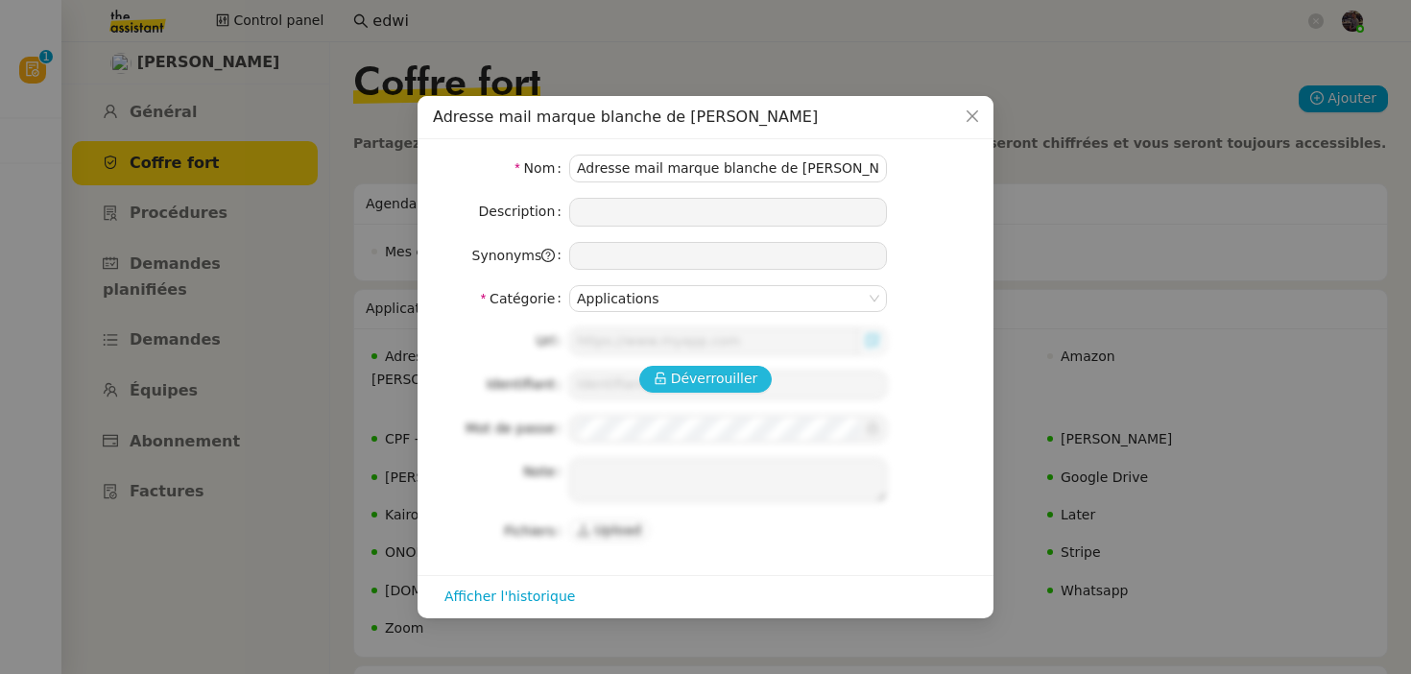
click at [745, 391] on button "Déverrouiller" at bounding box center [705, 379] width 133 height 27
type input "https://webmail.solucoach.com/"
type input "charlie@solucoach.com"
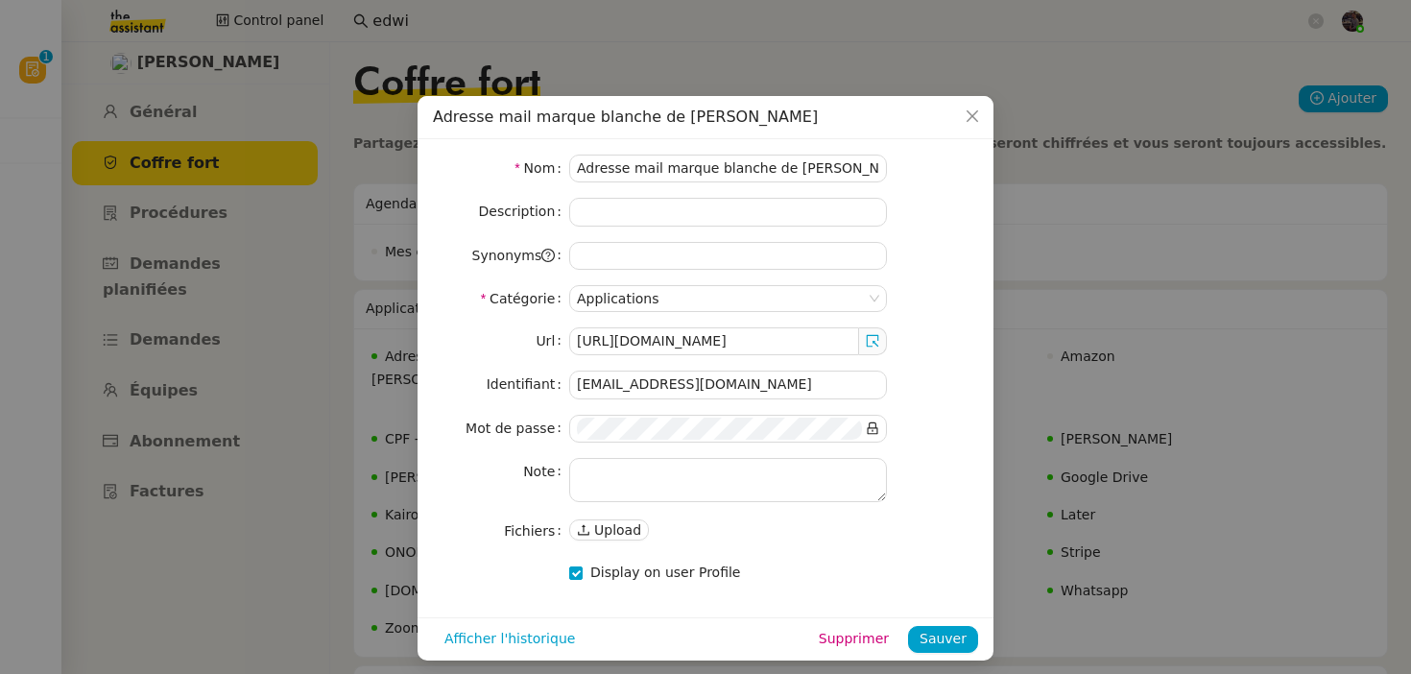
click at [668, 371] on div "charlie@solucoach.com" at bounding box center [728, 385] width 318 height 28
click at [665, 378] on input "charlie@solucoach.com" at bounding box center [728, 385] width 318 height 28
click at [665, 378] on input "[EMAIL_ADDRESS][DOMAIN_NAME]" at bounding box center [728, 385] width 318 height 28
click at [873, 429] on icon at bounding box center [872, 427] width 13 height 13
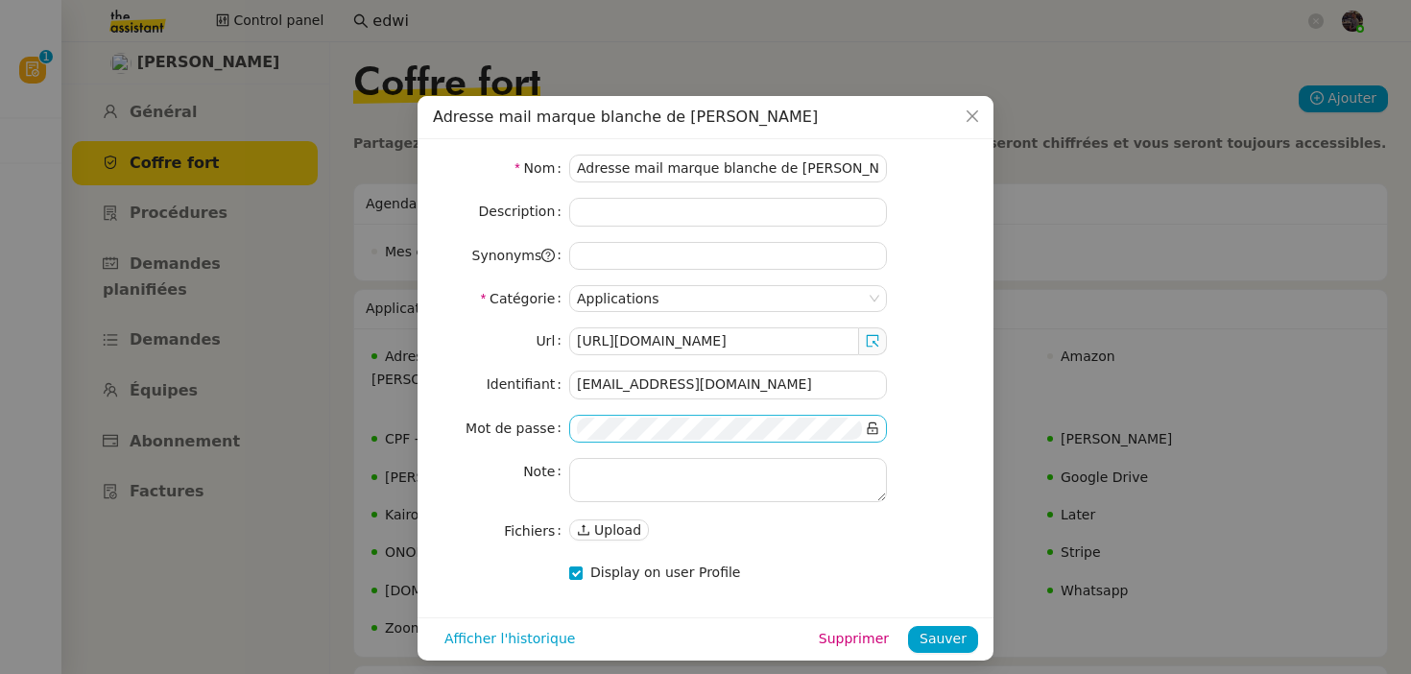
click at [749, 412] on div "Url https://webmail.solucoach.com/ Identifiant charlie@solucoach.com Mot de pas…" at bounding box center [705, 435] width 545 height 217
click at [960, 123] on span "Close" at bounding box center [972, 117] width 42 height 42
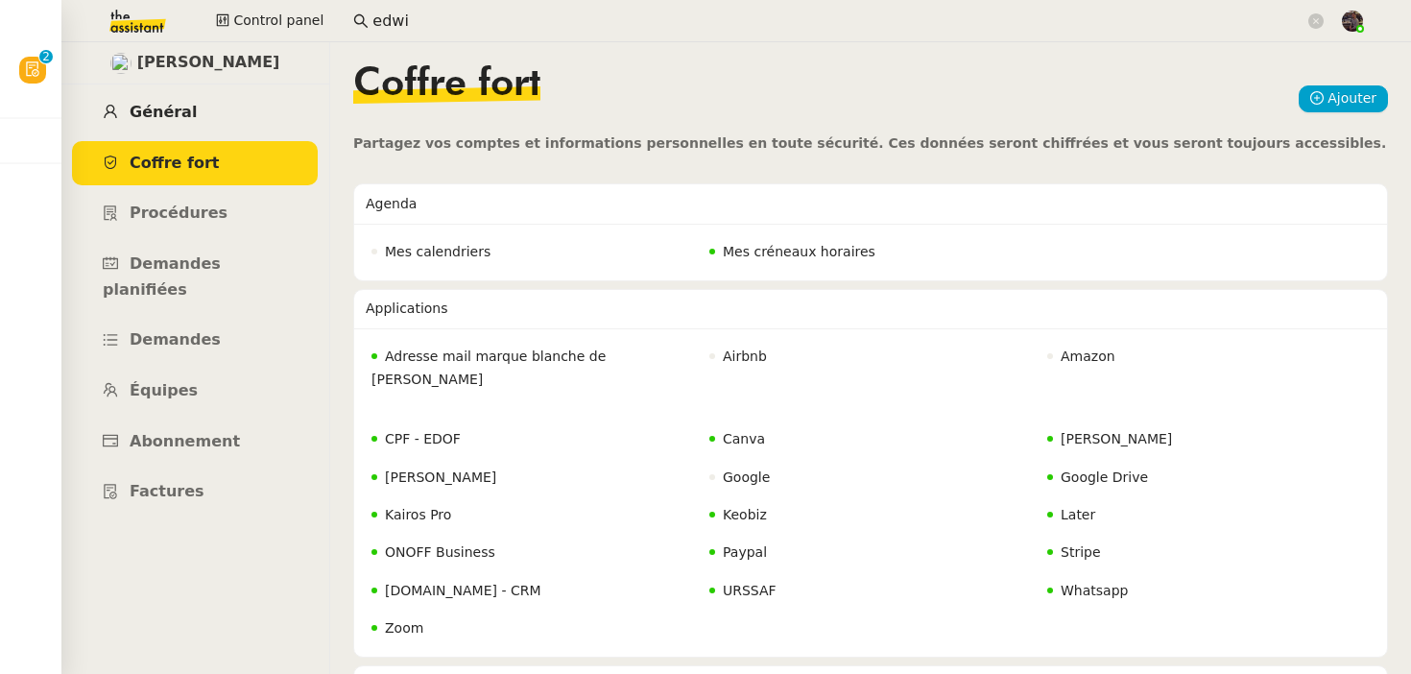
click at [201, 114] on link "Général" at bounding box center [195, 112] width 246 height 45
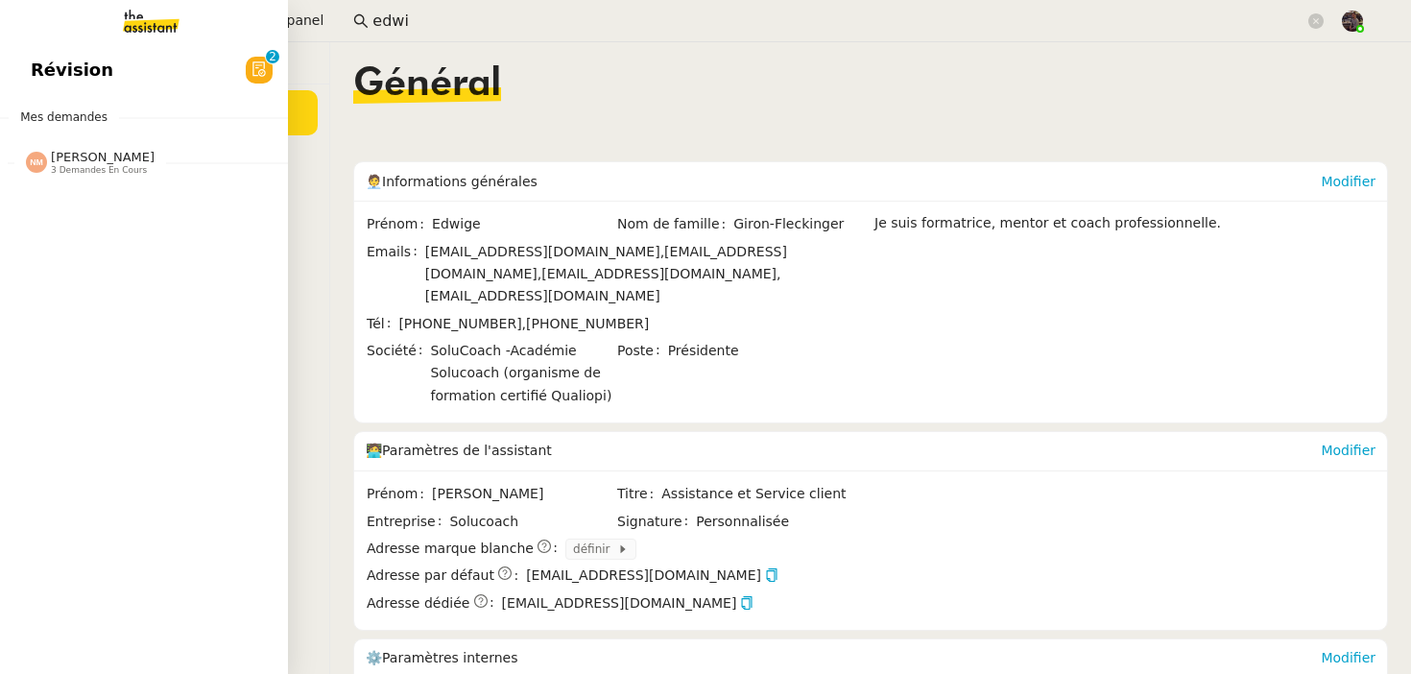
click at [16, 74] on link "Révision 0 1 2 3 4 5 6 7 8 9" at bounding box center [144, 70] width 288 height 44
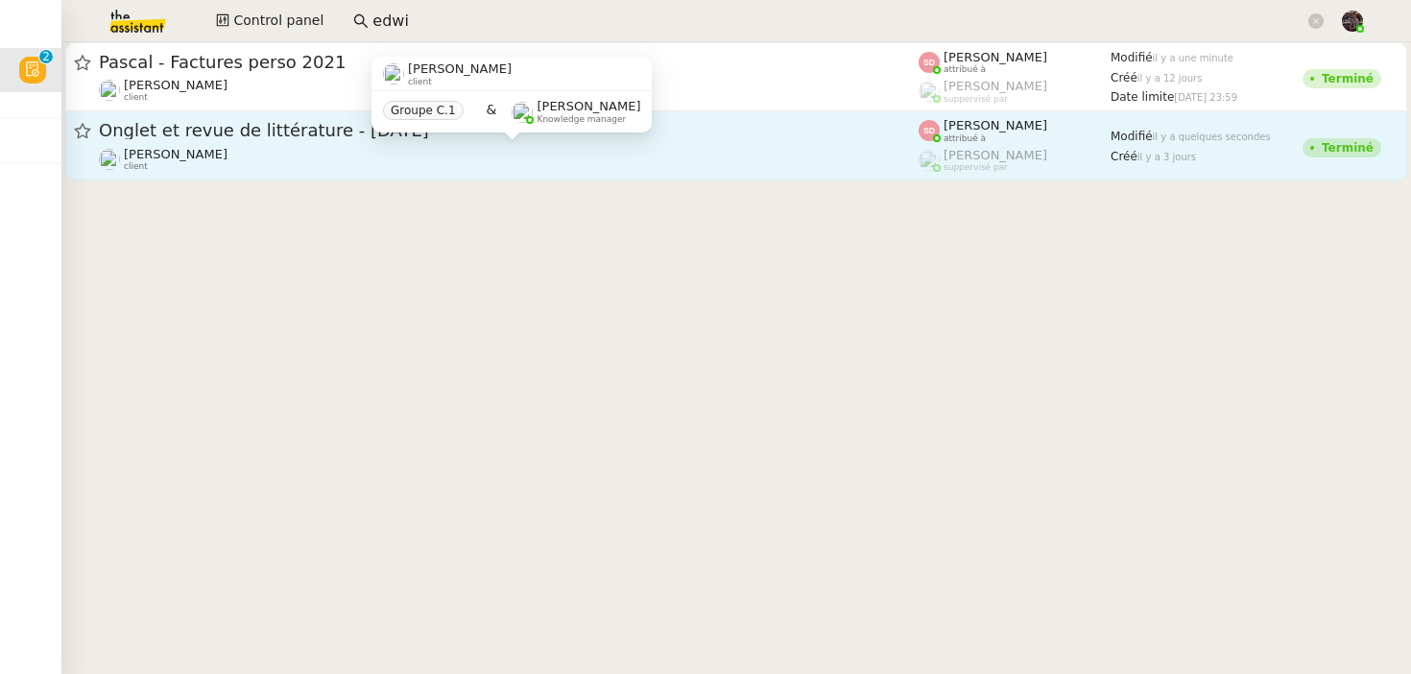
click at [419, 150] on div "Jean-Baptiste Barfety client" at bounding box center [509, 159] width 820 height 25
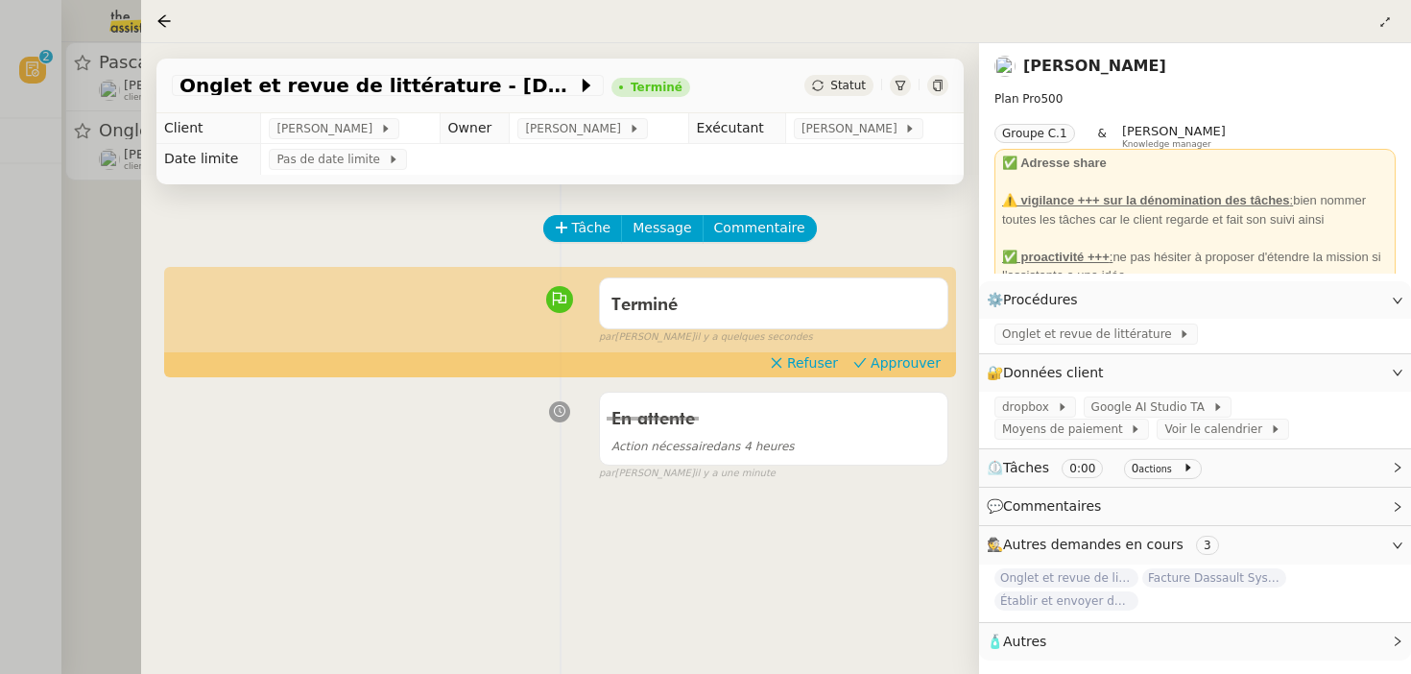
scroll to position [246, 0]
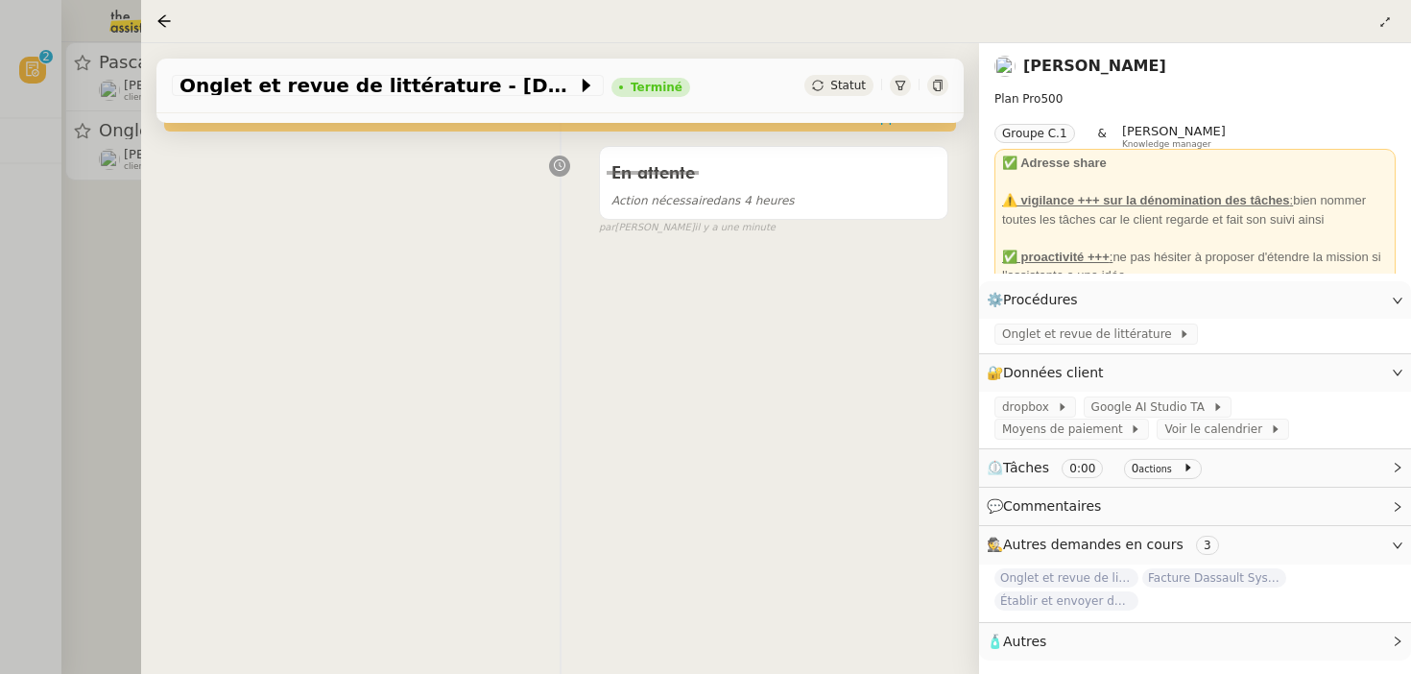
click at [69, 427] on div at bounding box center [705, 337] width 1411 height 674
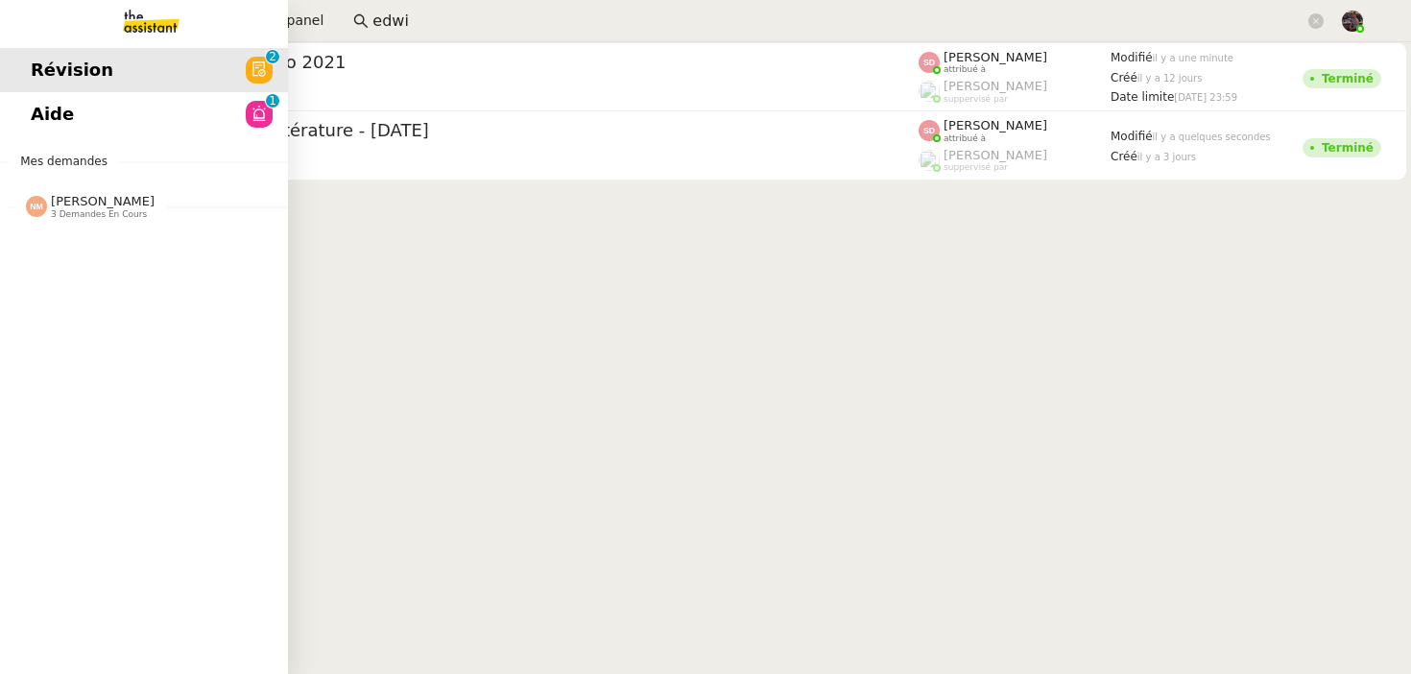
click at [39, 112] on span "Aide" at bounding box center [52, 114] width 43 height 29
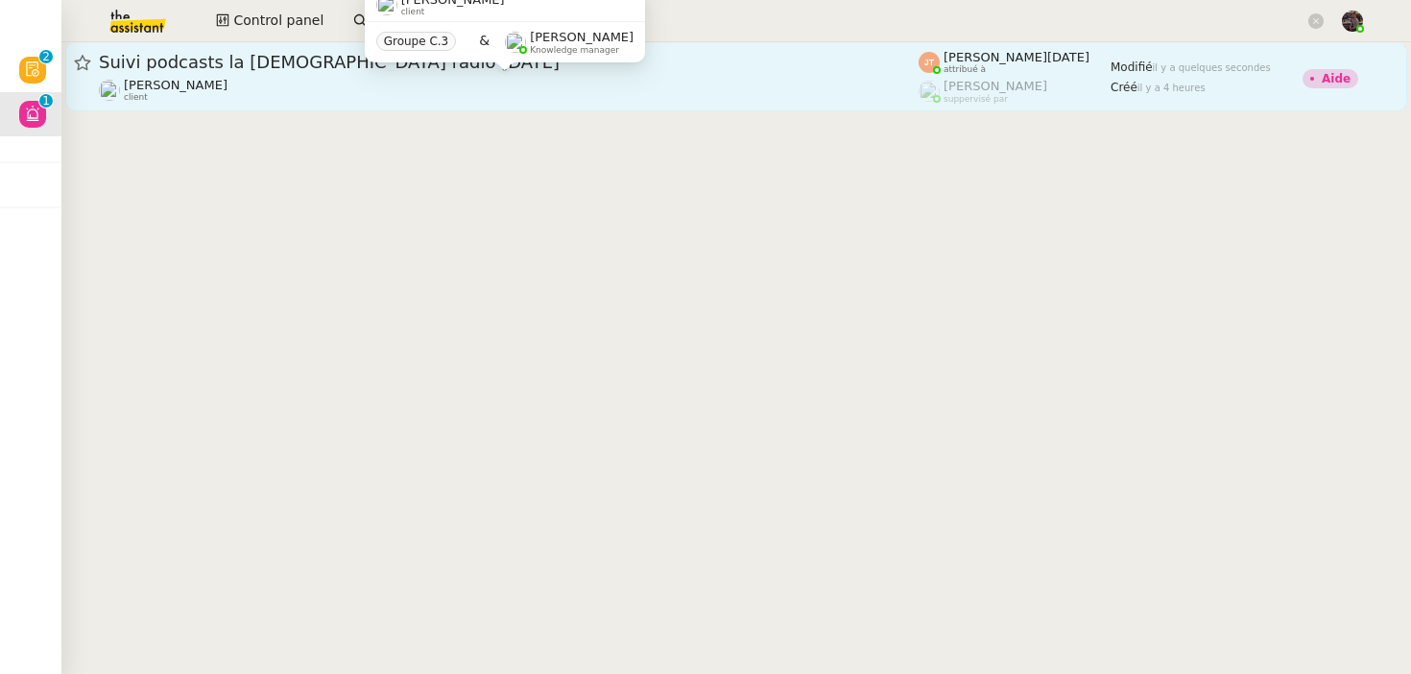
click at [363, 98] on div "Hugo Bentz client" at bounding box center [509, 90] width 820 height 25
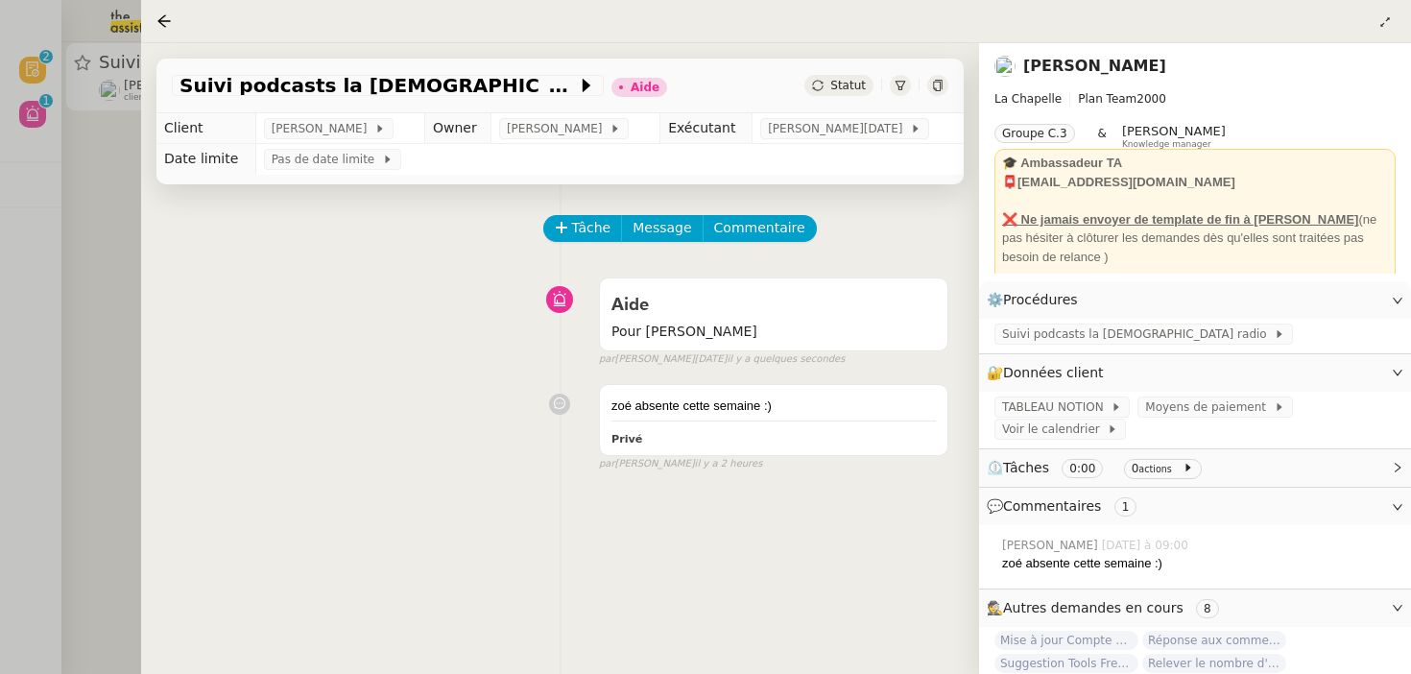
click at [77, 315] on div at bounding box center [705, 337] width 1411 height 674
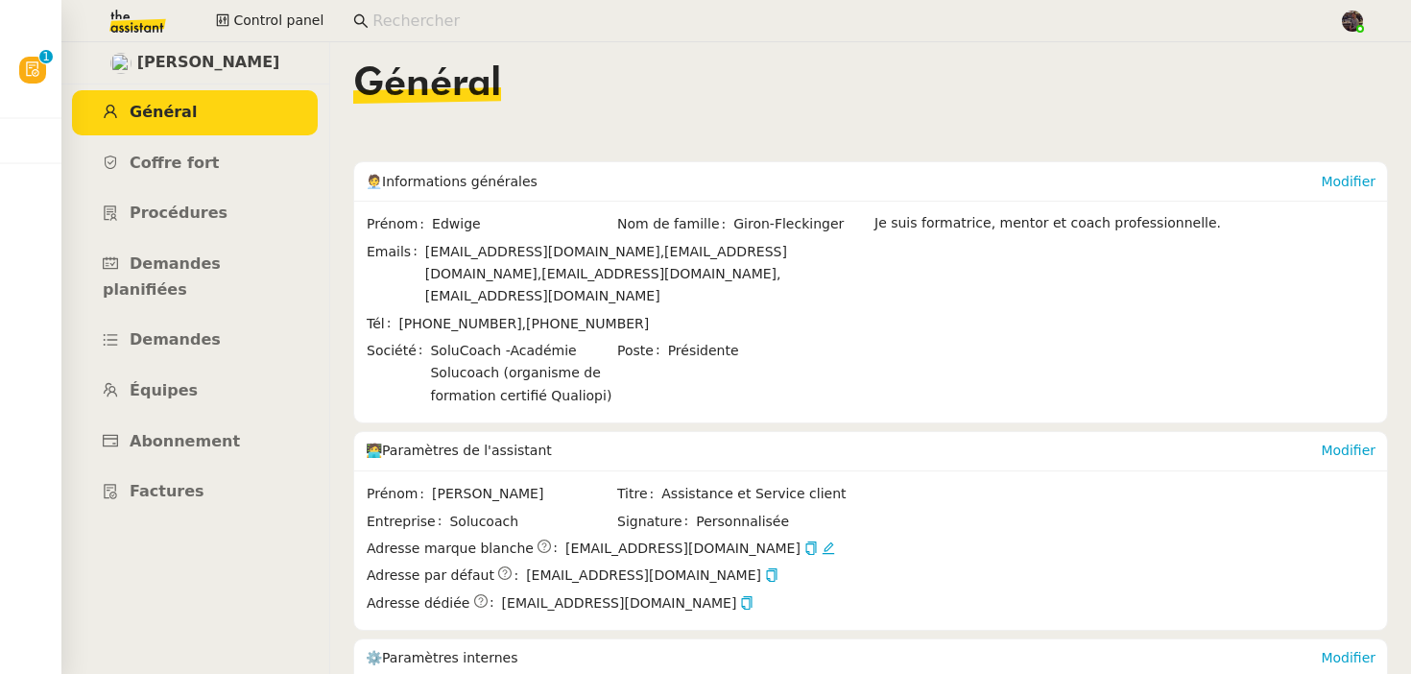
click at [146, 25] on img at bounding box center [122, 21] width 149 height 42
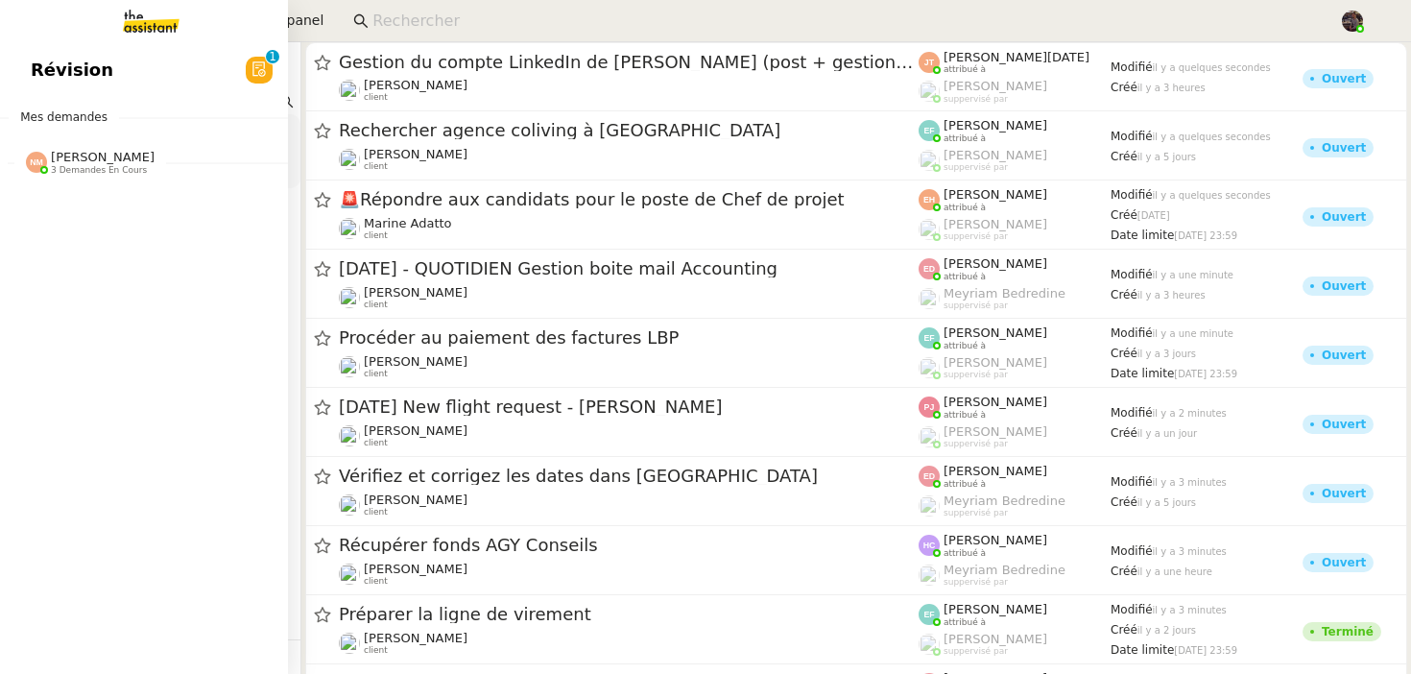
click at [82, 165] on span "3 demandes en cours" at bounding box center [99, 170] width 96 height 11
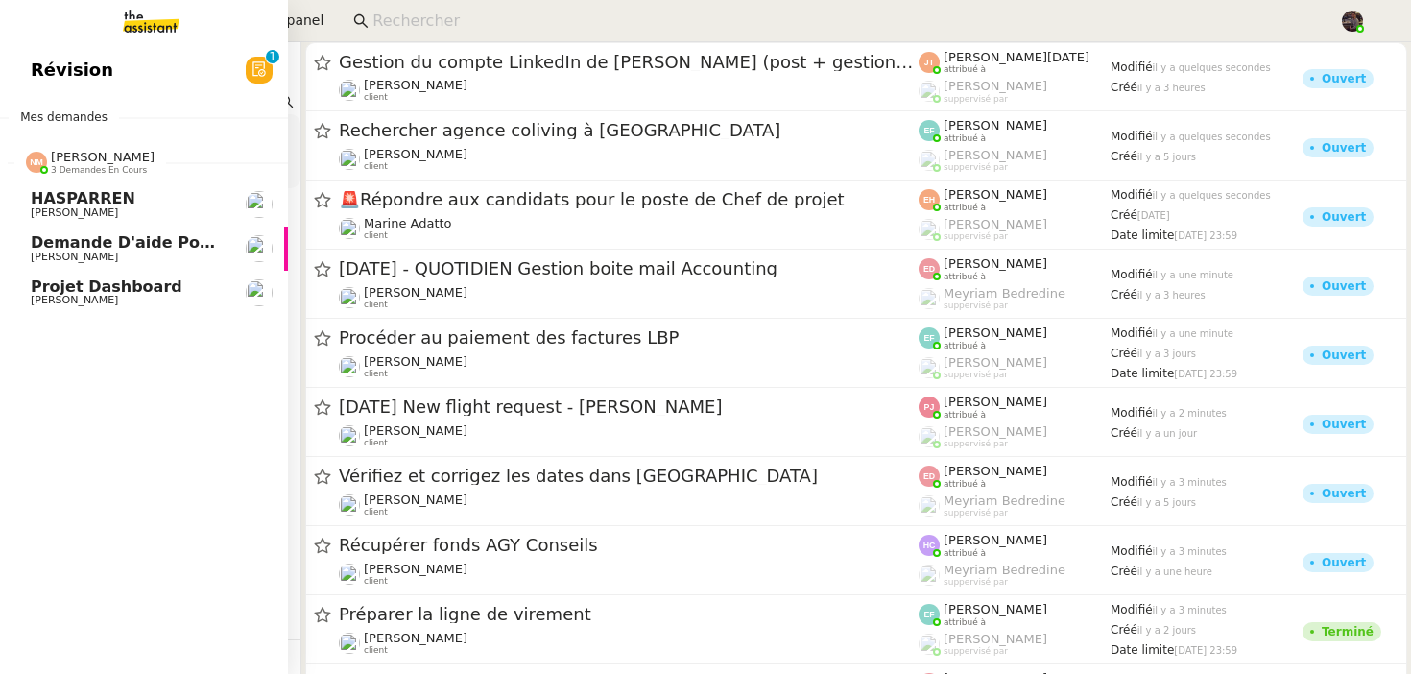
click at [98, 222] on link "HASPARREN Lydie Laulon" at bounding box center [144, 204] width 288 height 44
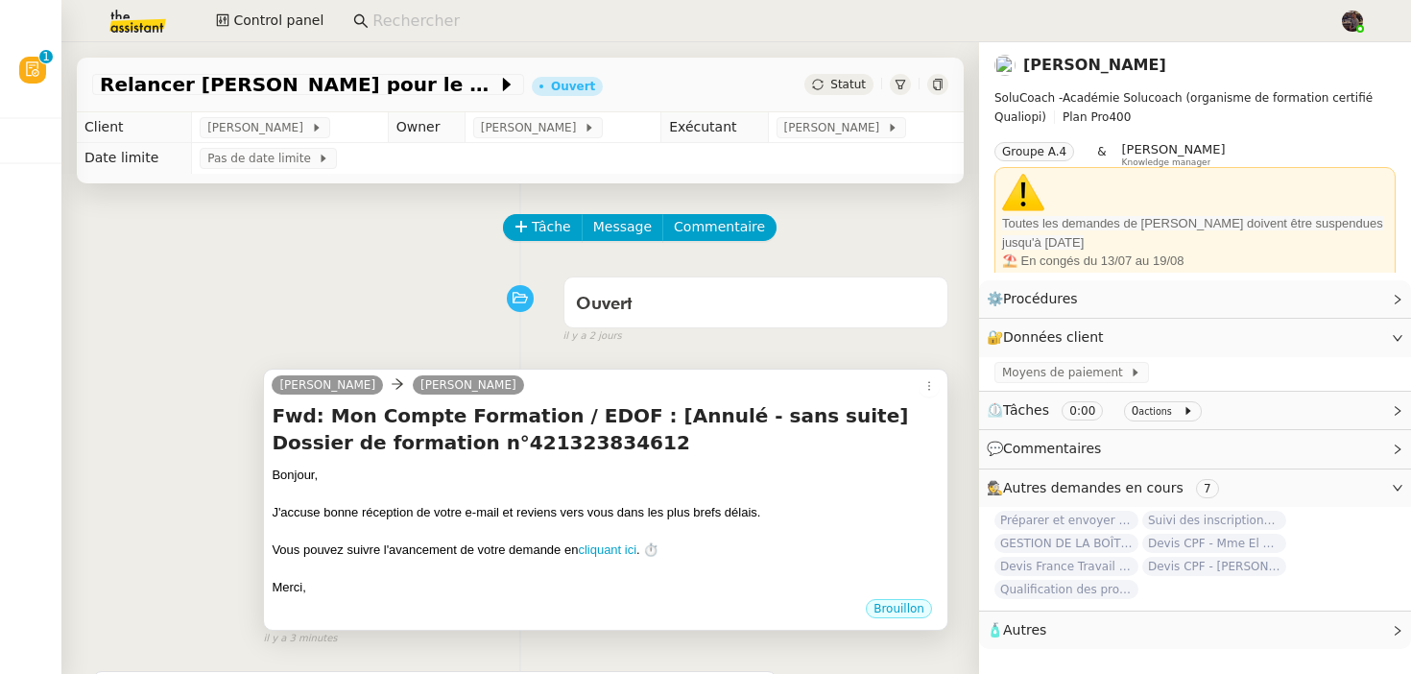
click at [832, 559] on div "Vous pouvez suivre l'avancement de votre demande en cliquant ici . ⏱️" at bounding box center [606, 550] width 668 height 19
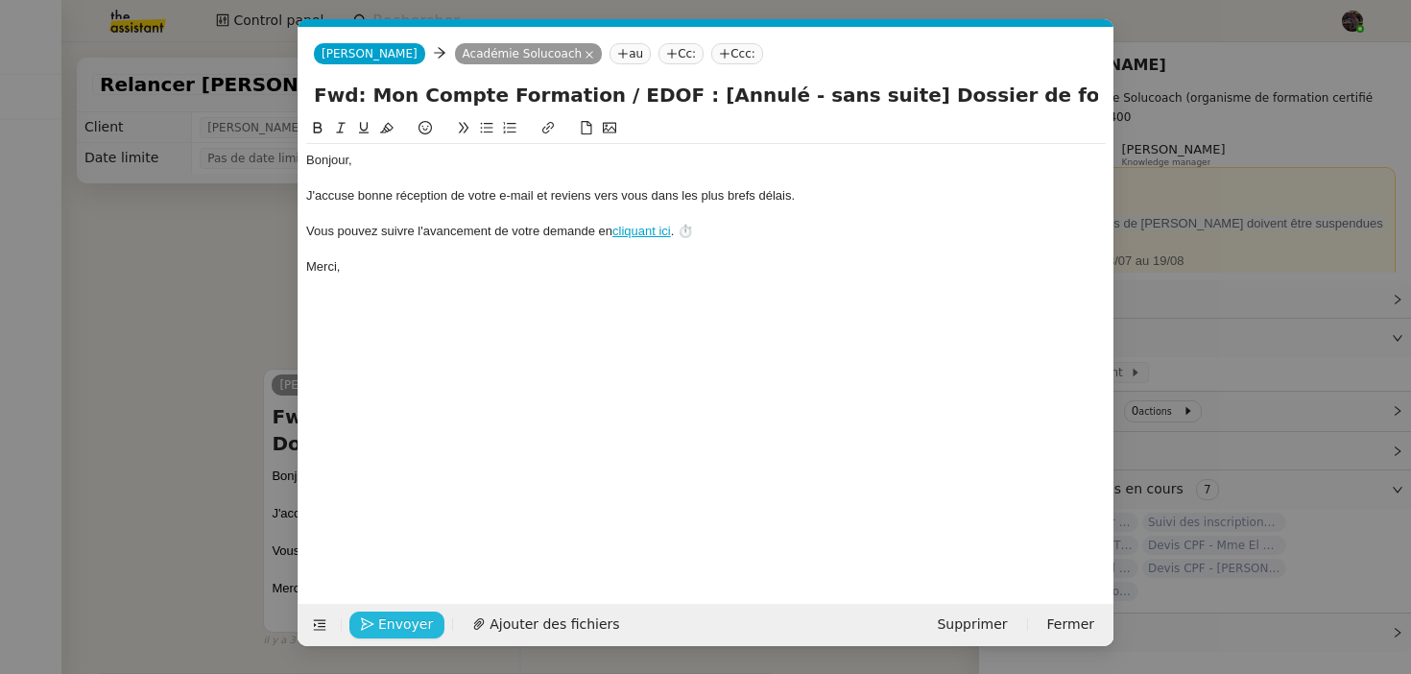
scroll to position [0, 40]
click at [416, 614] on span "Envoyer" at bounding box center [405, 625] width 55 height 22
click at [416, 614] on span "Confirmer l'envoi" at bounding box center [435, 625] width 115 height 22
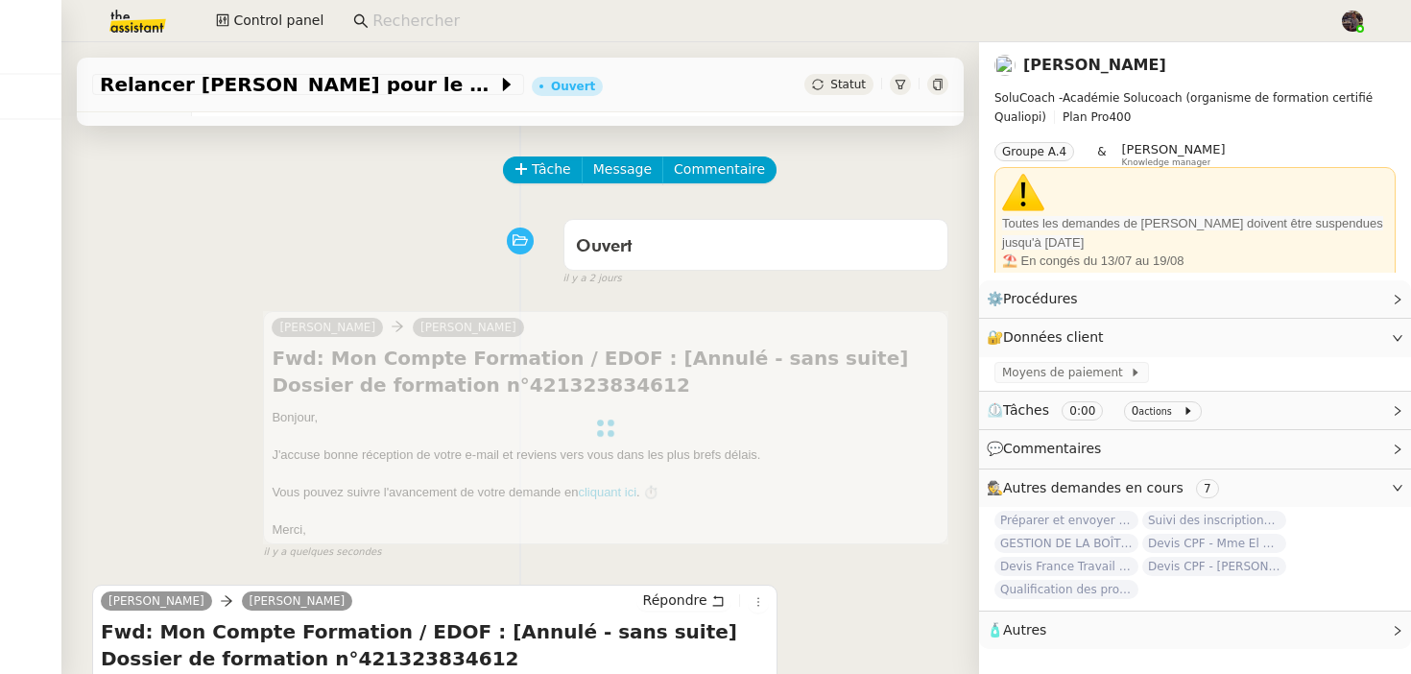
scroll to position [67, 0]
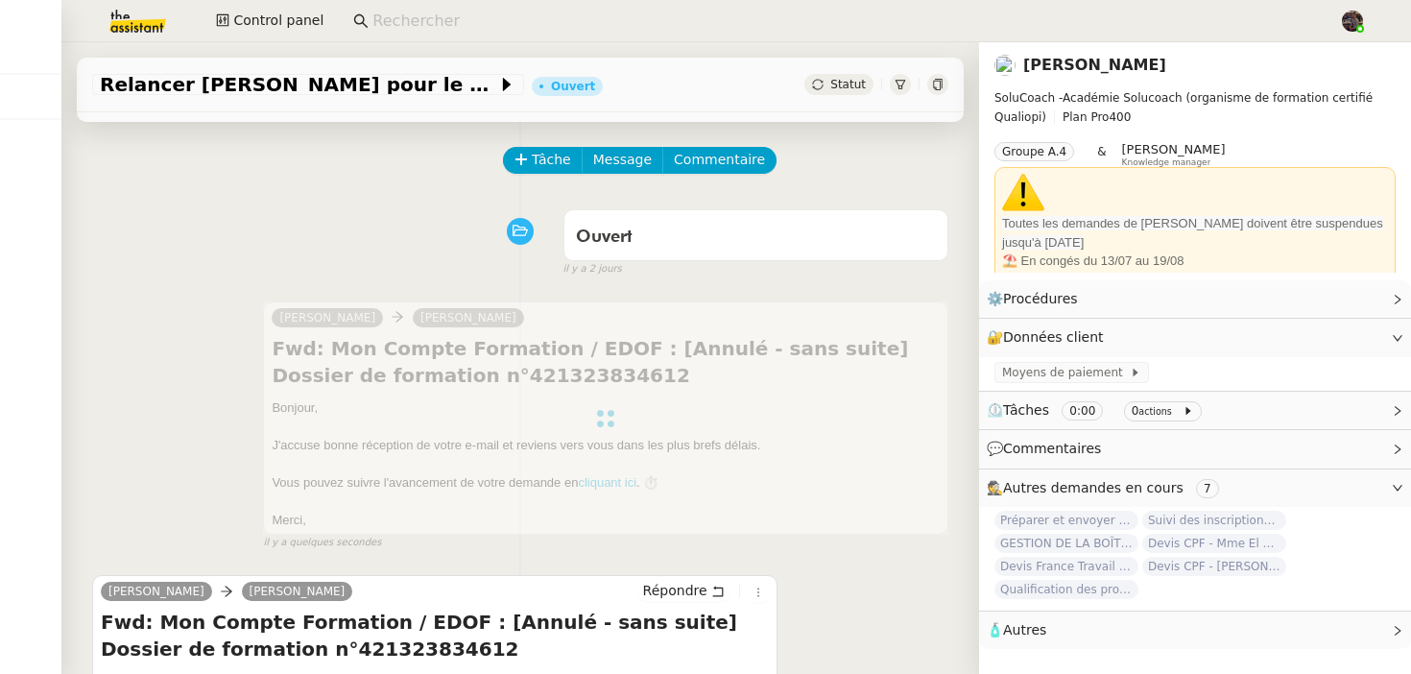
click at [207, 468] on div "[PERSON_NAME] Fwd: Mon Compte Formation / EDOF : [Annulé - sans suite] Dossier …" at bounding box center [520, 417] width 856 height 266
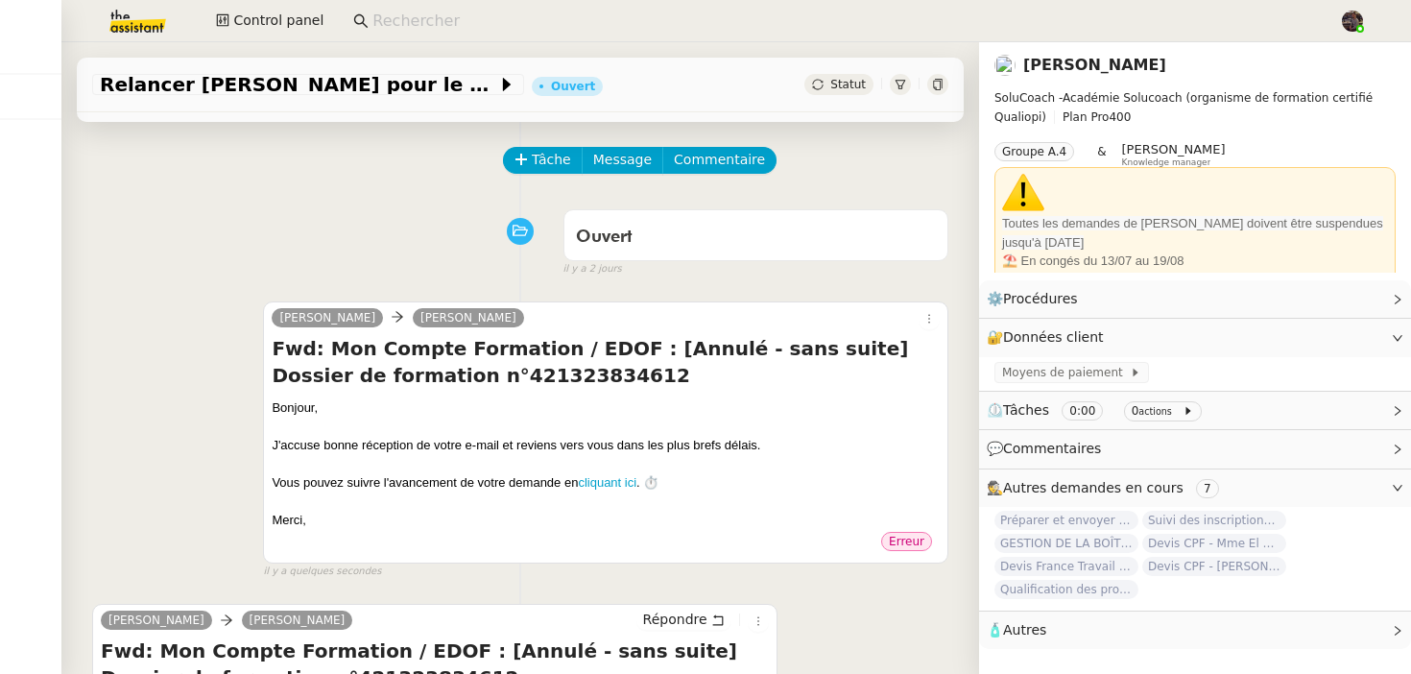
scroll to position [75, 0]
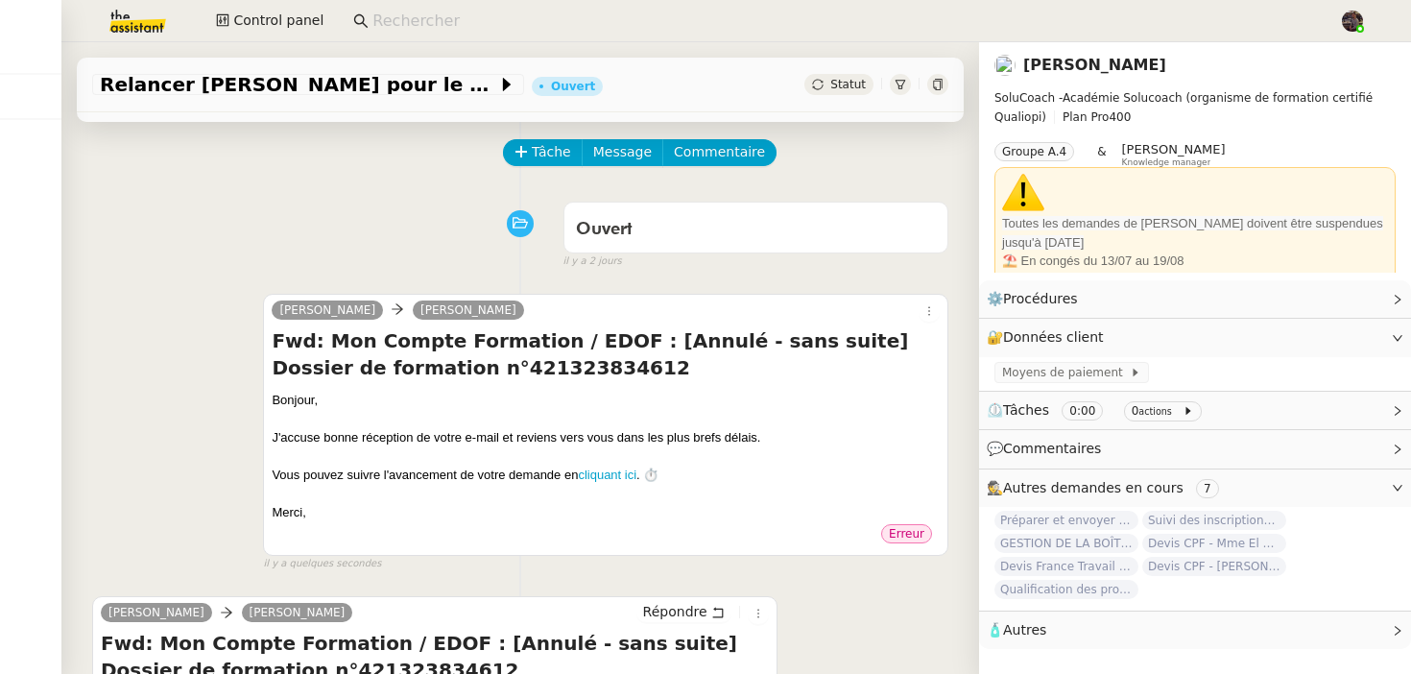
click at [1145, 58] on link "[PERSON_NAME]" at bounding box center [1095, 65] width 143 height 18
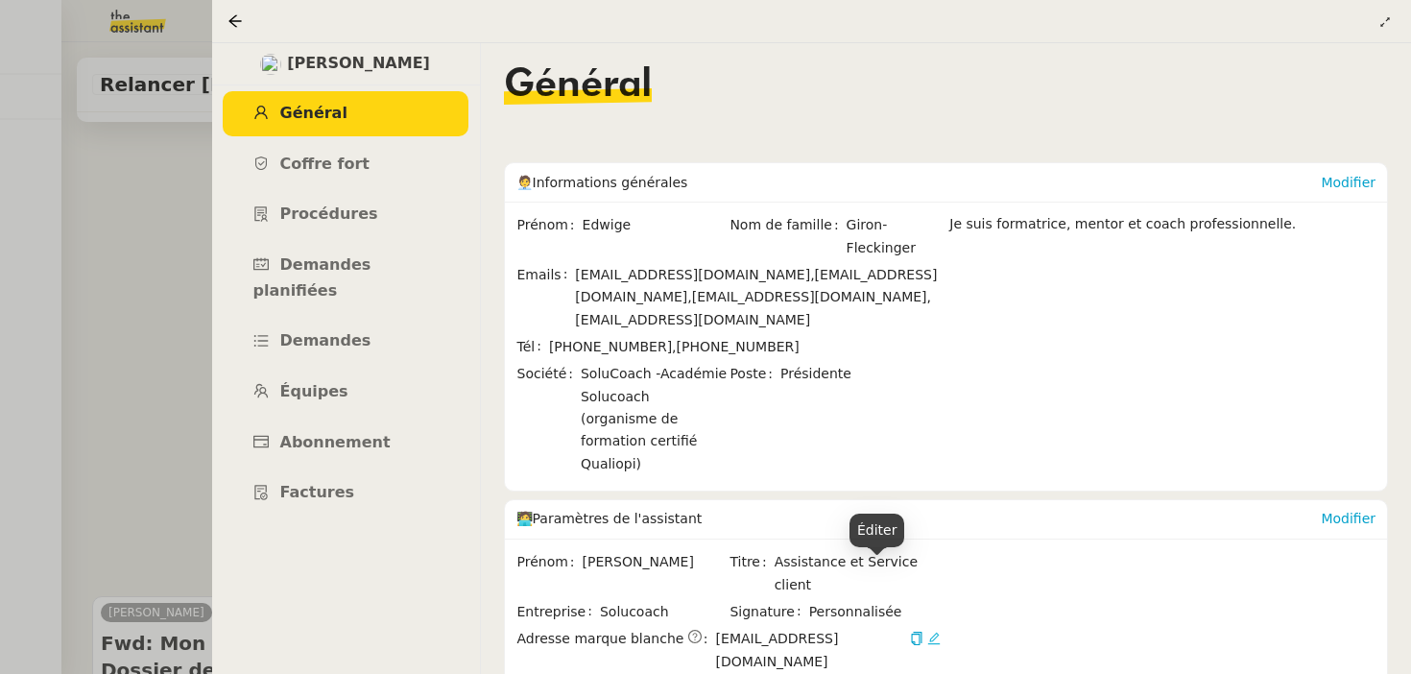
click at [927, 632] on icon at bounding box center [933, 638] width 13 height 13
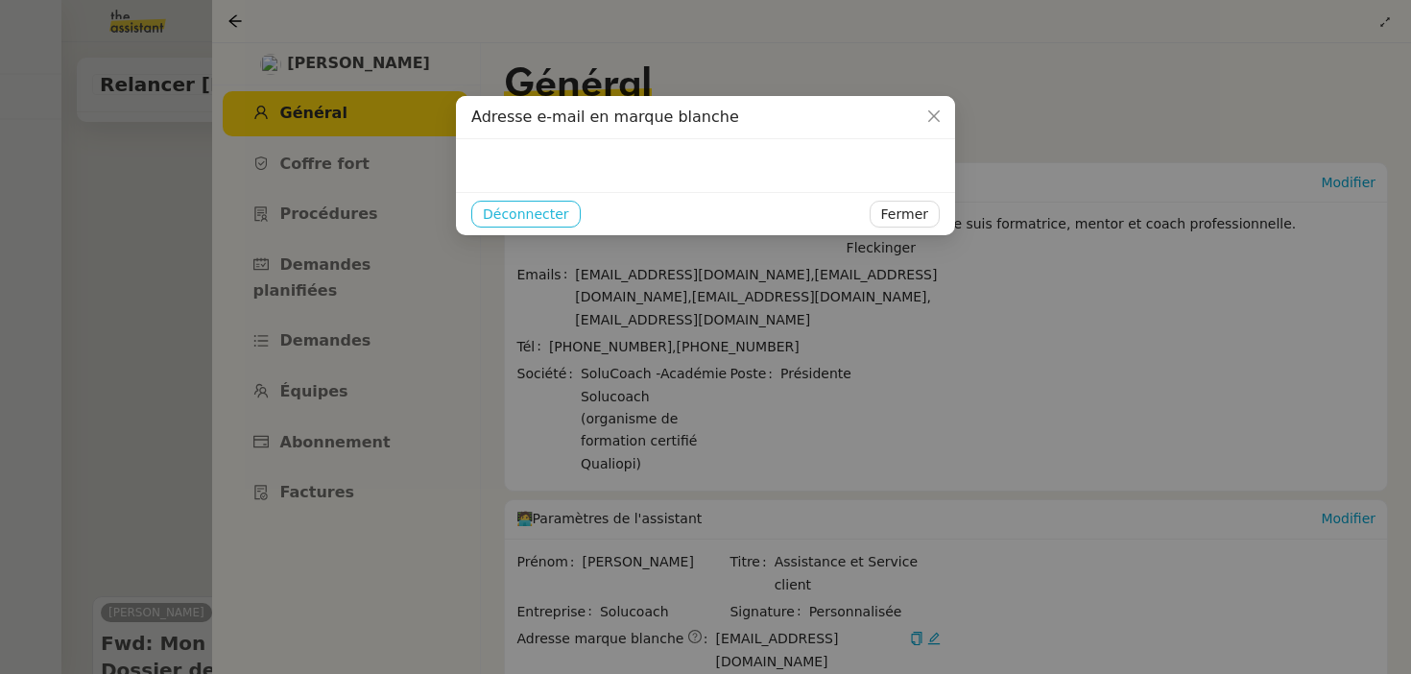
click at [554, 218] on span "Déconnecter" at bounding box center [526, 215] width 86 height 22
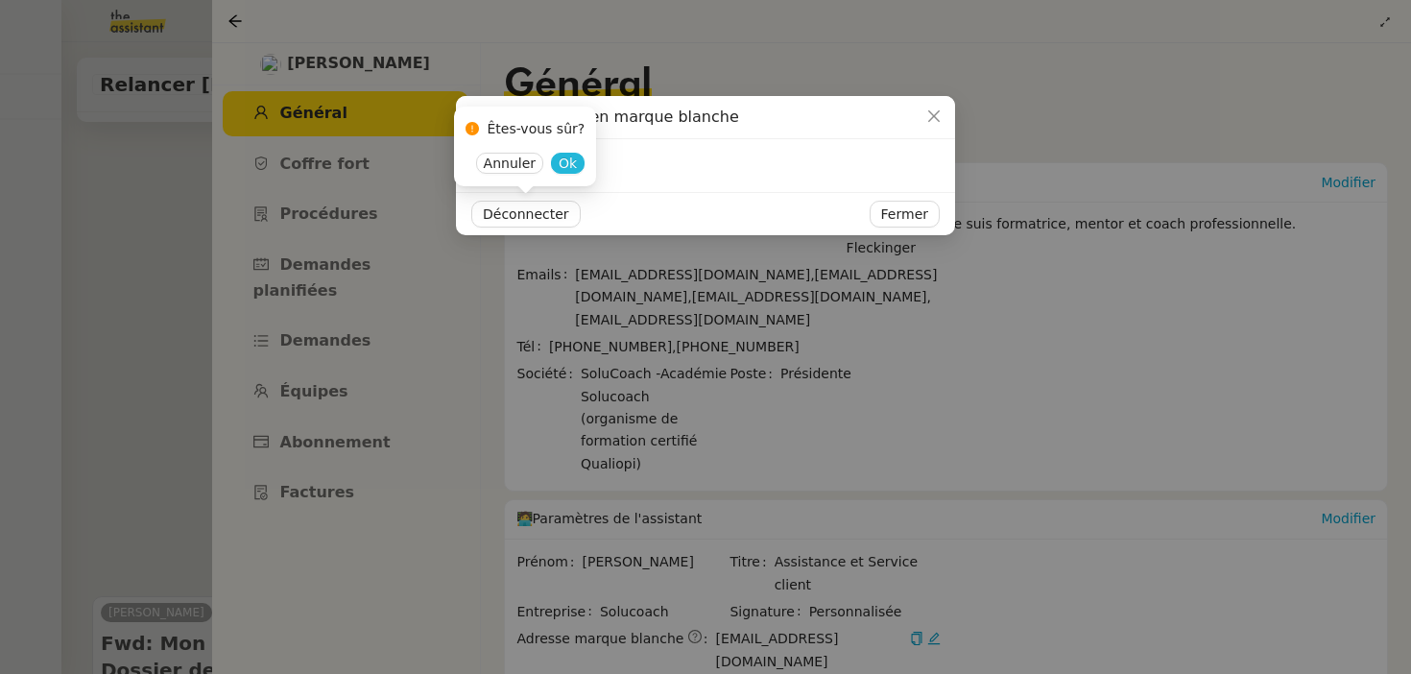
click at [570, 160] on span "Ok" at bounding box center [568, 163] width 18 height 19
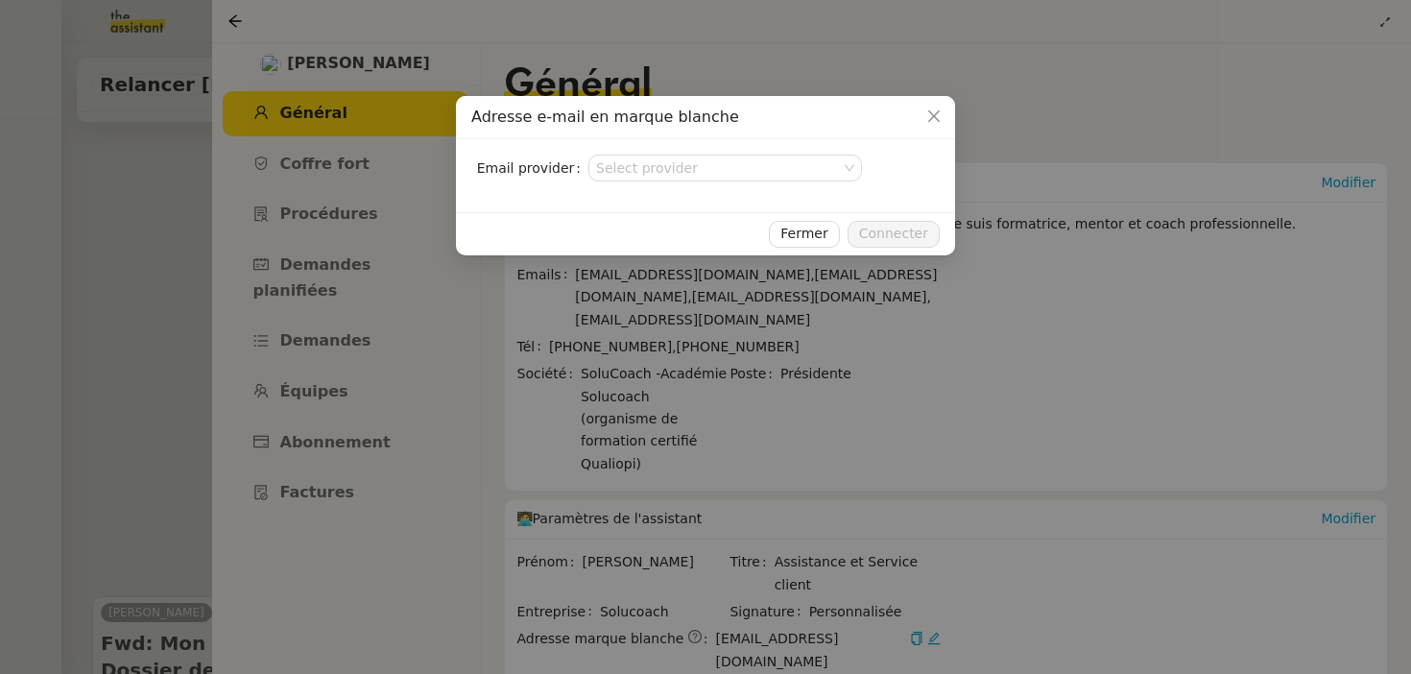
click at [422, 374] on nz-modal-container "Adresse e-mail en marque blanche Email provider Select provider Fermer Connecter" at bounding box center [705, 337] width 1411 height 674
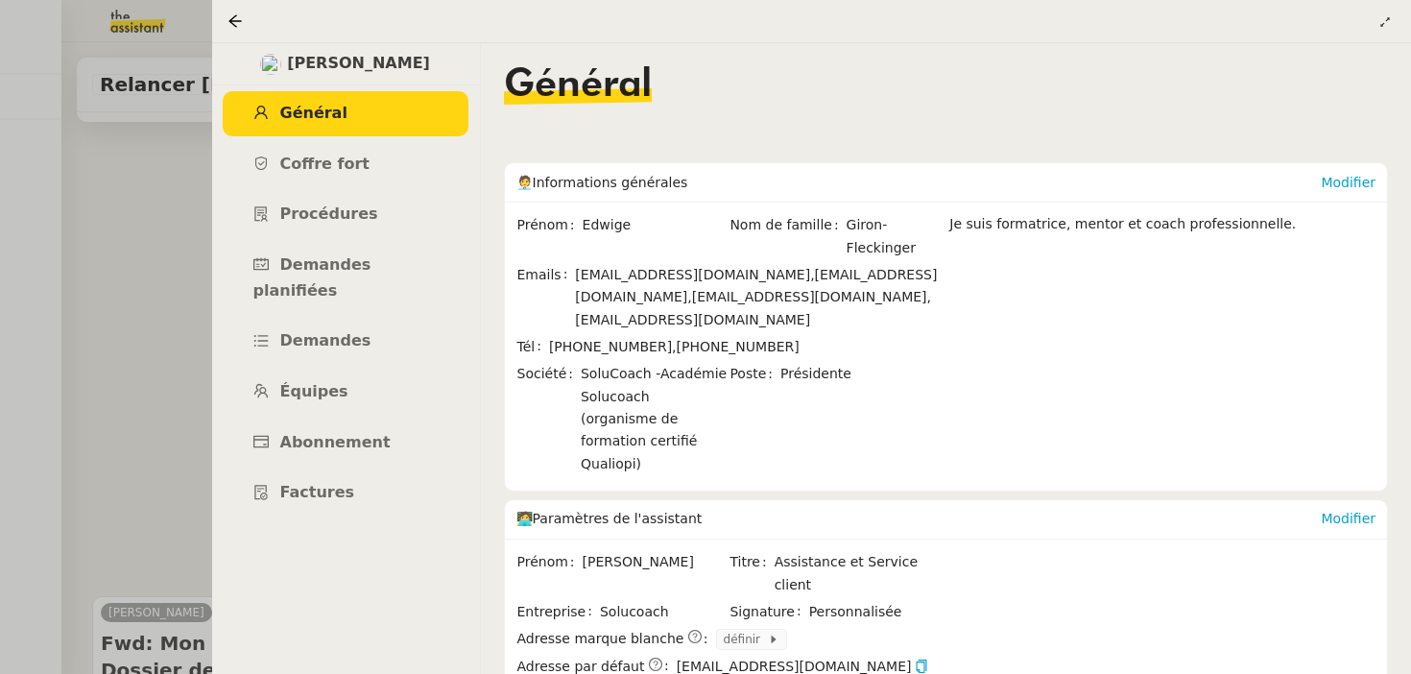
click at [147, 316] on div at bounding box center [705, 337] width 1411 height 674
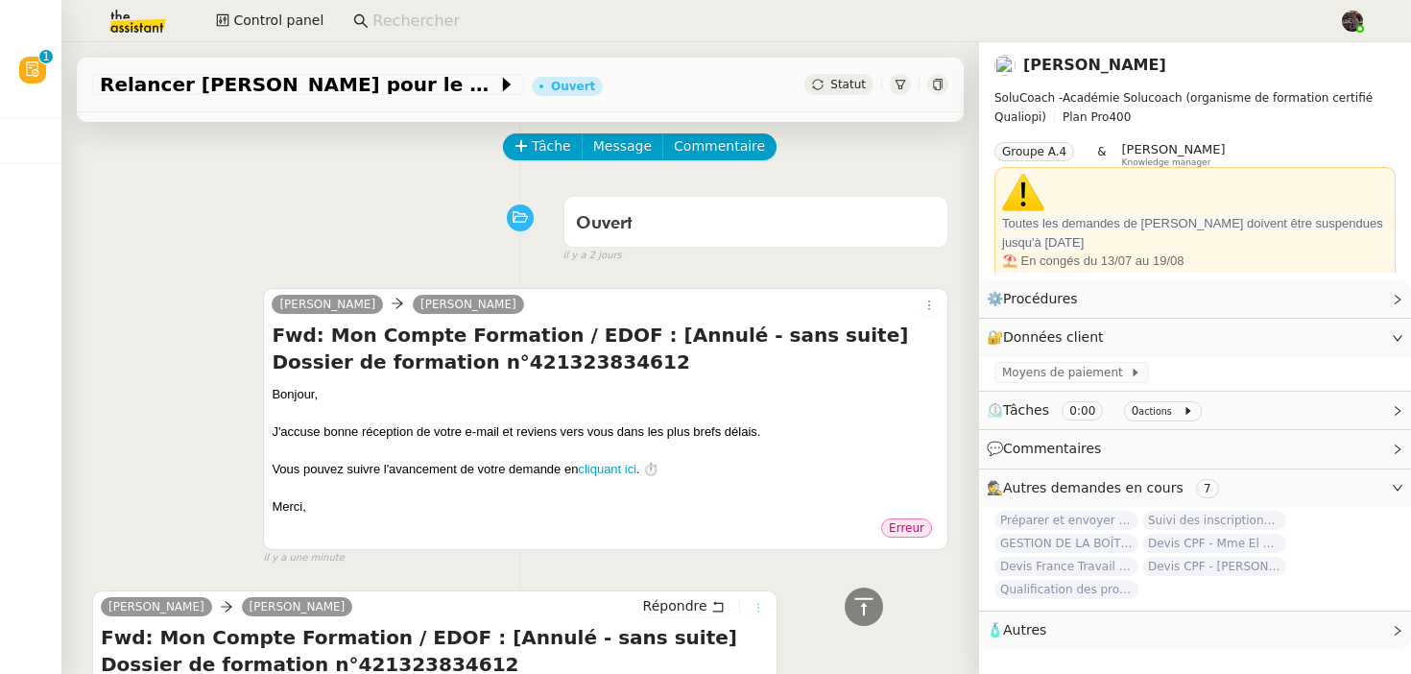
scroll to position [9, 0]
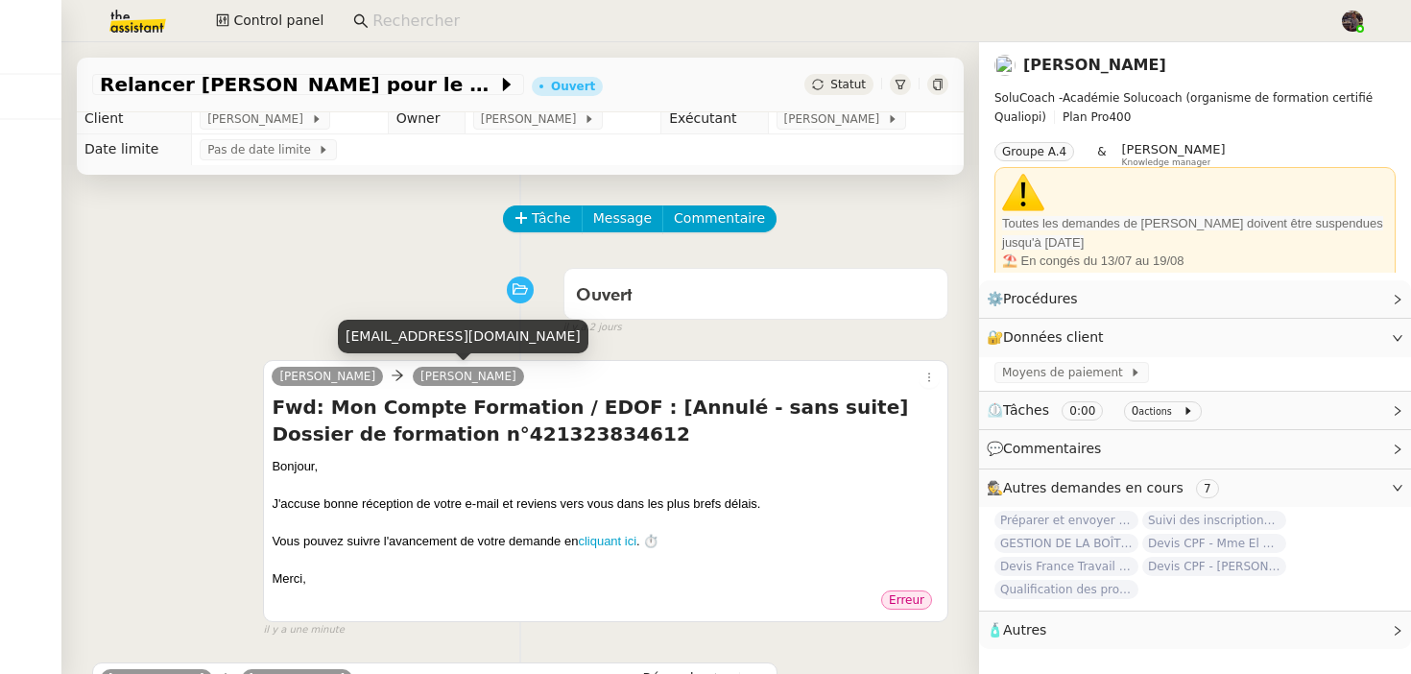
click at [424, 333] on div "[EMAIL_ADDRESS][DOMAIN_NAME]" at bounding box center [463, 337] width 251 height 34
copy div "[EMAIL_ADDRESS][DOMAIN_NAME]"
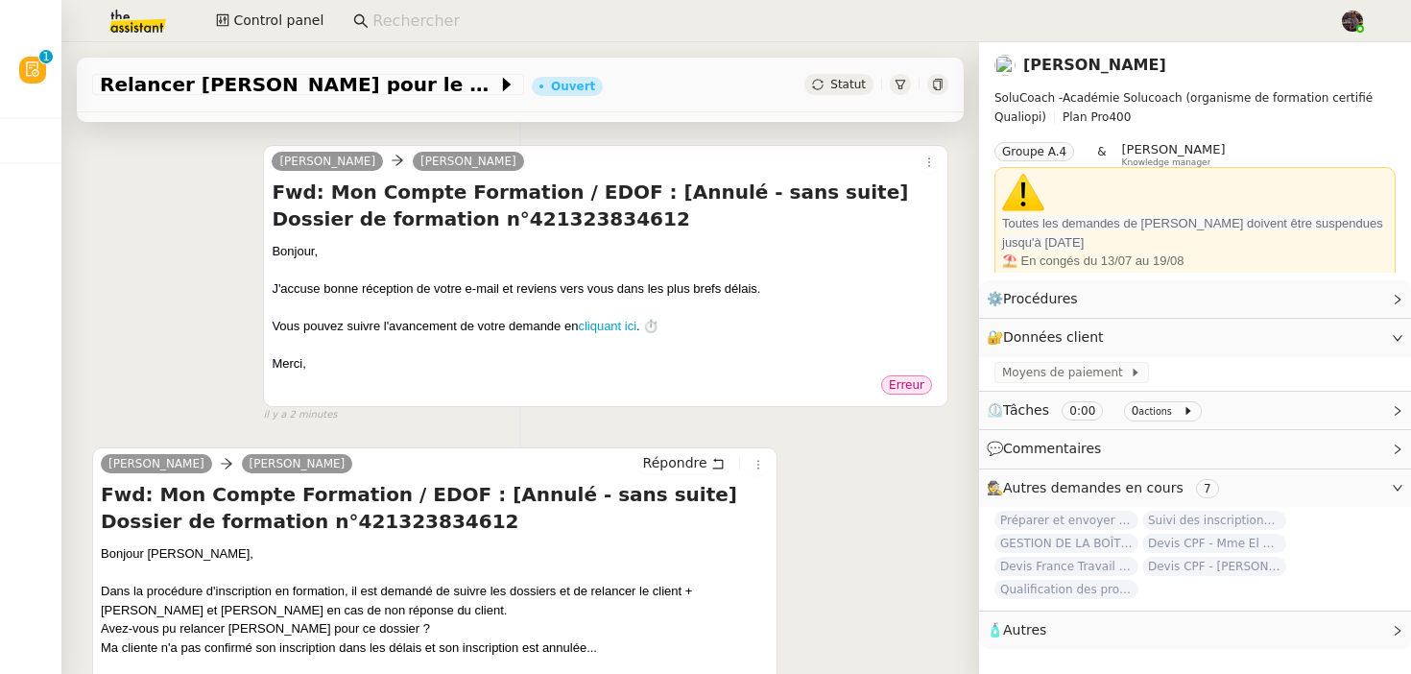
scroll to position [432, 0]
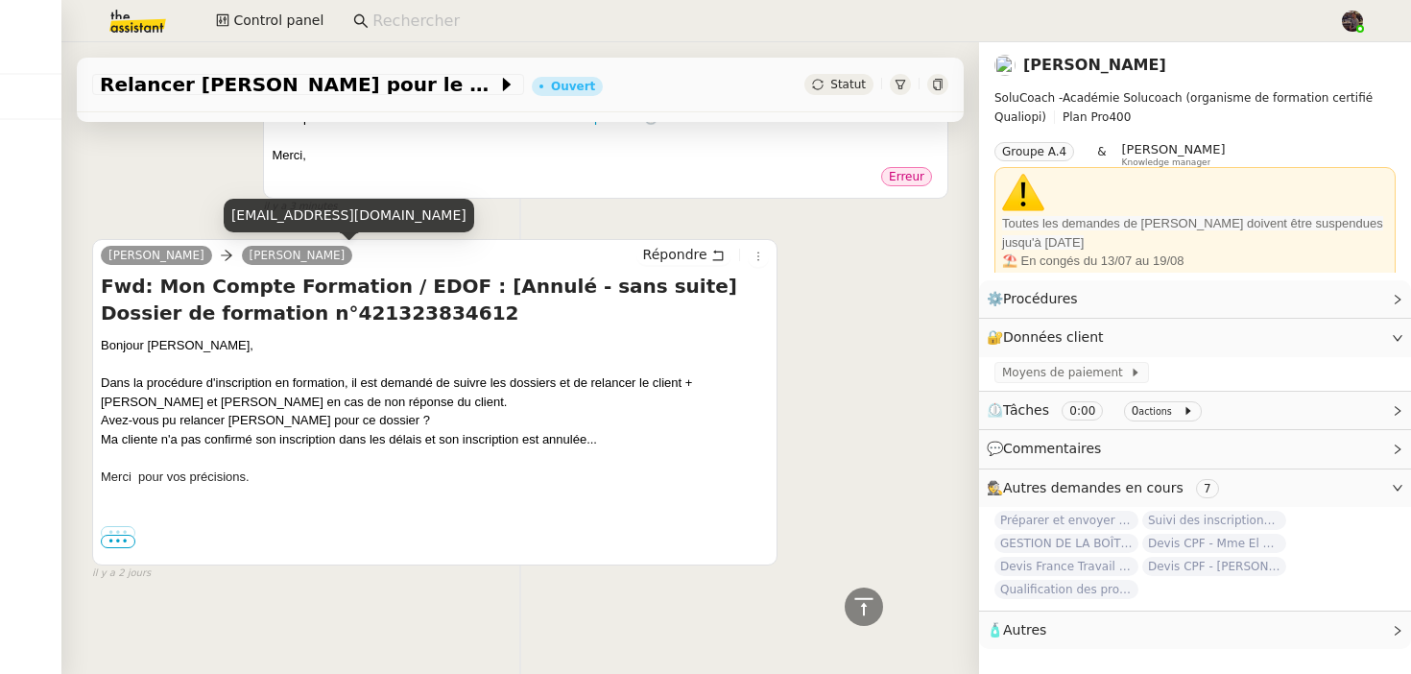
click at [320, 218] on div "[EMAIL_ADDRESS][DOMAIN_NAME]" at bounding box center [349, 216] width 251 height 34
copy div "[EMAIL_ADDRESS][DOMAIN_NAME]"
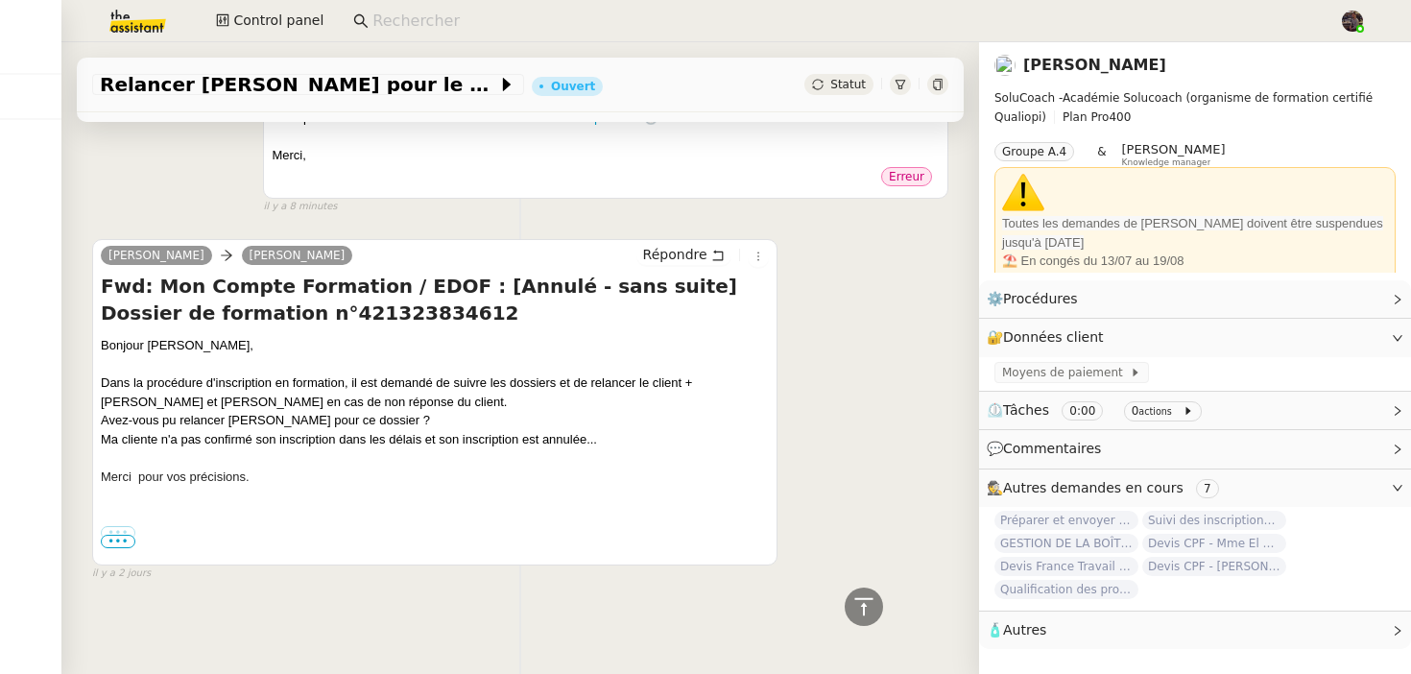
click at [1088, 53] on nz-page-header-title "[PERSON_NAME]" at bounding box center [1095, 65] width 143 height 27
click at [1086, 56] on link "[PERSON_NAME]" at bounding box center [1095, 65] width 143 height 18
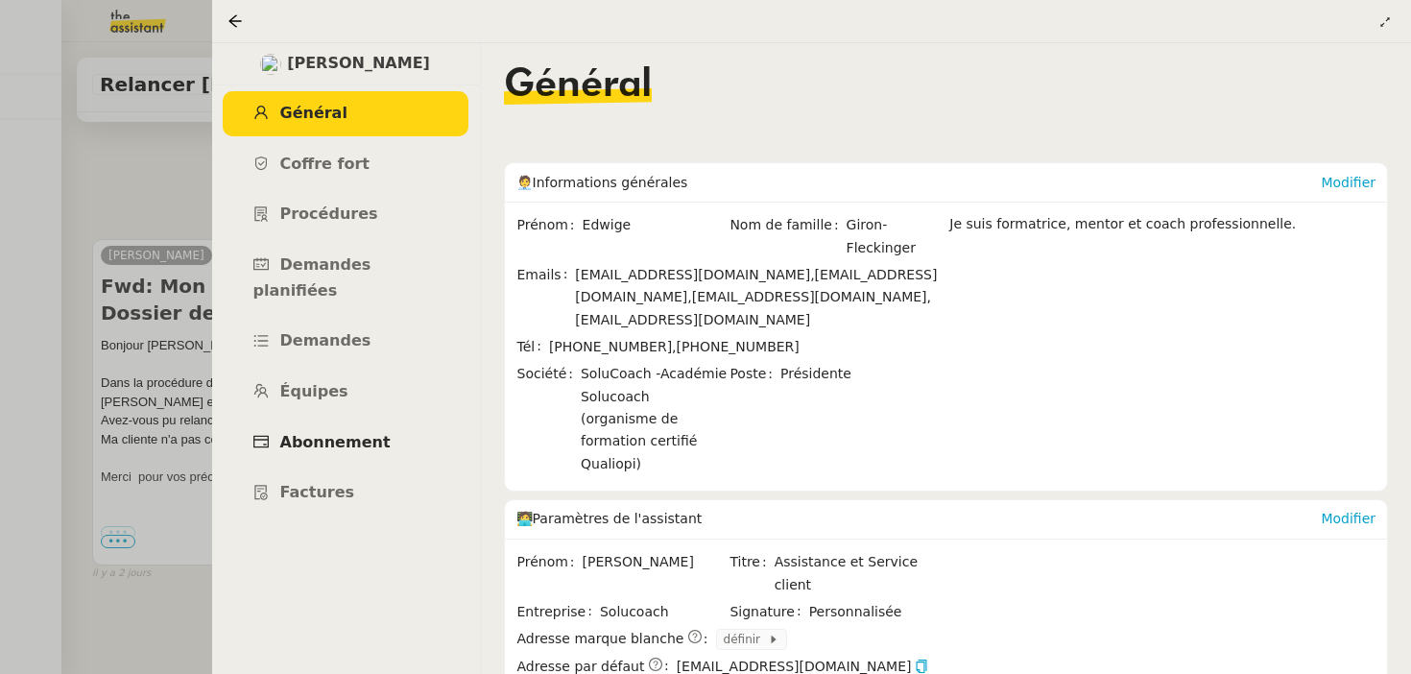
click at [321, 435] on link "Abonnement" at bounding box center [346, 443] width 246 height 45
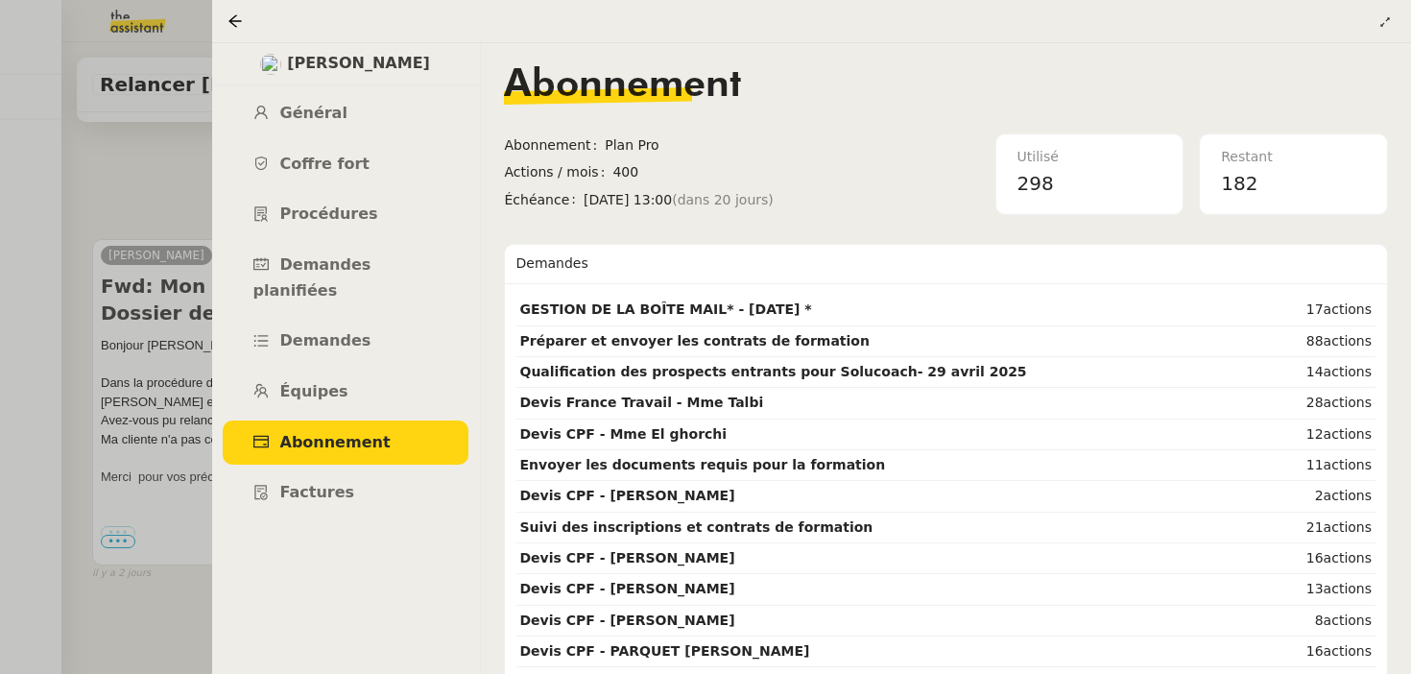
click at [115, 323] on div at bounding box center [705, 337] width 1411 height 674
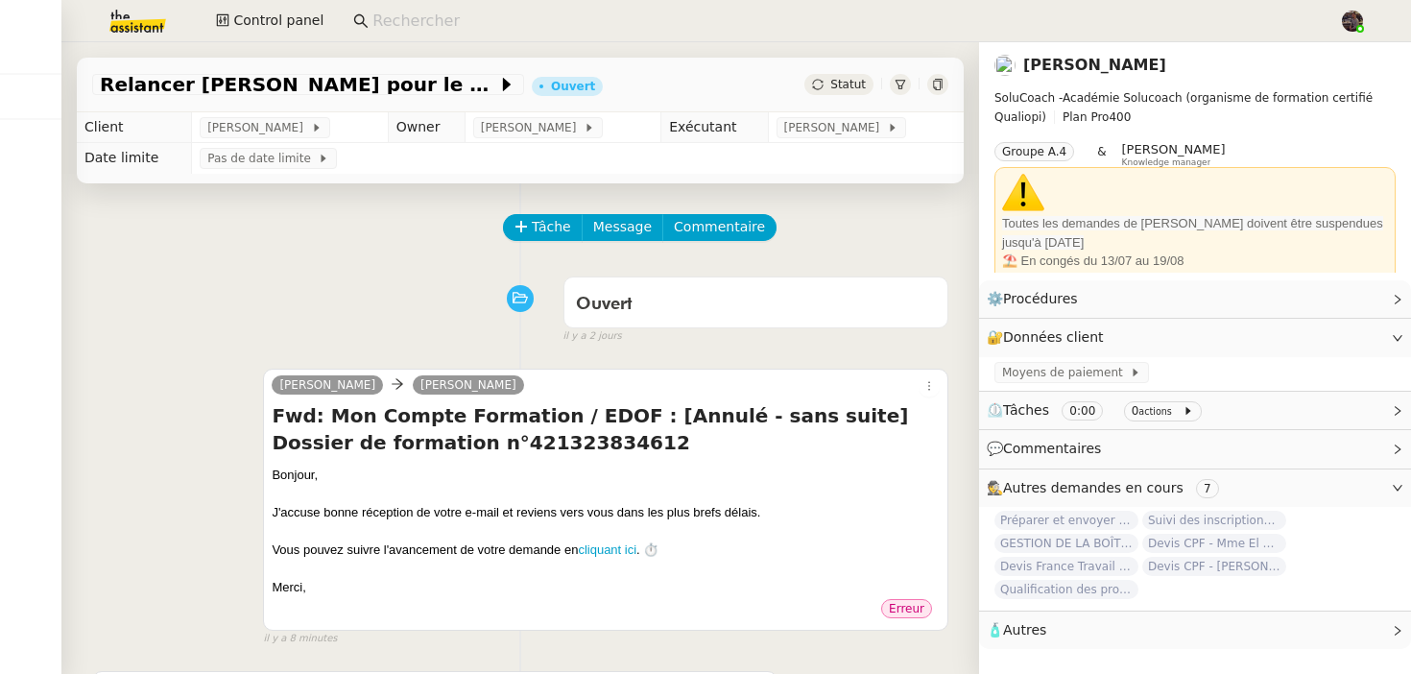
scroll to position [47, 0]
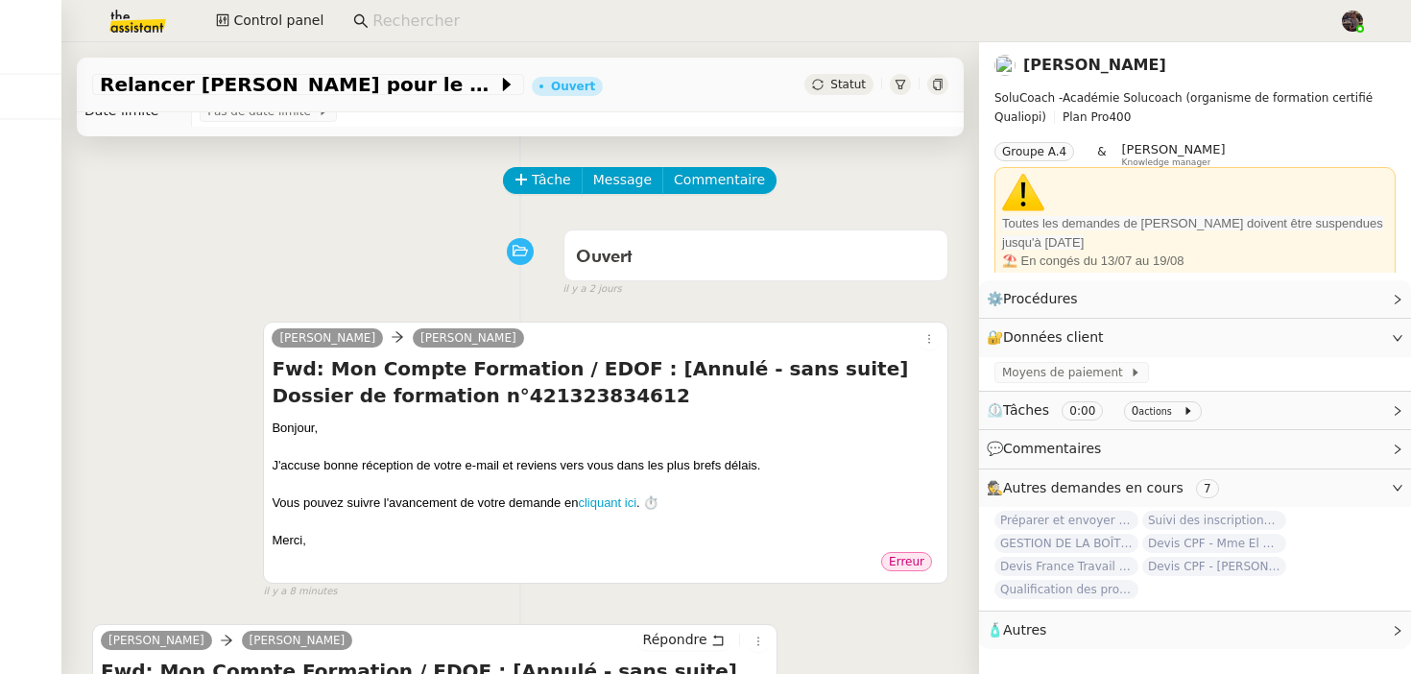
click at [783, 536] on div "Merci," at bounding box center [606, 540] width 668 height 19
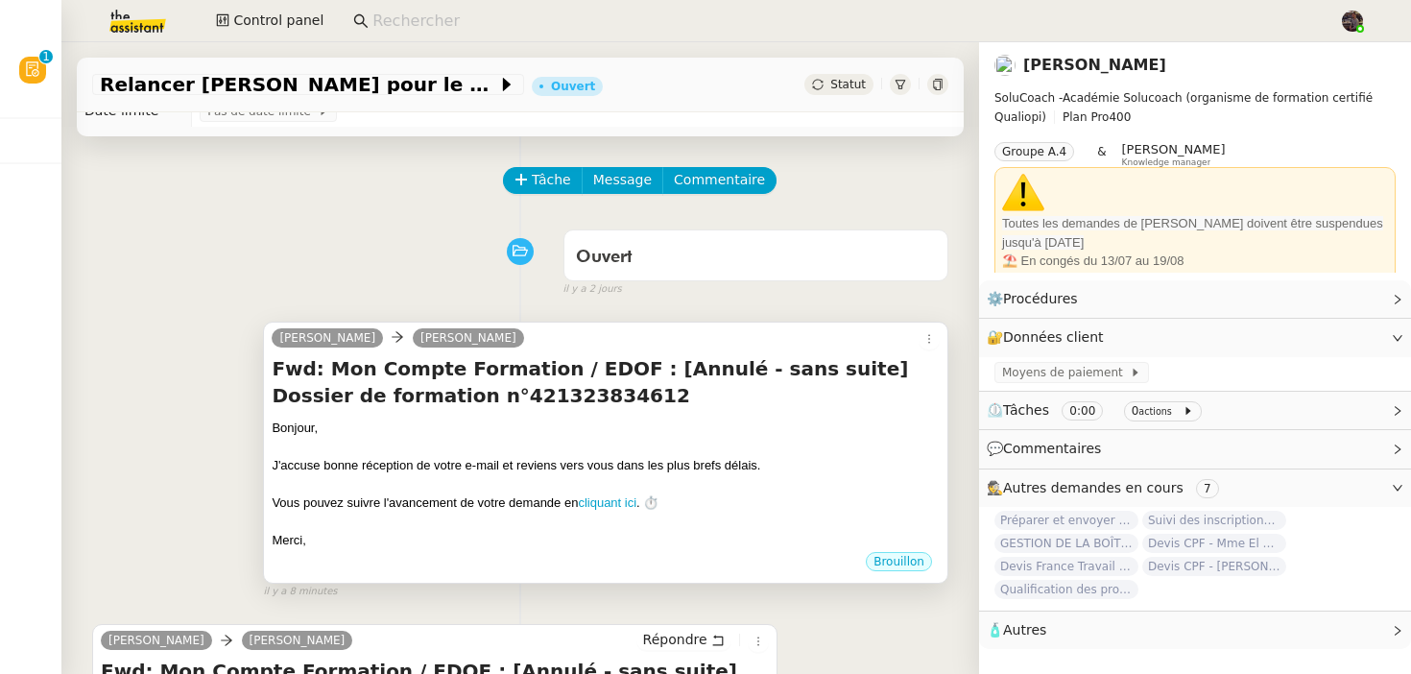
click at [574, 401] on h4 "Fwd: Mon Compte Formation / EDOF : [Annulé - sans suite] Dossier de formation n…" at bounding box center [606, 382] width 668 height 54
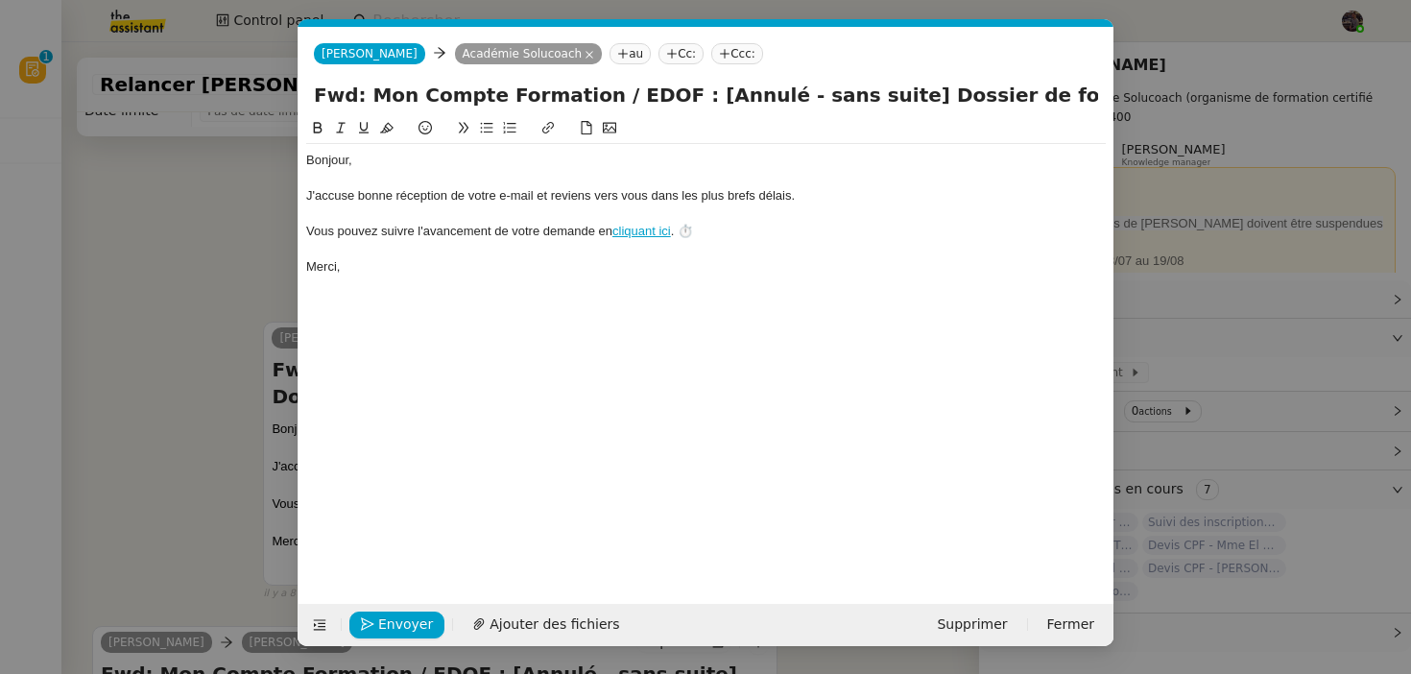
scroll to position [0, 40]
click at [325, 60] on span "[PERSON_NAME]" at bounding box center [370, 53] width 96 height 13
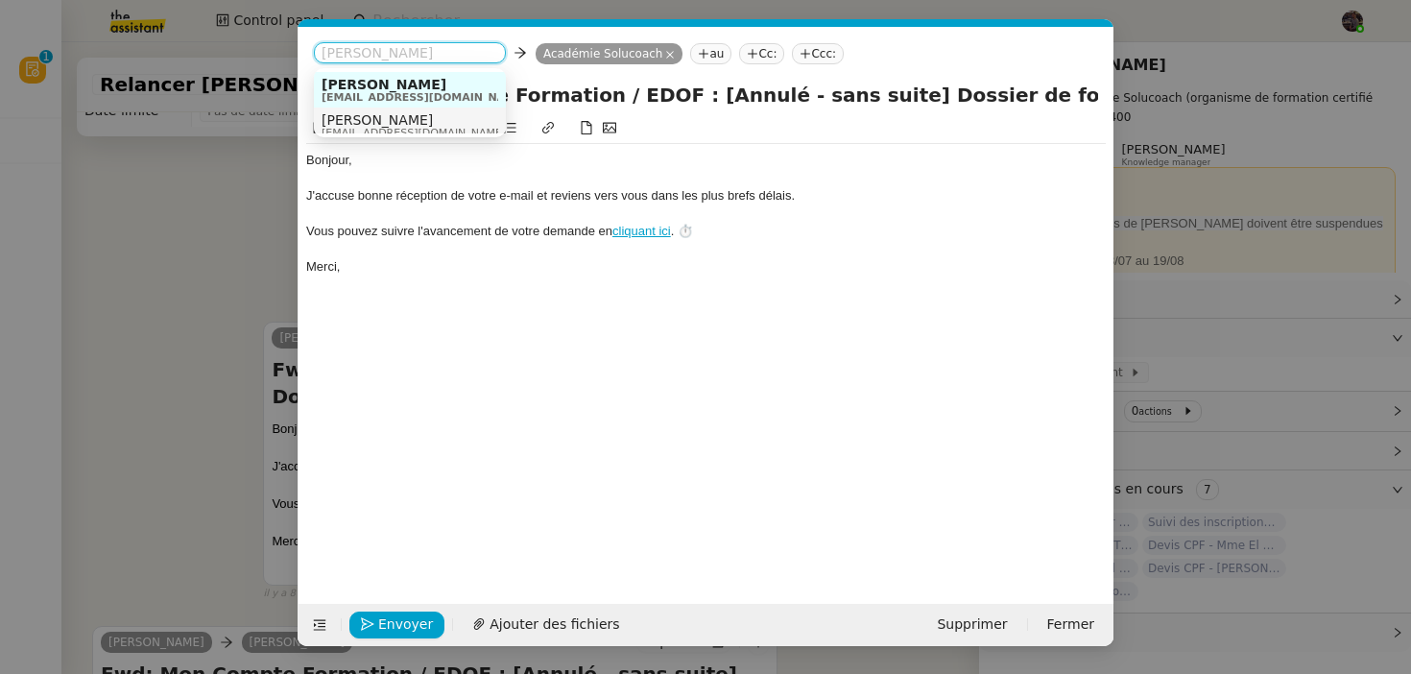
click at [404, 118] on span "[PERSON_NAME]" at bounding box center [414, 119] width 184 height 15
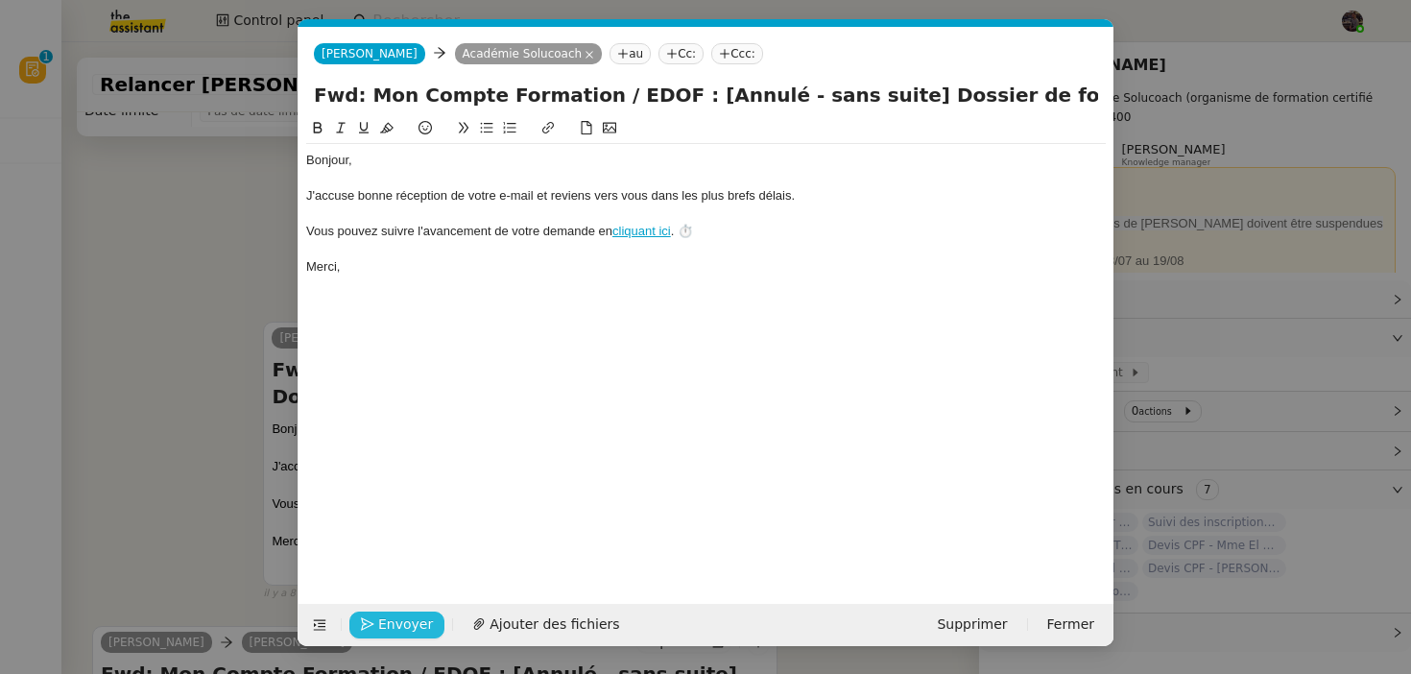
click at [376, 616] on button "Envoyer" at bounding box center [396, 625] width 95 height 27
click at [376, 616] on button "Confirmer l'envoi" at bounding box center [427, 625] width 156 height 27
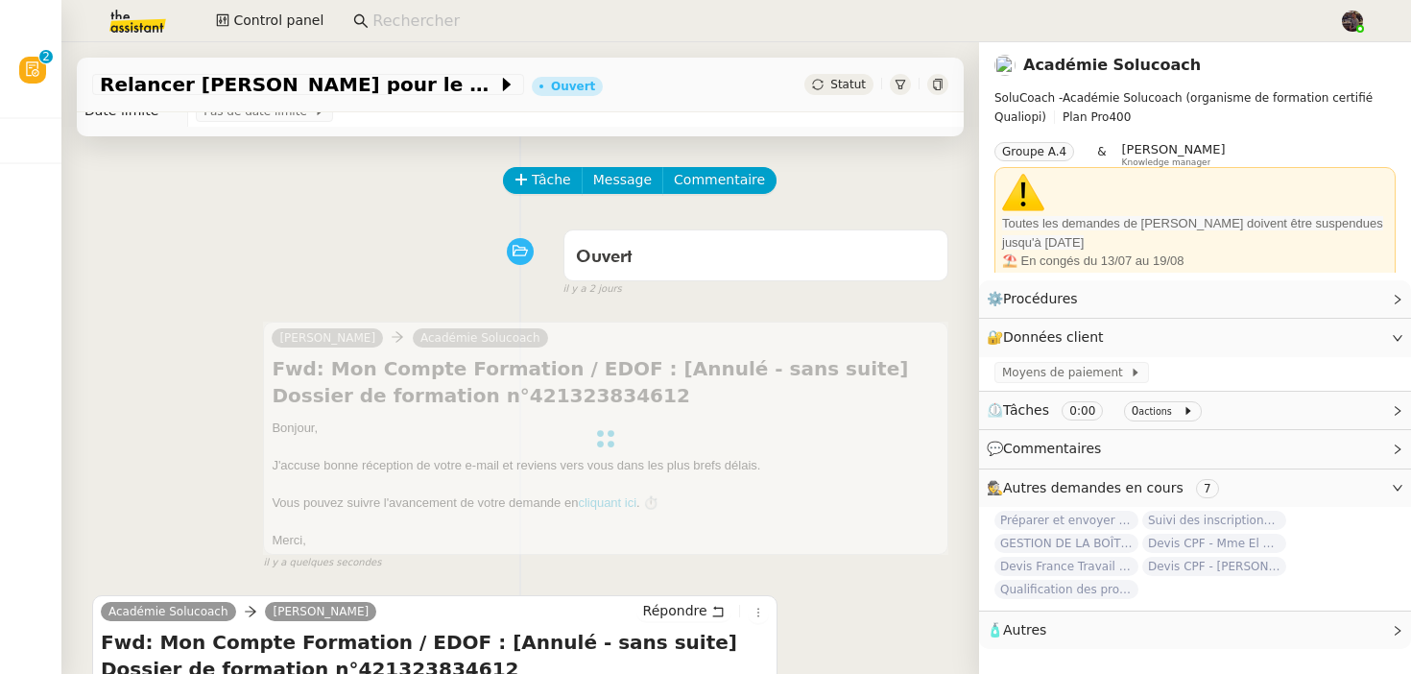
click at [202, 418] on div "Charlie Académie Solucoach Fwd: Mon Compte Formation / EDOF : [Annulé - sans su…" at bounding box center [520, 437] width 856 height 266
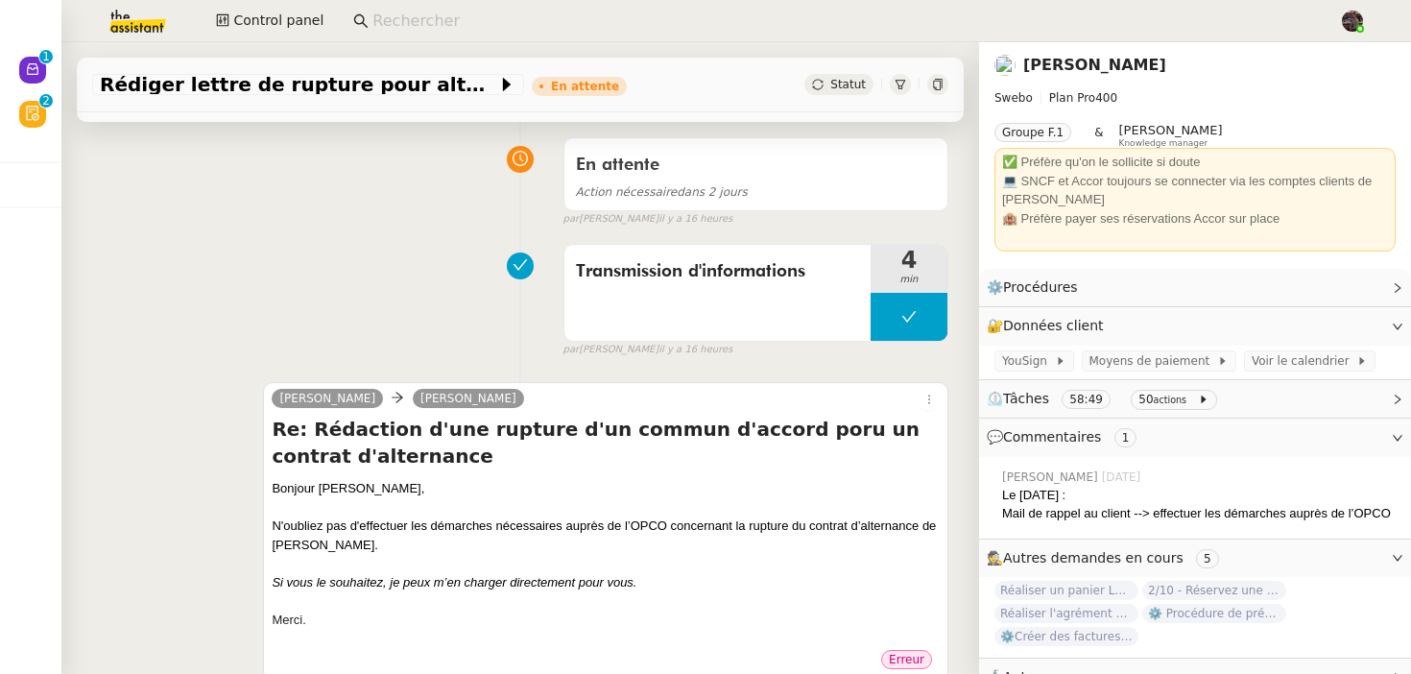
scroll to position [163, 0]
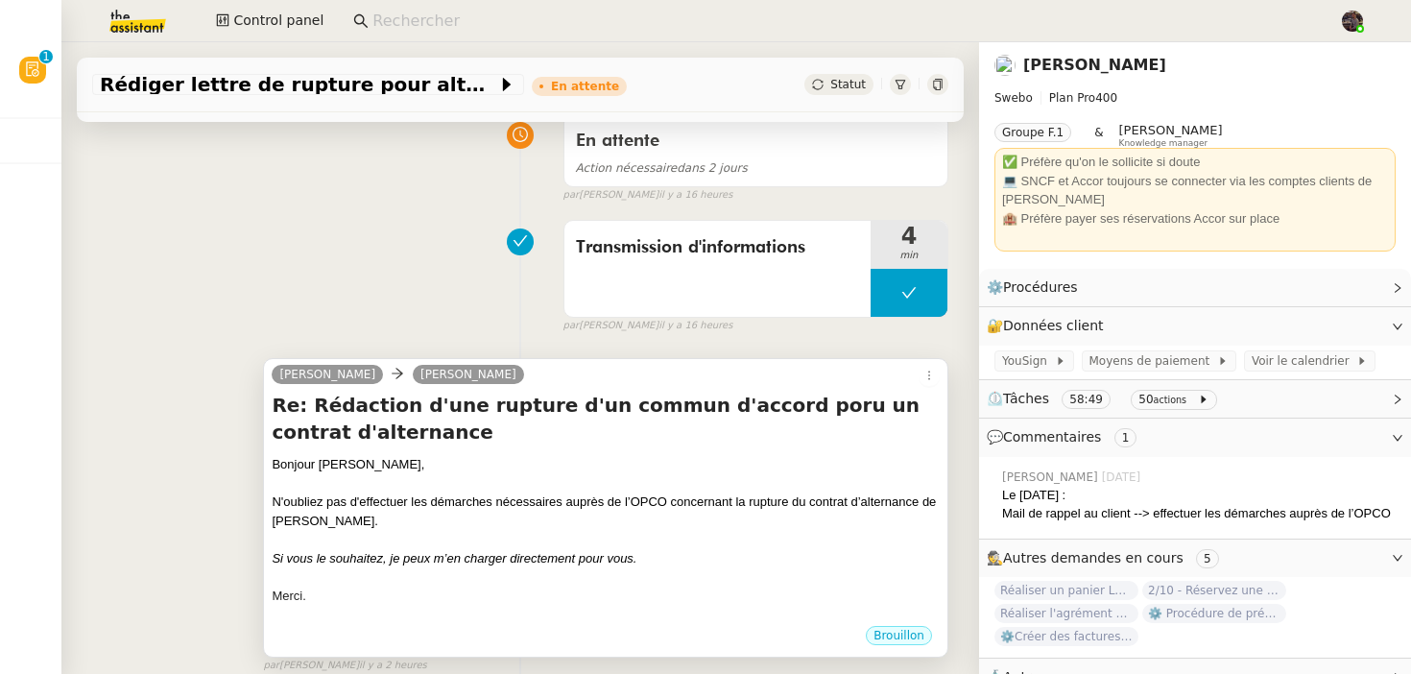
click at [391, 494] on div "N'oubliez pas d'effectuer les démarches nécessaires auprès de l’OPCO concernant…" at bounding box center [606, 511] width 668 height 37
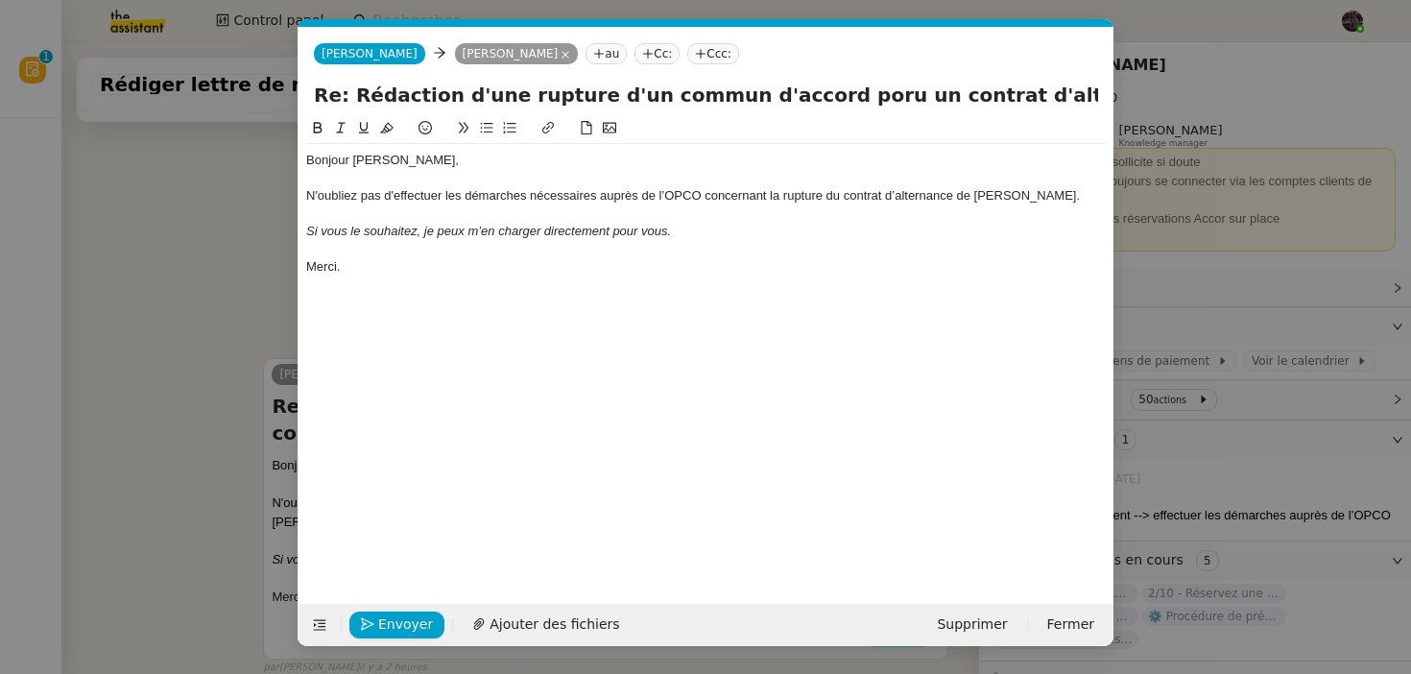
scroll to position [0, 40]
click at [339, 50] on nz-tag "[PERSON_NAME]" at bounding box center [369, 53] width 111 height 21
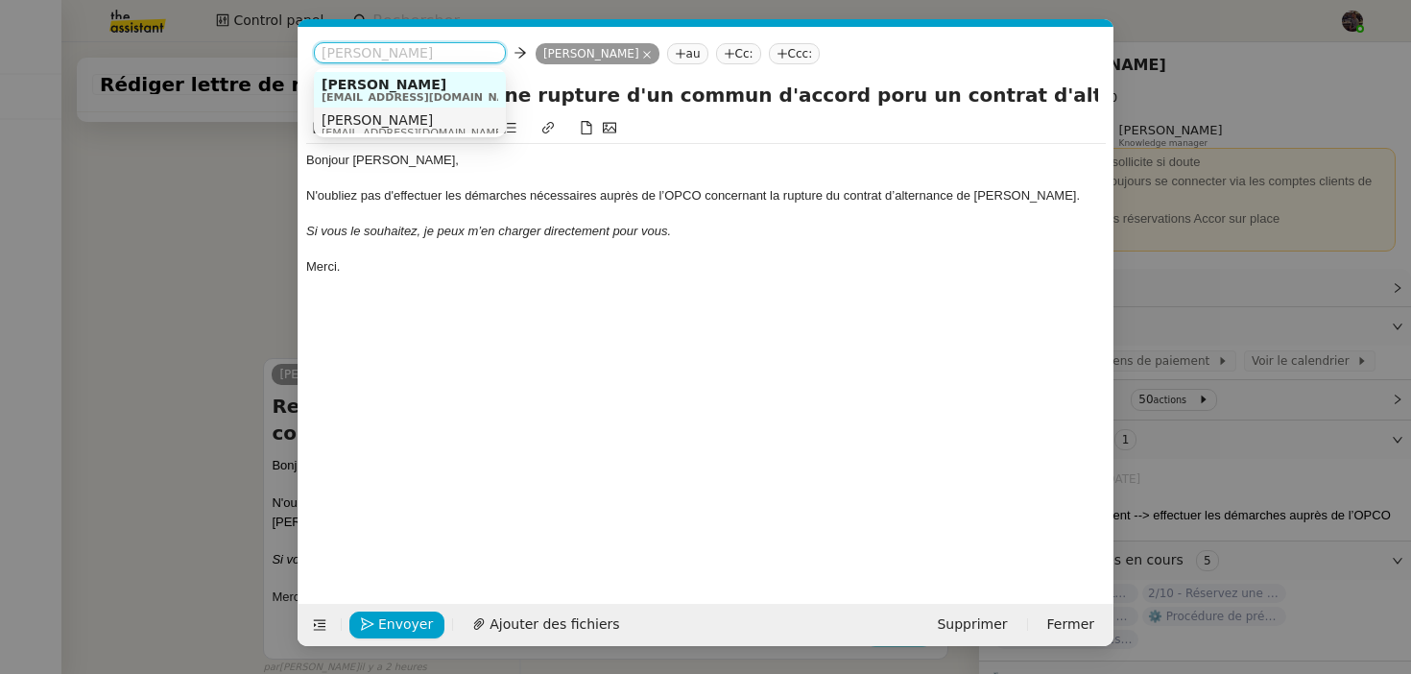
click at [376, 124] on span "[PERSON_NAME]" at bounding box center [414, 119] width 184 height 15
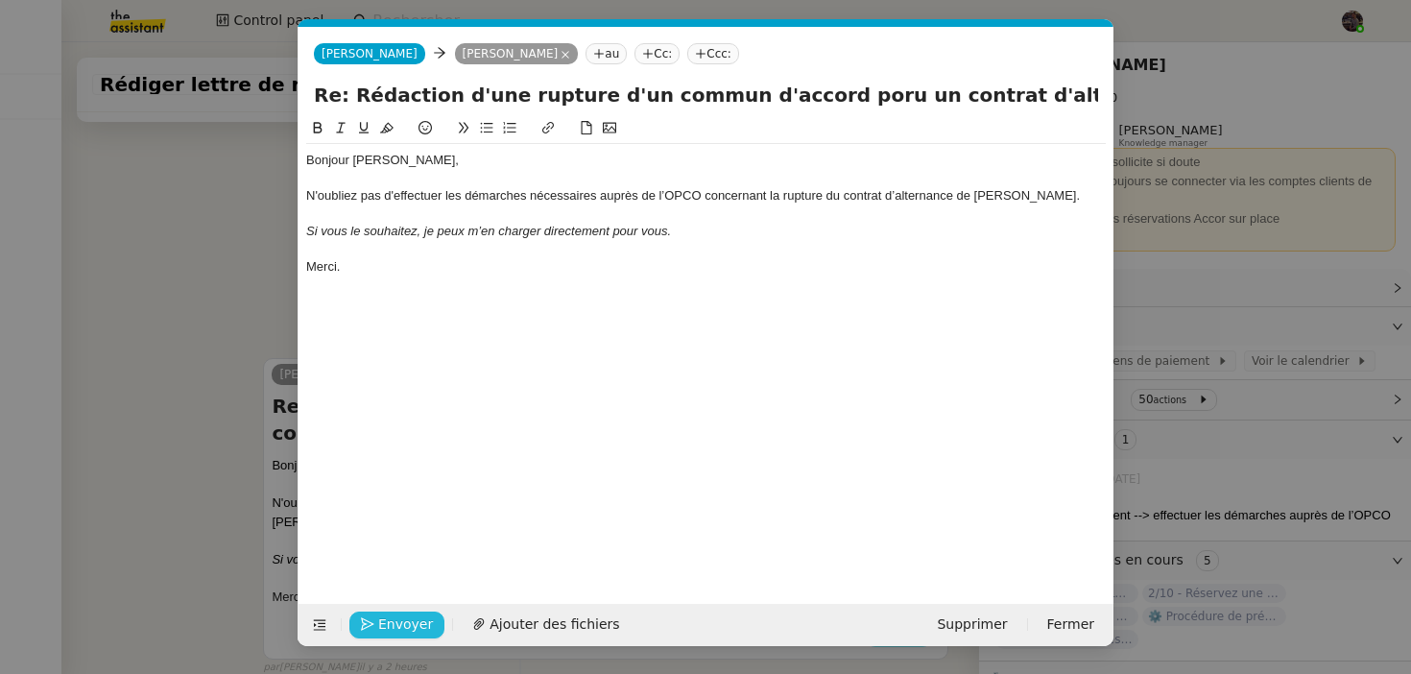
click at [397, 616] on span "Envoyer" at bounding box center [405, 625] width 55 height 22
click at [397, 616] on span "Confirmer l'envoi" at bounding box center [435, 625] width 115 height 22
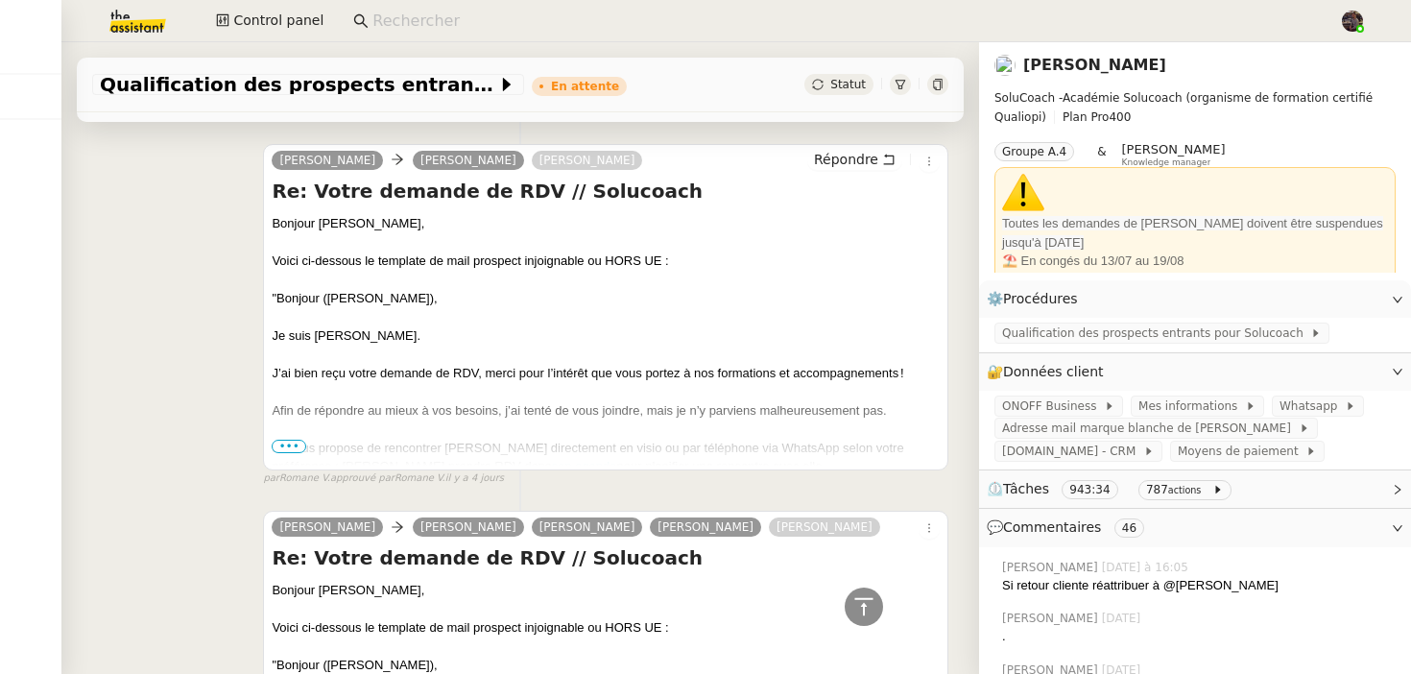
scroll to position [761, 0]
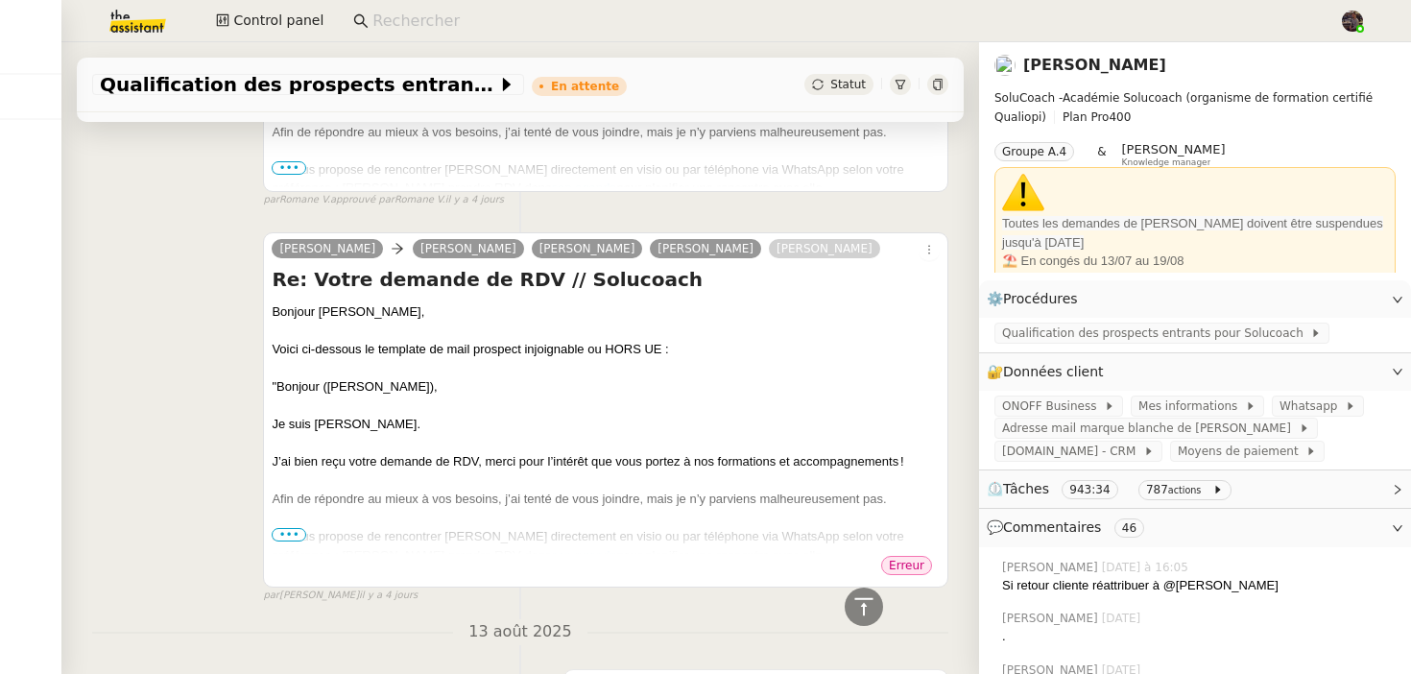
click at [160, 380] on div "[PERSON_NAME] [PERSON_NAME] [PERSON_NAME] [PERSON_NAME] Re: Votre demande de RD…" at bounding box center [520, 409] width 856 height 389
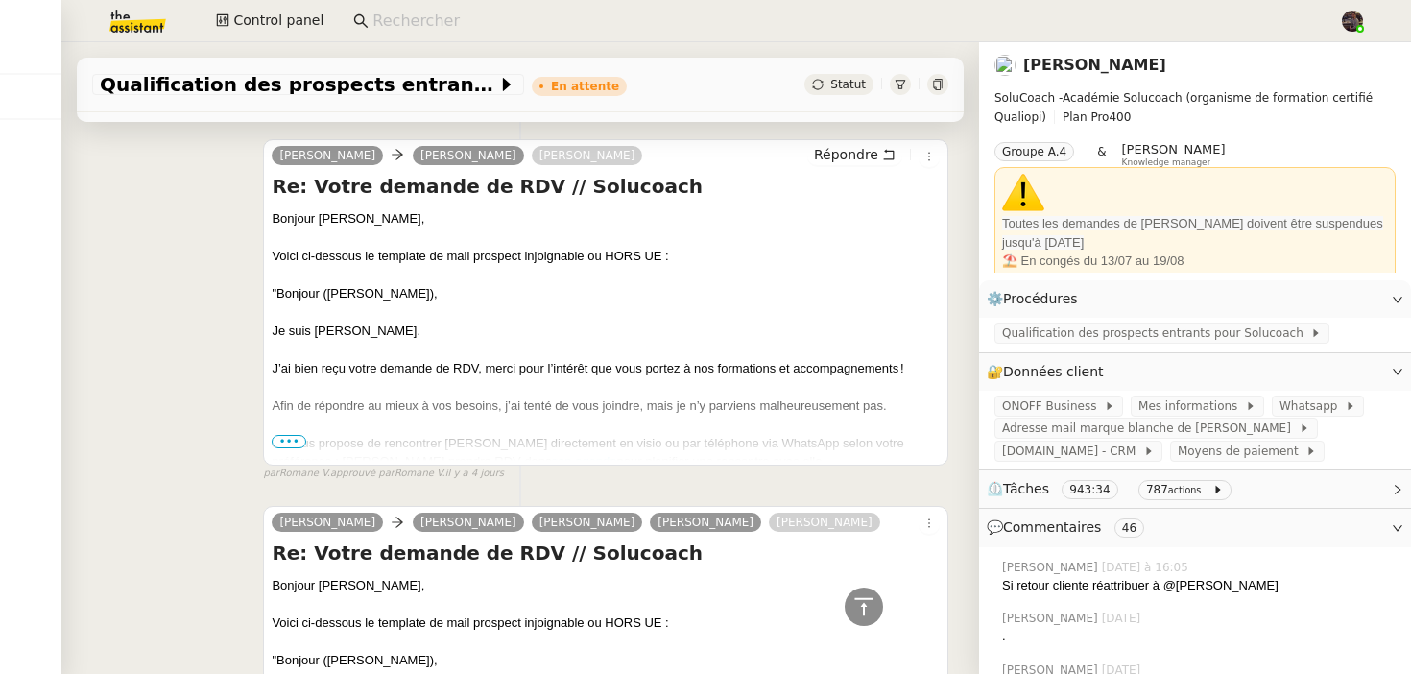
scroll to position [946, 0]
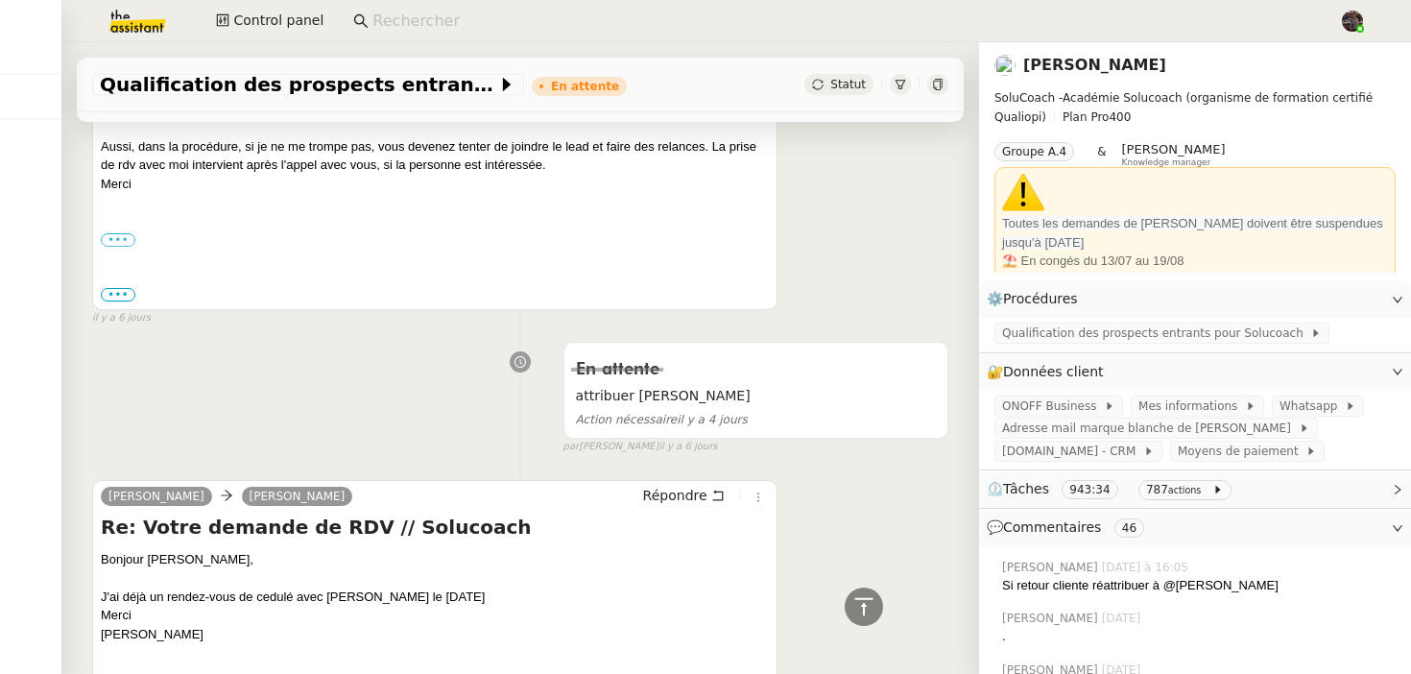
scroll to position [3500, 0]
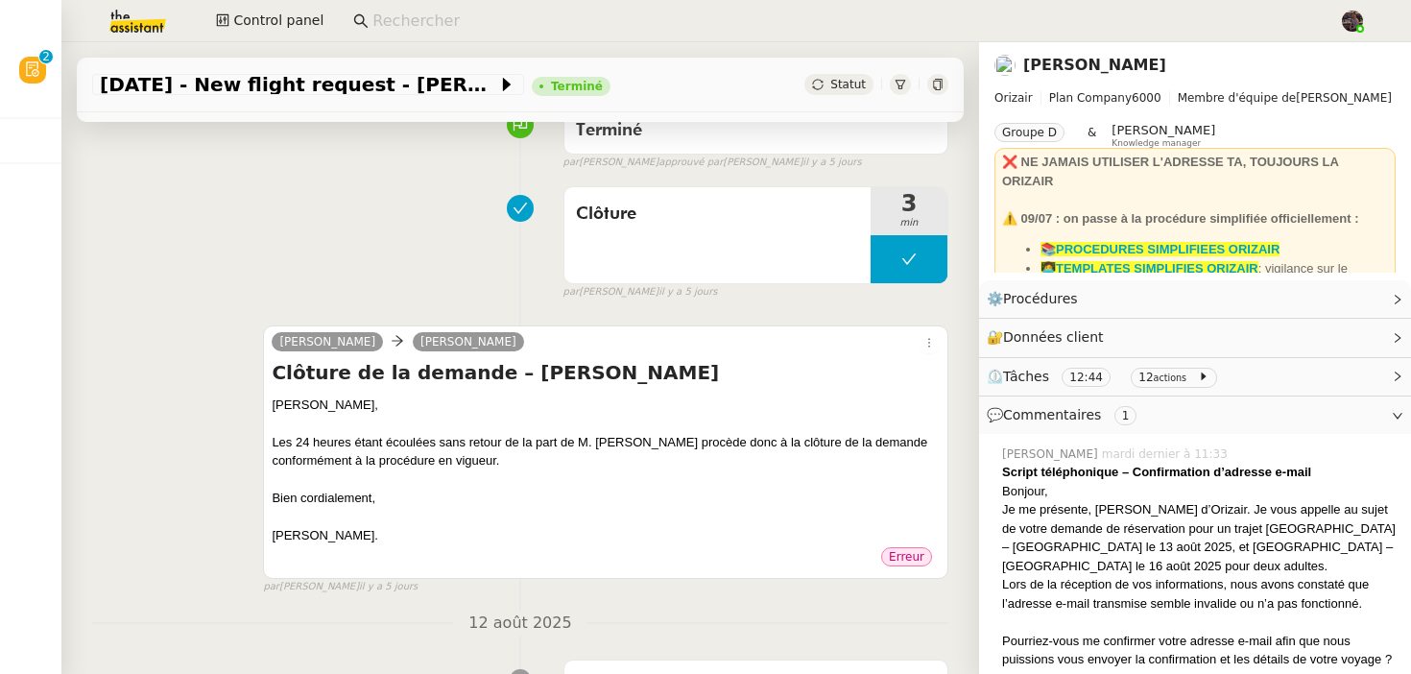
scroll to position [173, 0]
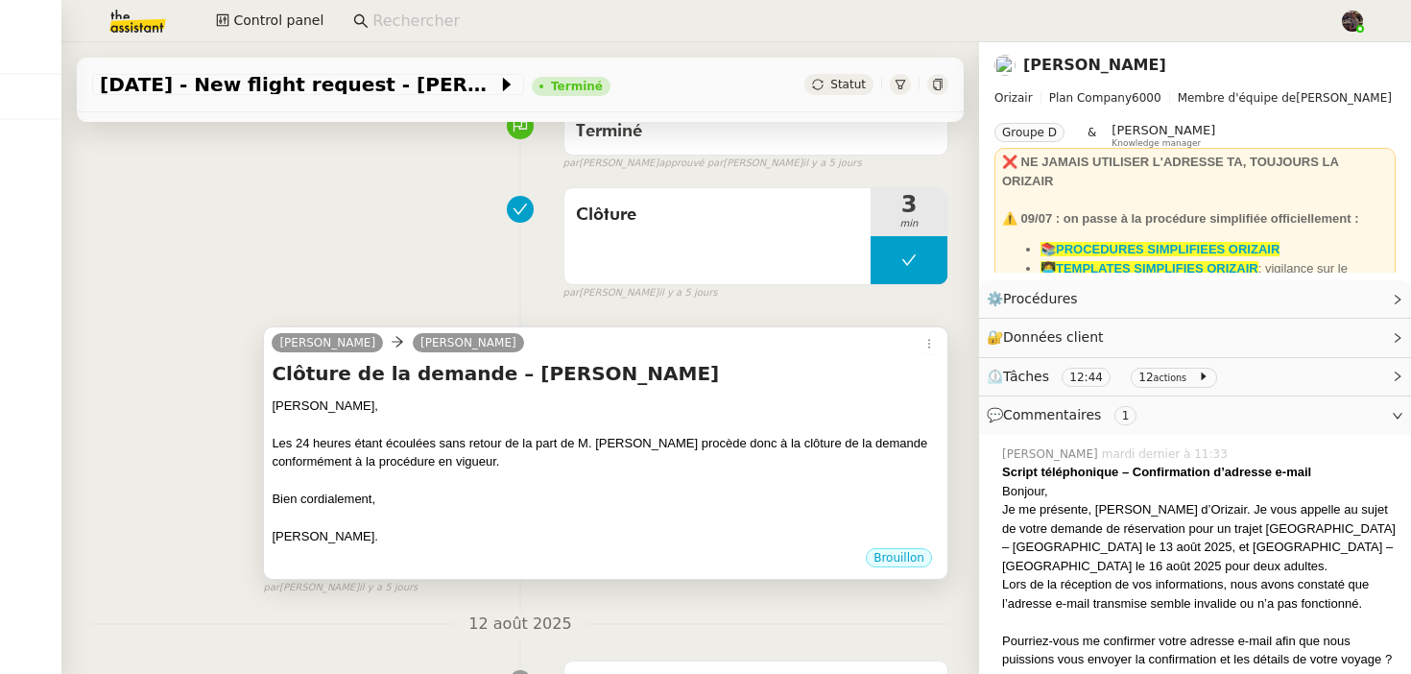
click at [537, 528] on div "Josephine." at bounding box center [606, 536] width 668 height 19
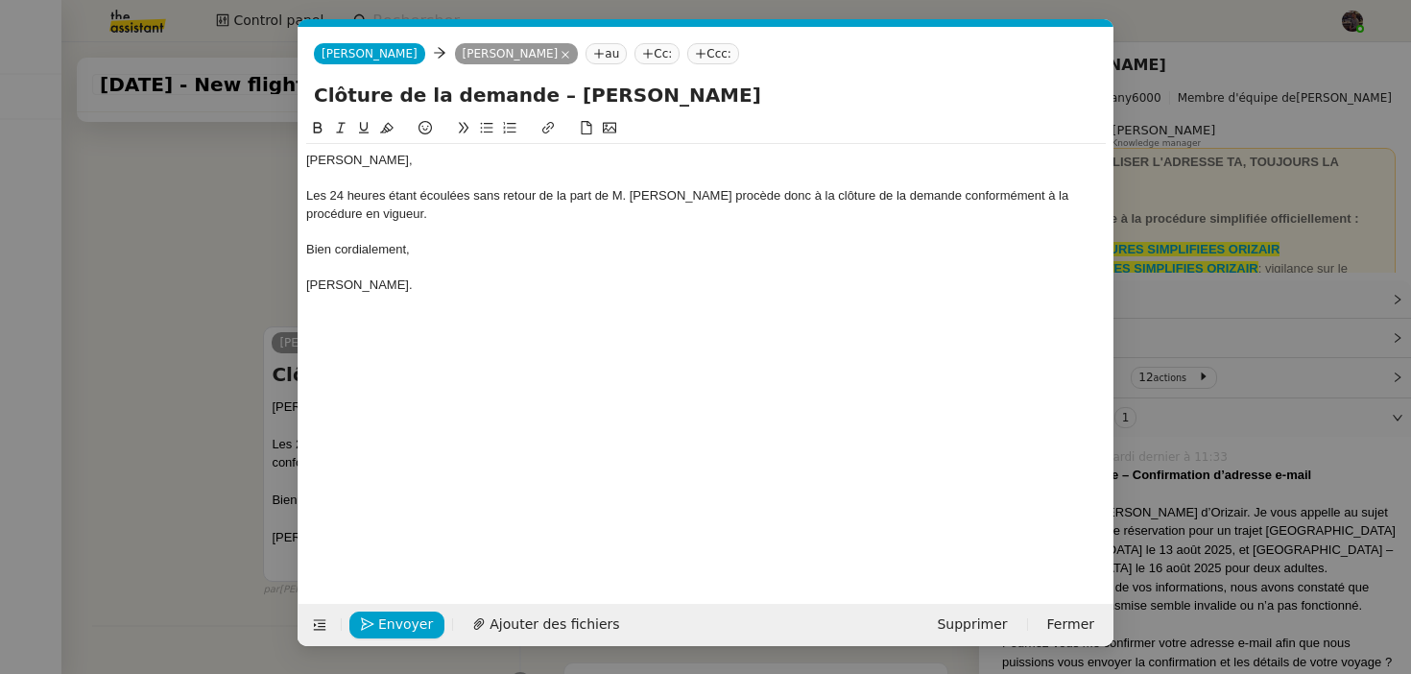
scroll to position [0, 40]
click at [388, 630] on span "Envoyer" at bounding box center [405, 625] width 55 height 22
click at [388, 630] on span "Confirmer l'envoi" at bounding box center [435, 625] width 115 height 22
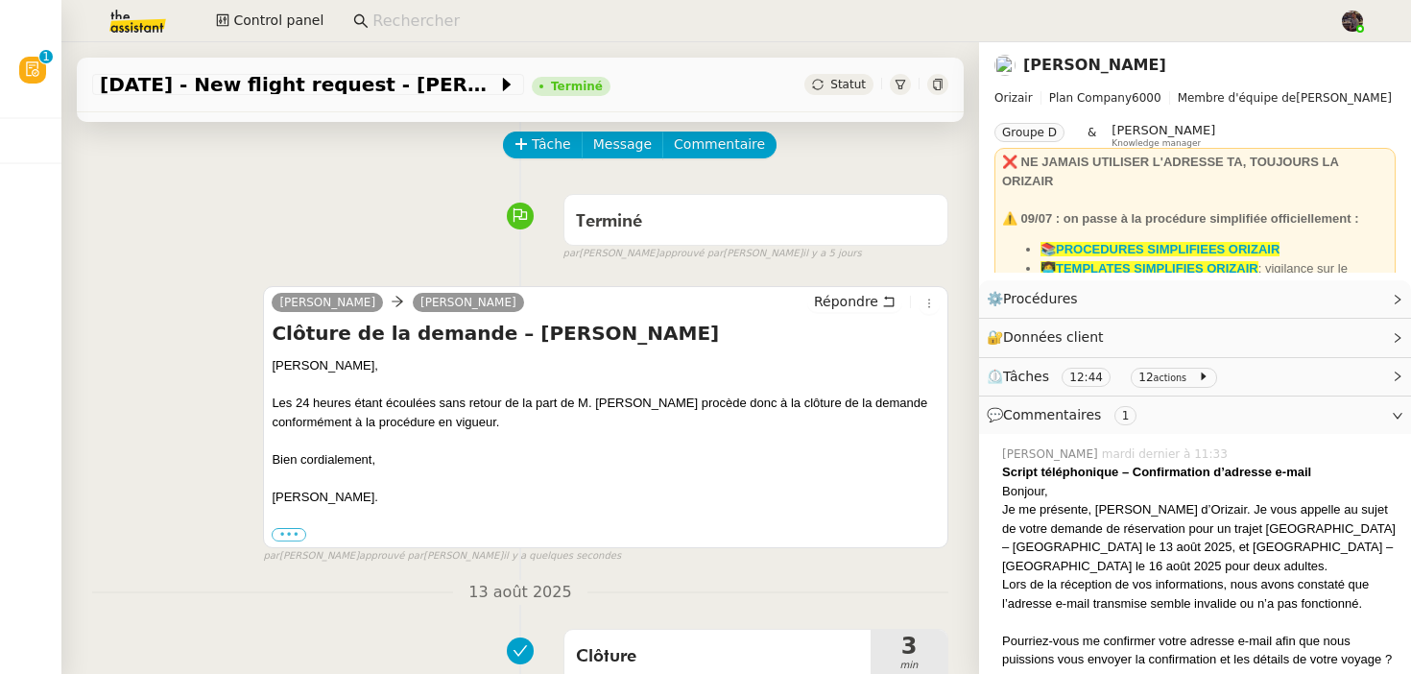
scroll to position [11, 0]
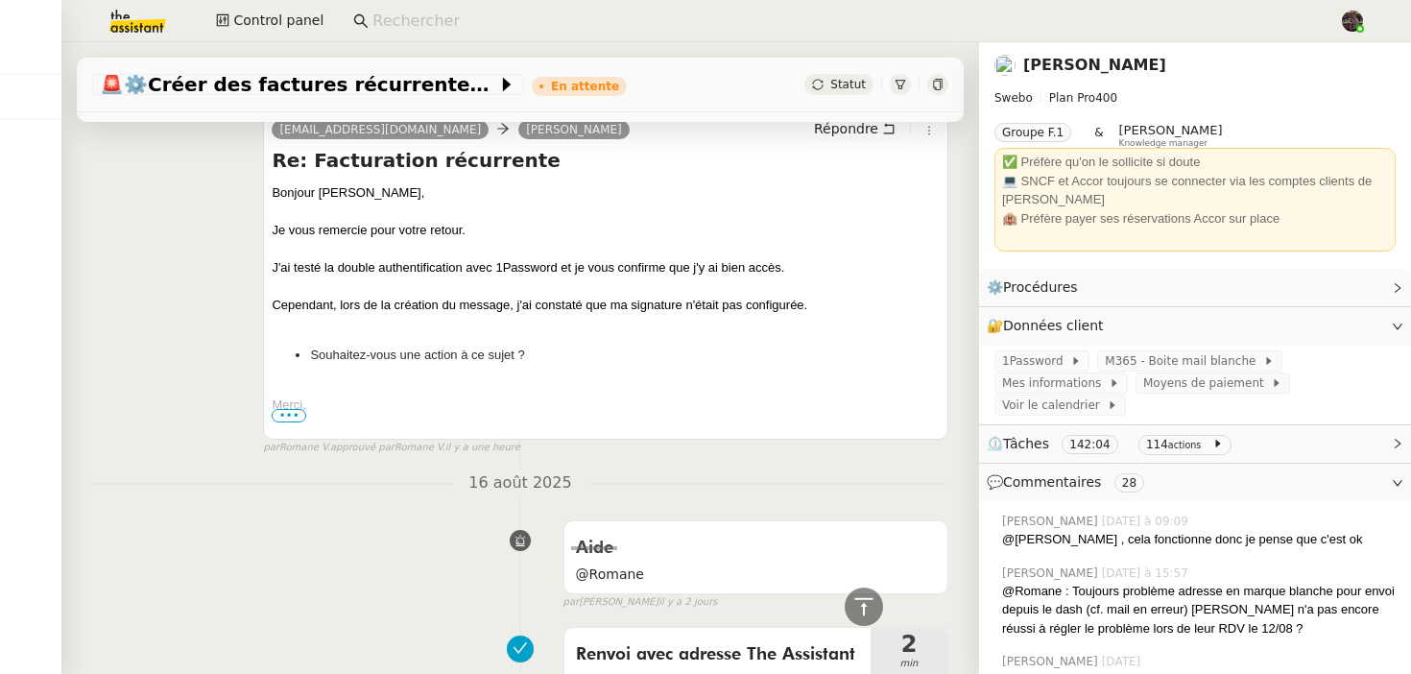
scroll to position [390, 0]
